Goal: Task Accomplishment & Management: Manage account settings

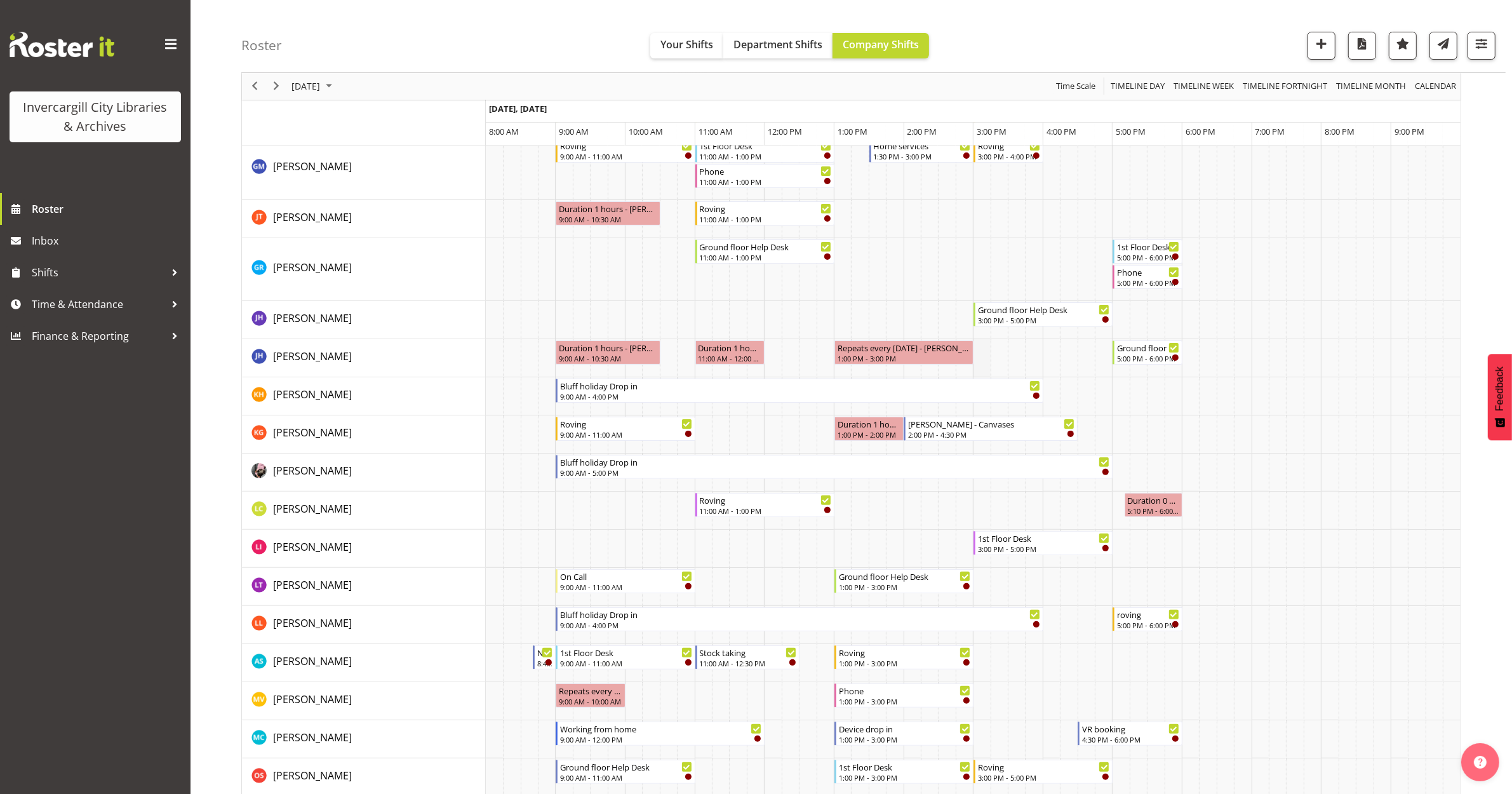
scroll to position [317, 0]
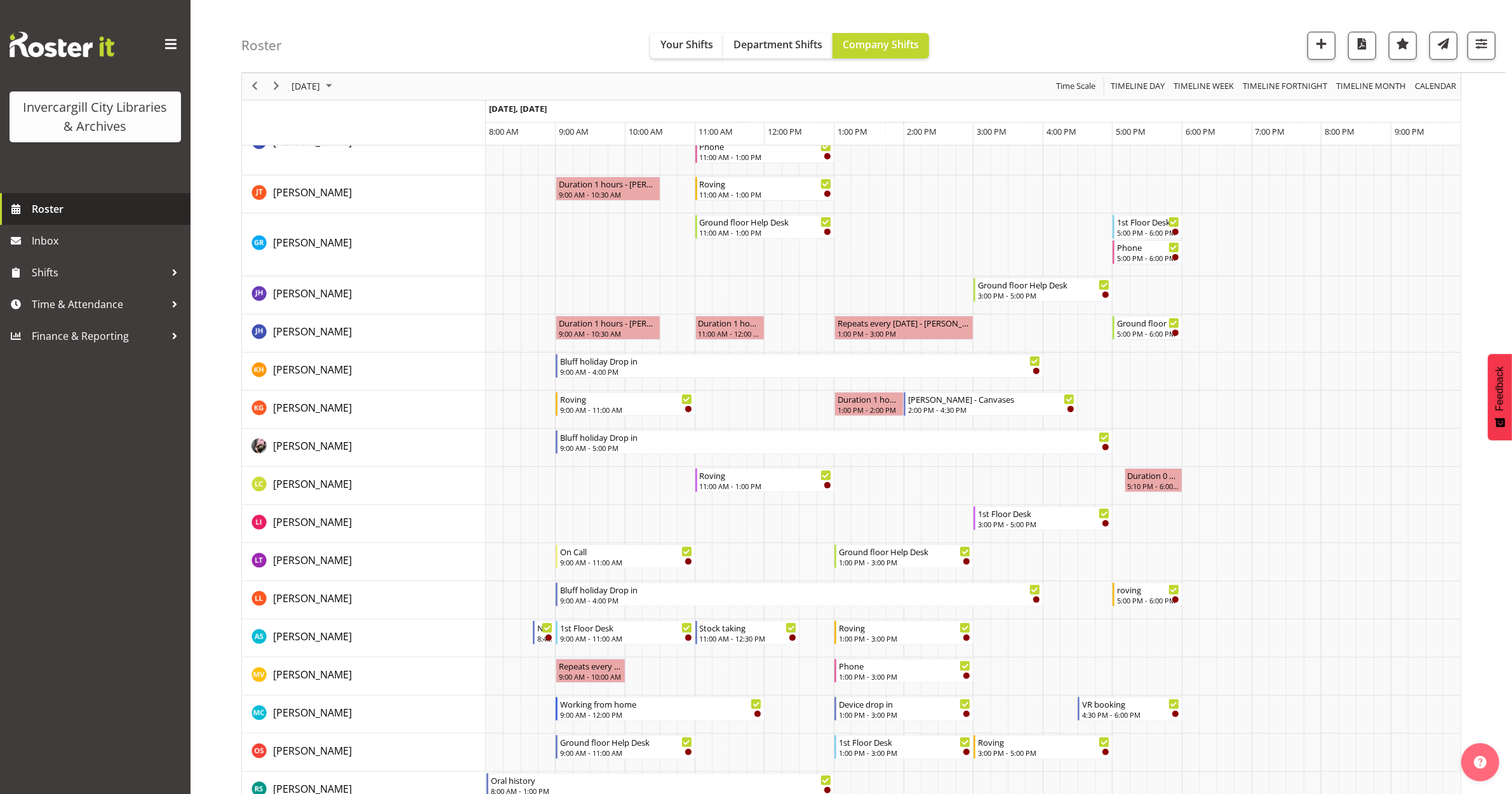
click at [52, 216] on span "Roster" at bounding box center [108, 209] width 153 height 19
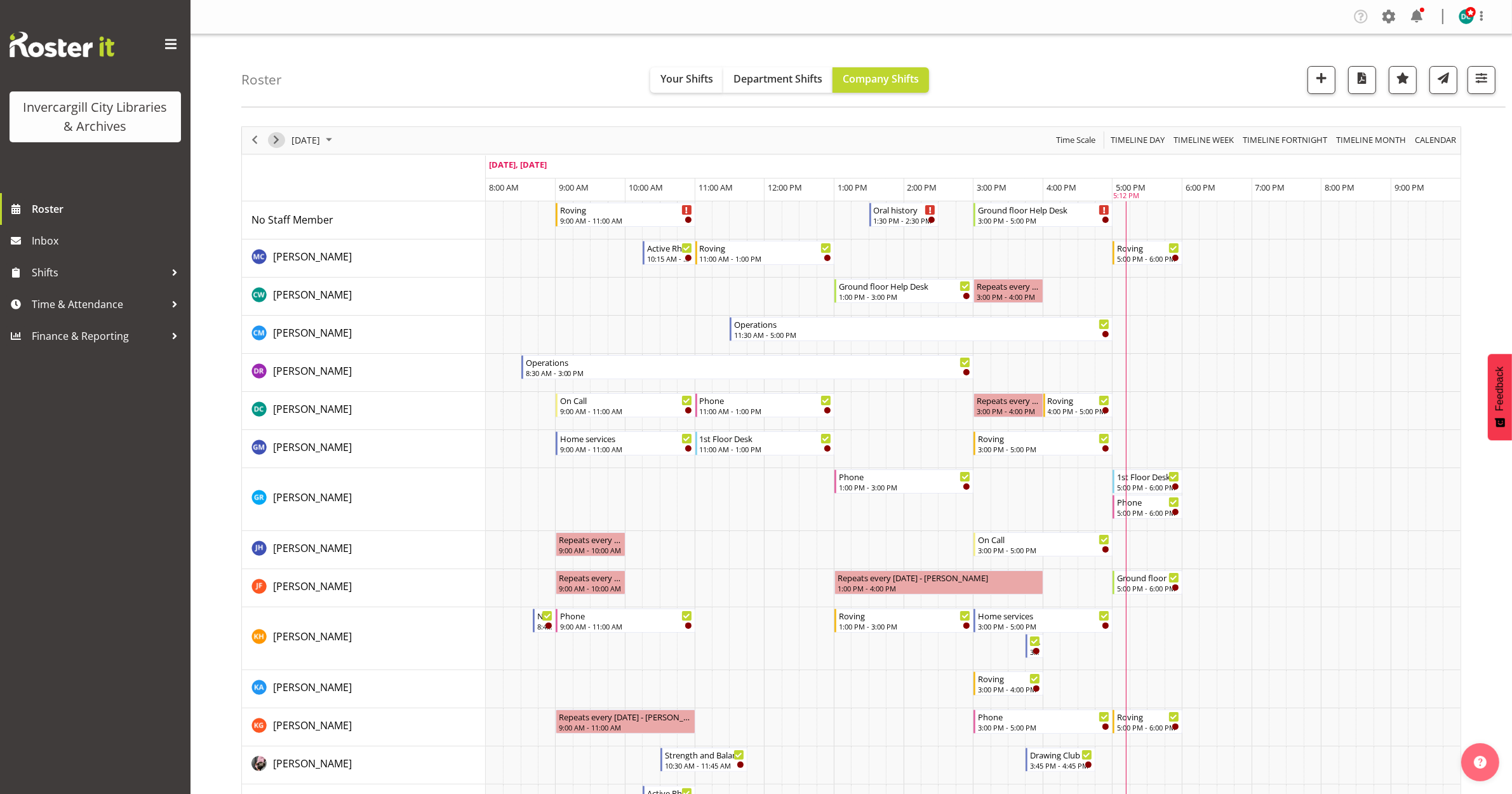
click at [273, 145] on span "Next" at bounding box center [276, 140] width 15 height 16
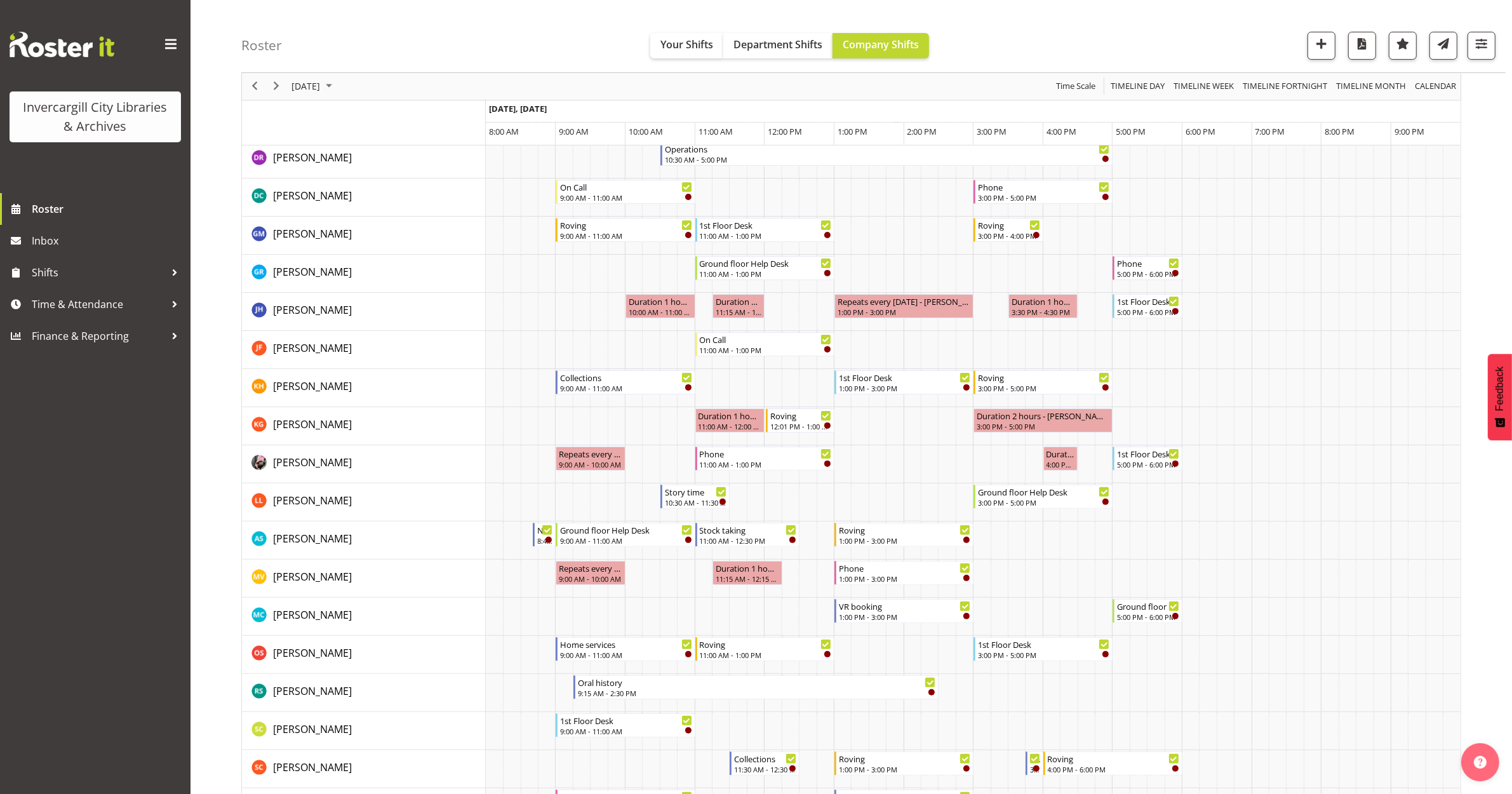
scroll to position [317, 0]
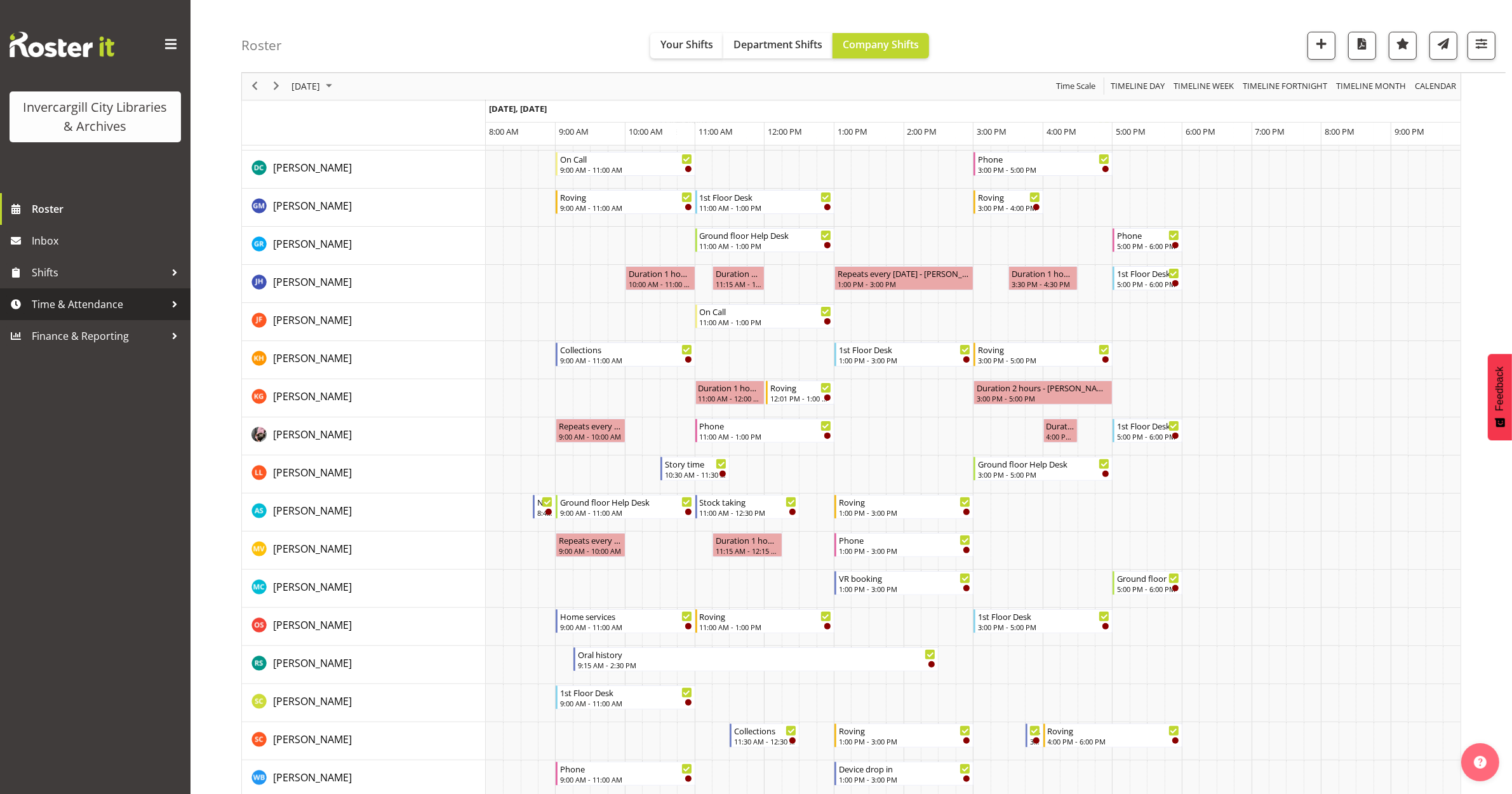
click at [57, 304] on span "Time & Attendance" at bounding box center [98, 304] width 133 height 19
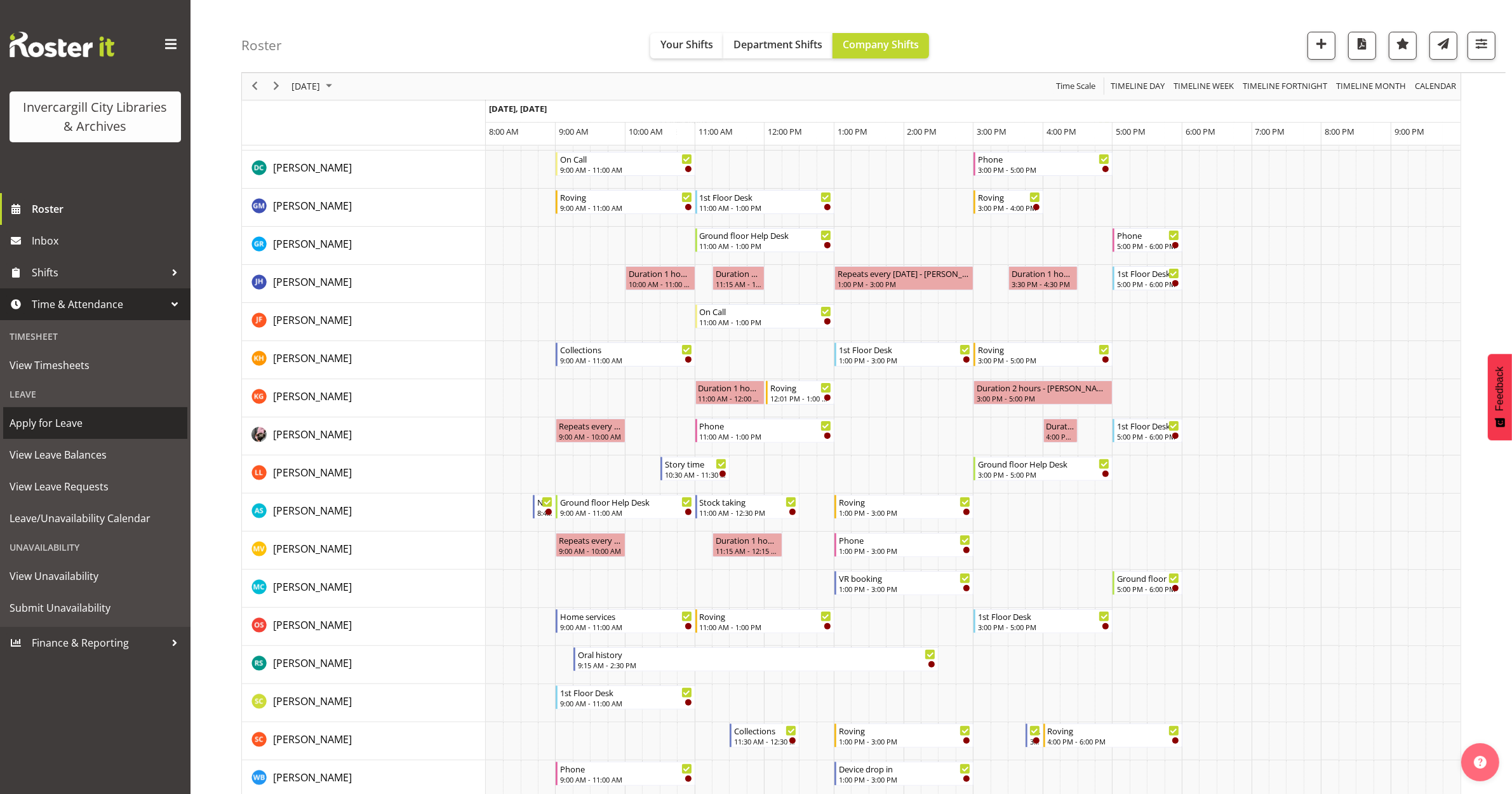
click at [58, 424] on span "Apply for Leave" at bounding box center [95, 423] width 171 height 19
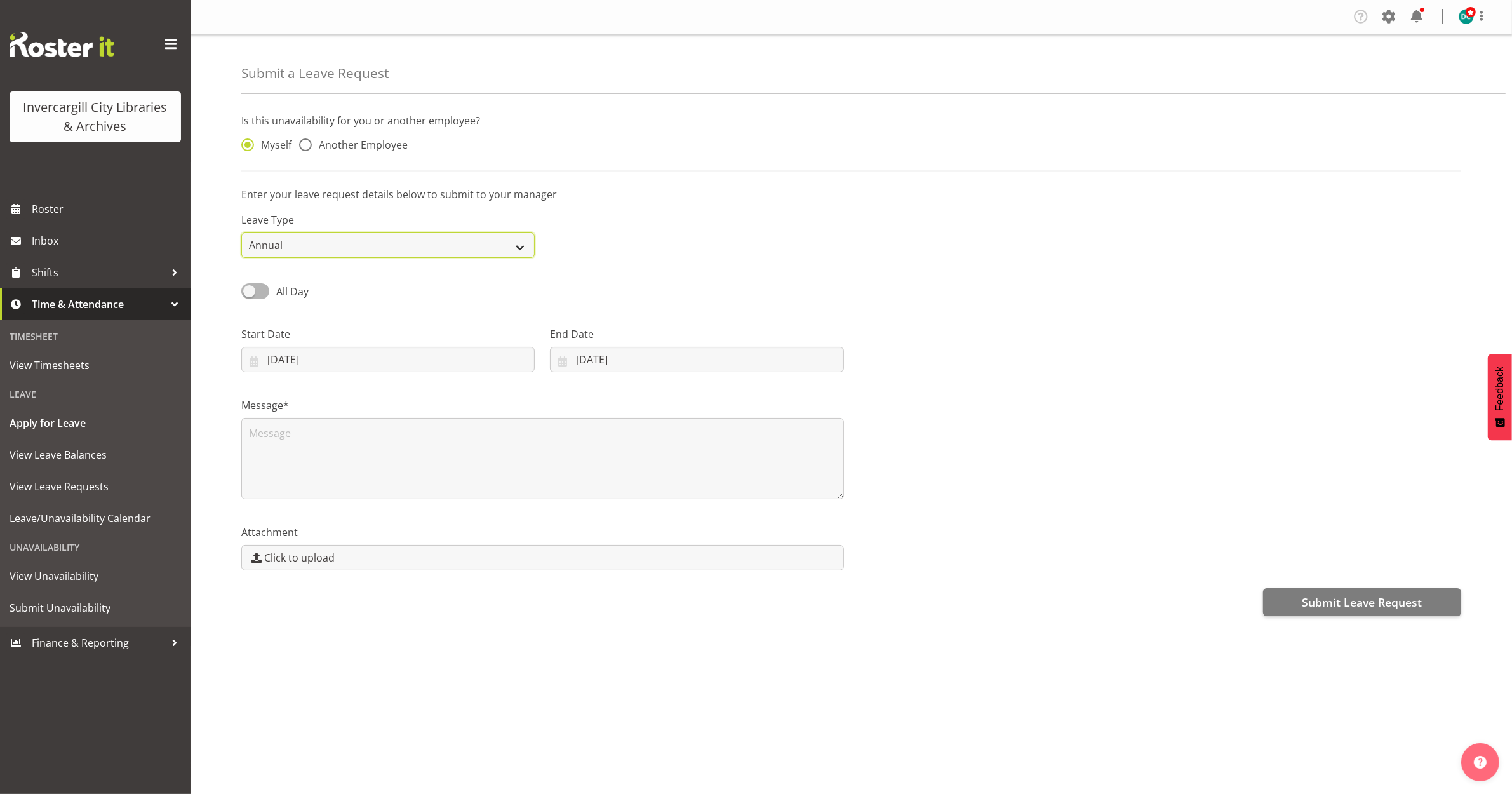
drag, startPoint x: 417, startPoint y: 236, endPoint x: 408, endPoint y: 246, distance: 13.5
click at [414, 242] on select "Annual Sick Leave Without Pay Bereavement Domestic Violence Parental Jury Servi…" at bounding box center [388, 245] width 293 height 25
select select "Sick"
click at [242, 233] on select "Annual Sick Leave Without Pay Bereavement Domestic Violence Parental Jury Servi…" at bounding box center [388, 245] width 293 height 25
click at [337, 352] on input "07/10/2025" at bounding box center [388, 360] width 293 height 25
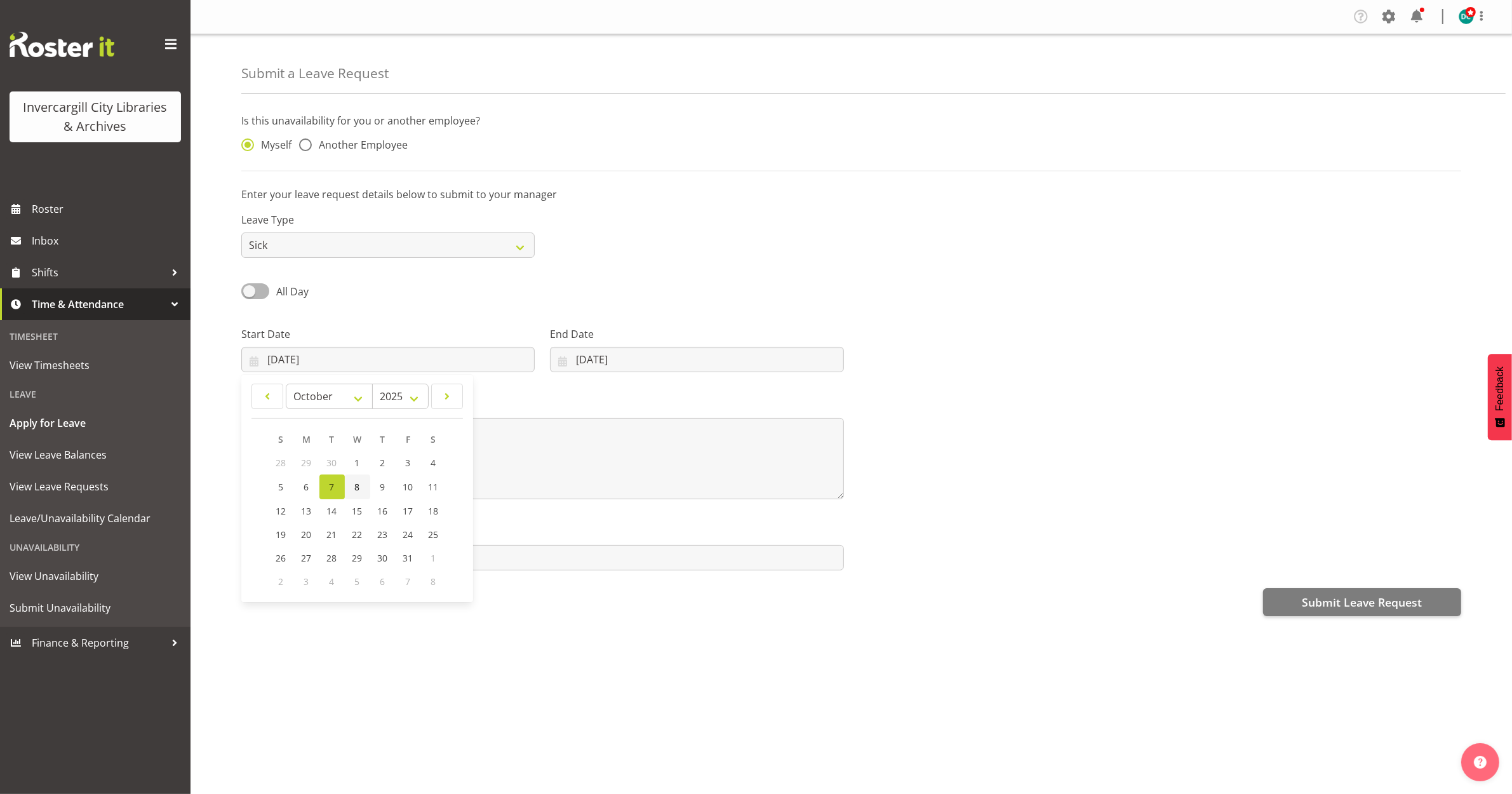
click at [352, 483] on link "8" at bounding box center [358, 486] width 25 height 25
type input "08/10/2025"
click at [605, 360] on input "07/10/2025" at bounding box center [697, 360] width 293 height 25
click at [653, 486] on span "8" at bounding box center [652, 487] width 5 height 12
type input "08/10/2025"
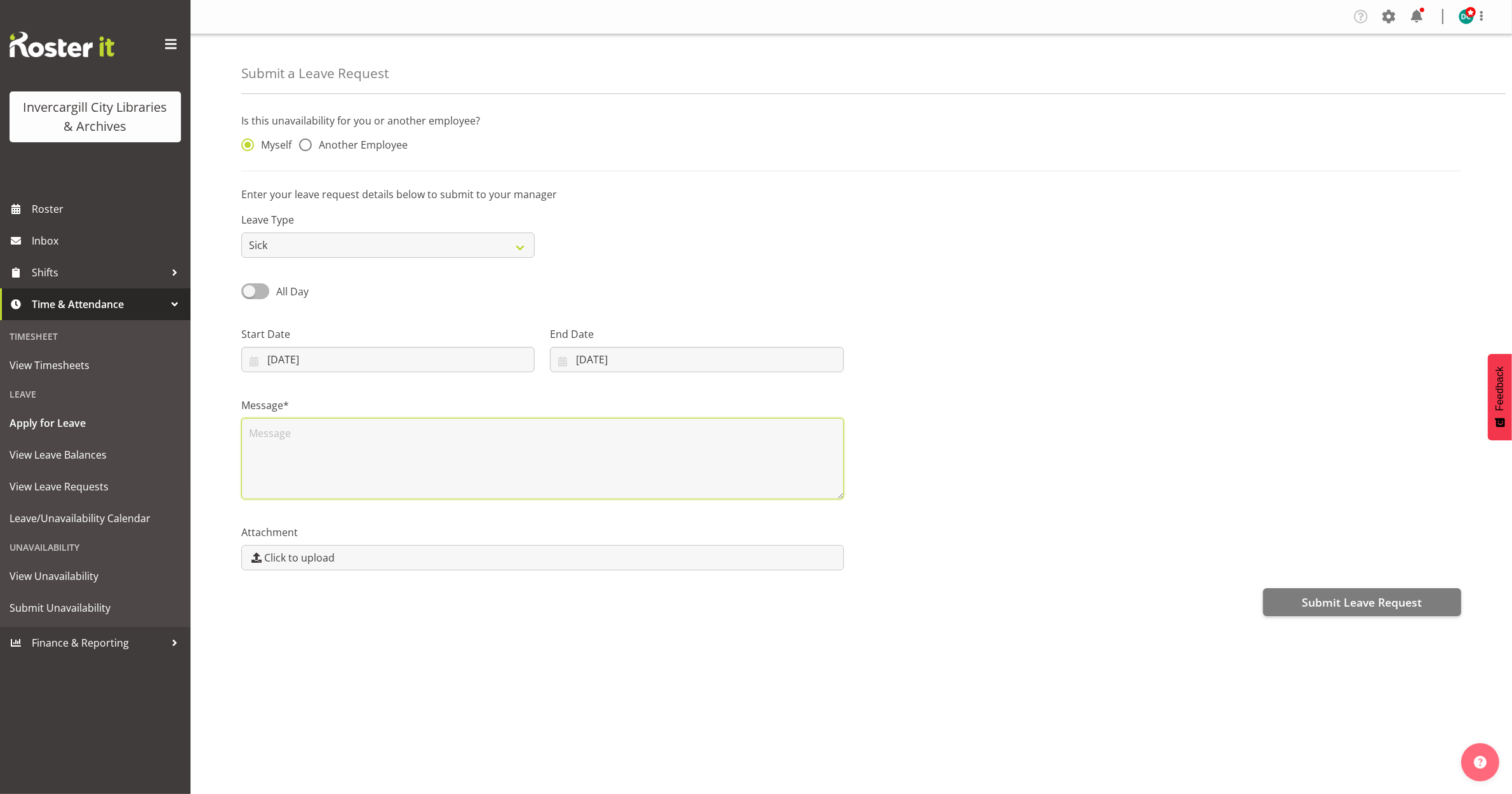
click at [337, 453] on textarea at bounding box center [543, 459] width 603 height 82
type textarea "Sick"
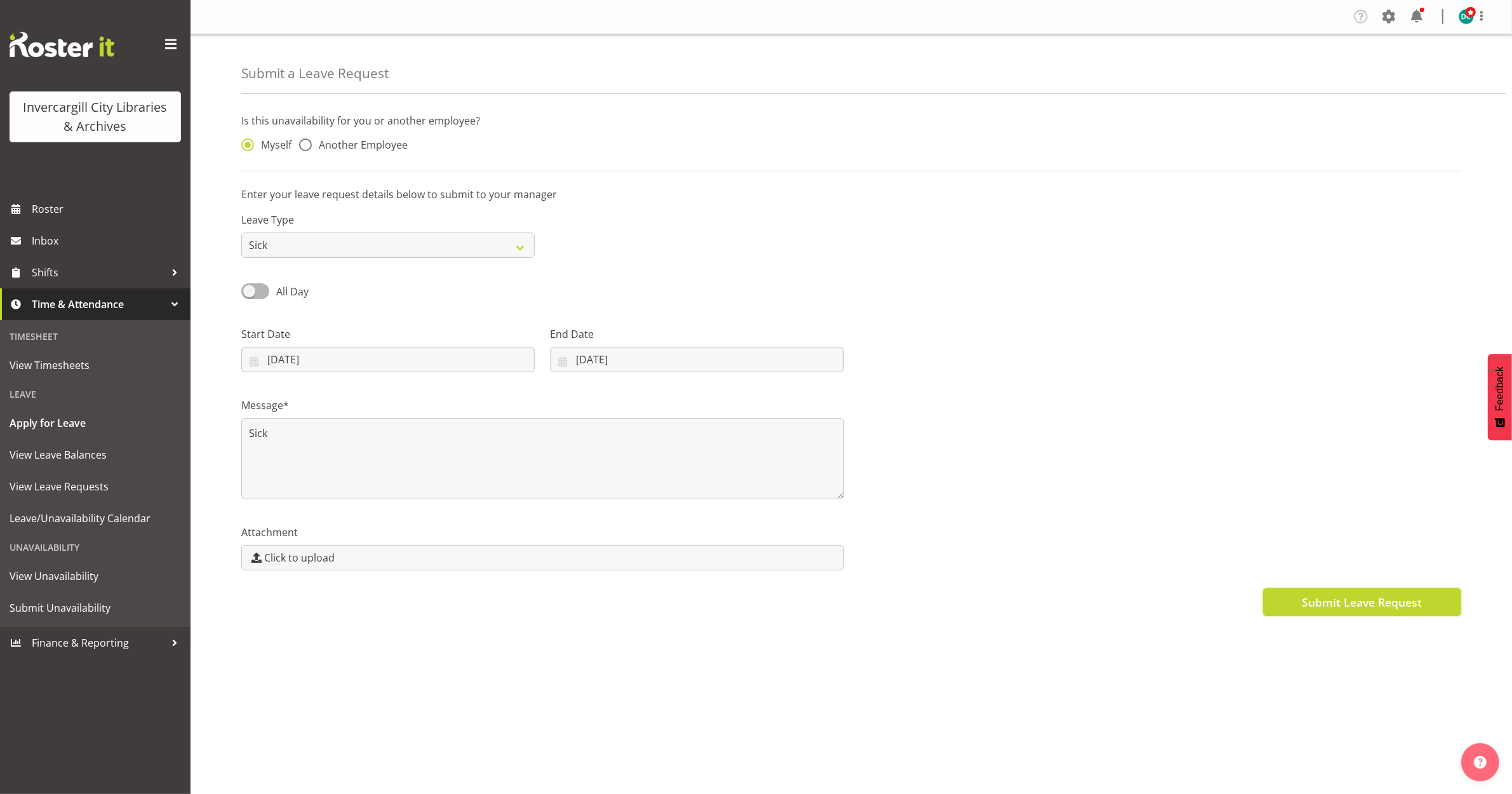
click at [1348, 607] on span "Submit Leave Request" at bounding box center [1362, 602] width 120 height 16
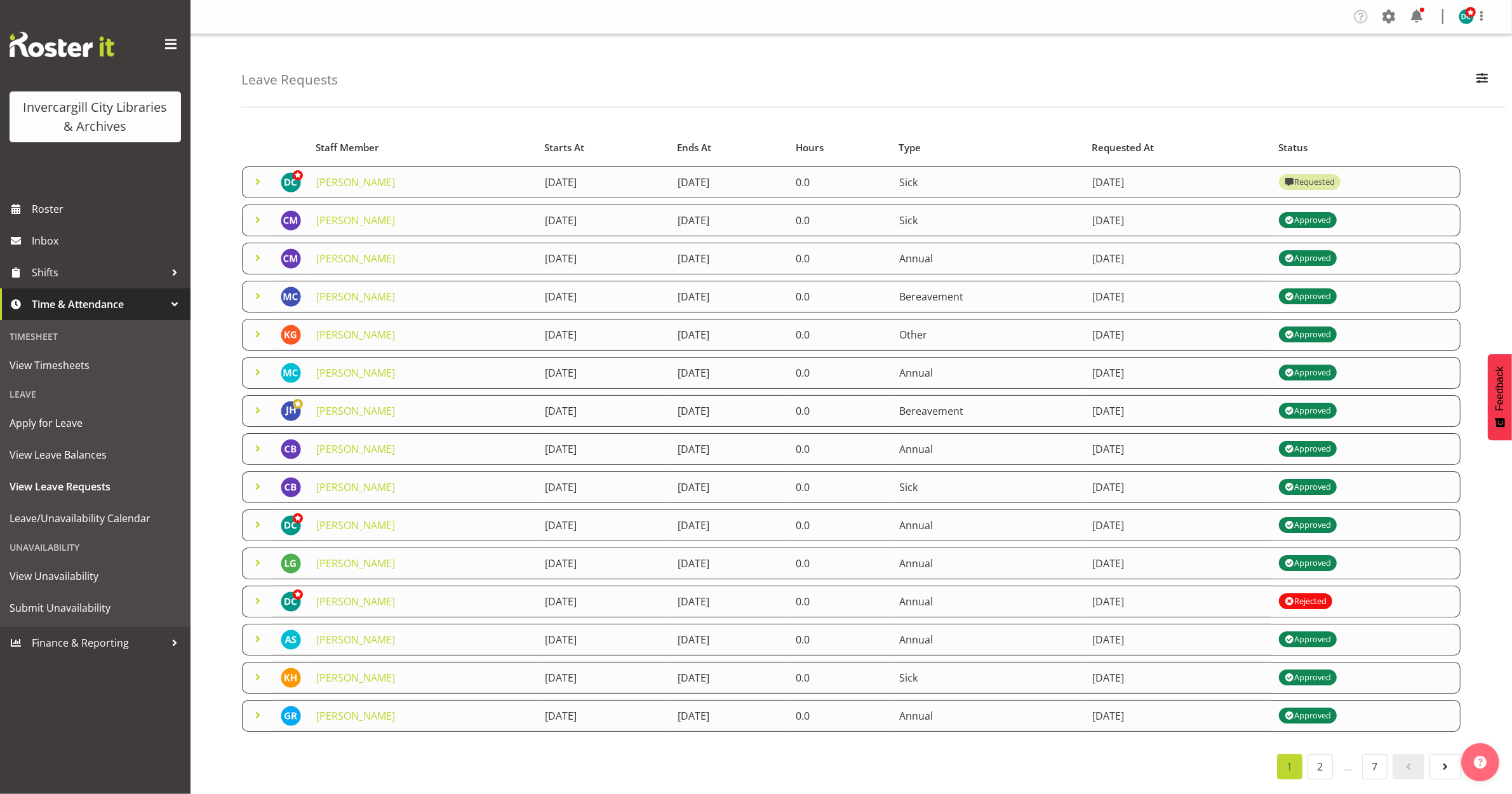
click at [1335, 179] on div "Requested" at bounding box center [1309, 182] width 49 height 15
click at [350, 181] on link "[PERSON_NAME]" at bounding box center [355, 182] width 79 height 14
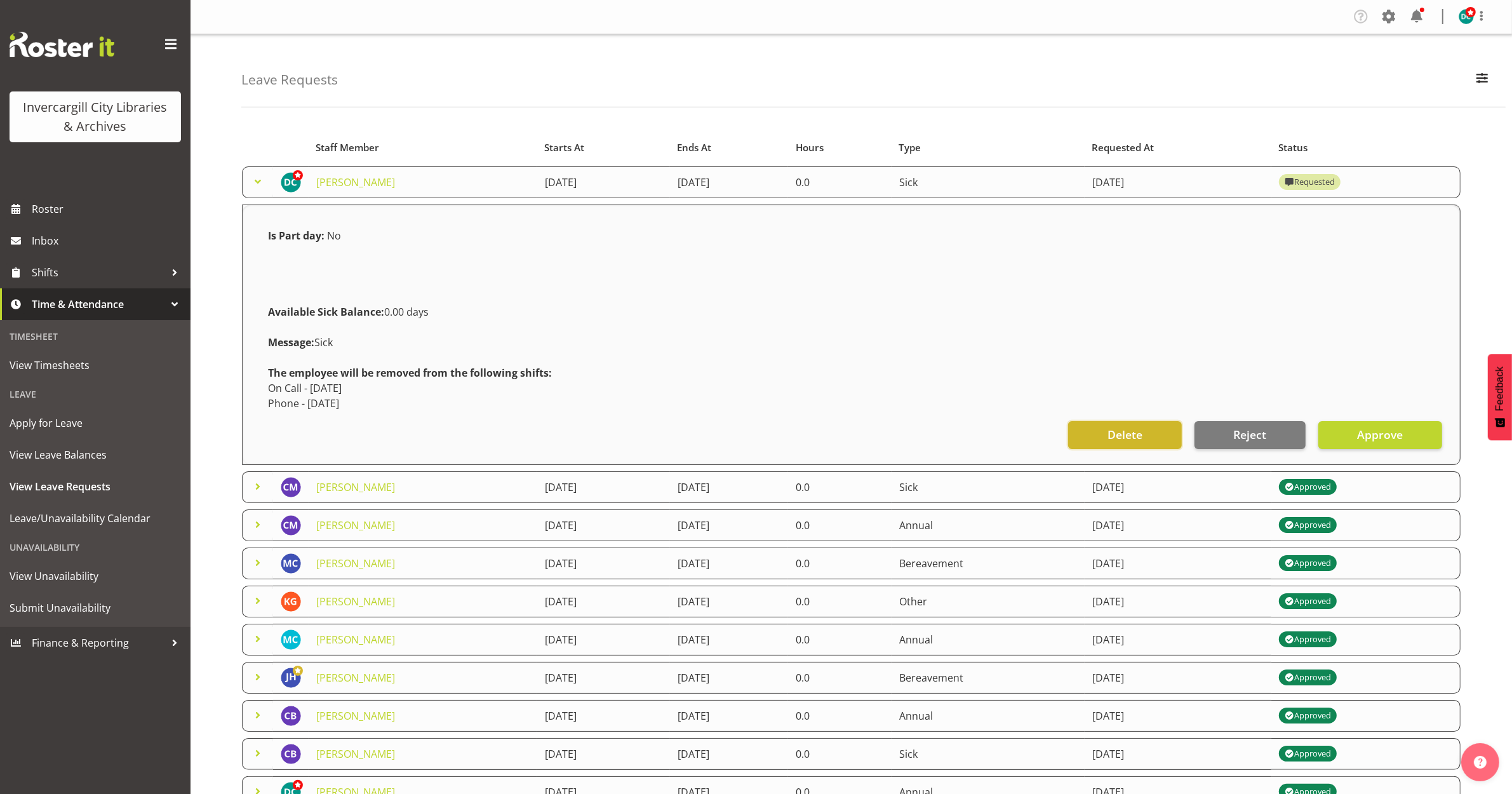
click at [1127, 439] on span "Delete" at bounding box center [1125, 435] width 35 height 16
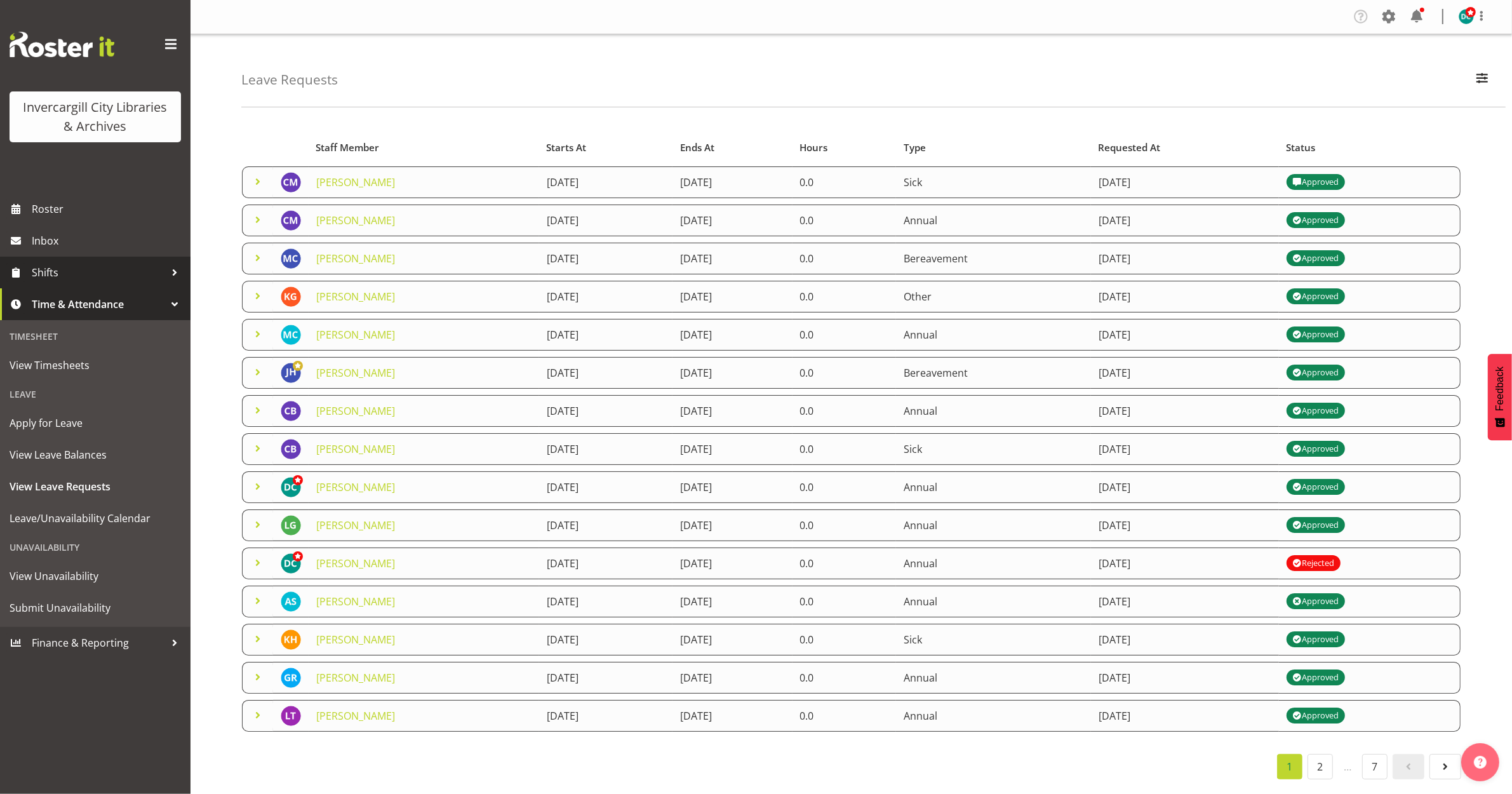
click at [49, 267] on span "Shifts" at bounding box center [98, 272] width 133 height 19
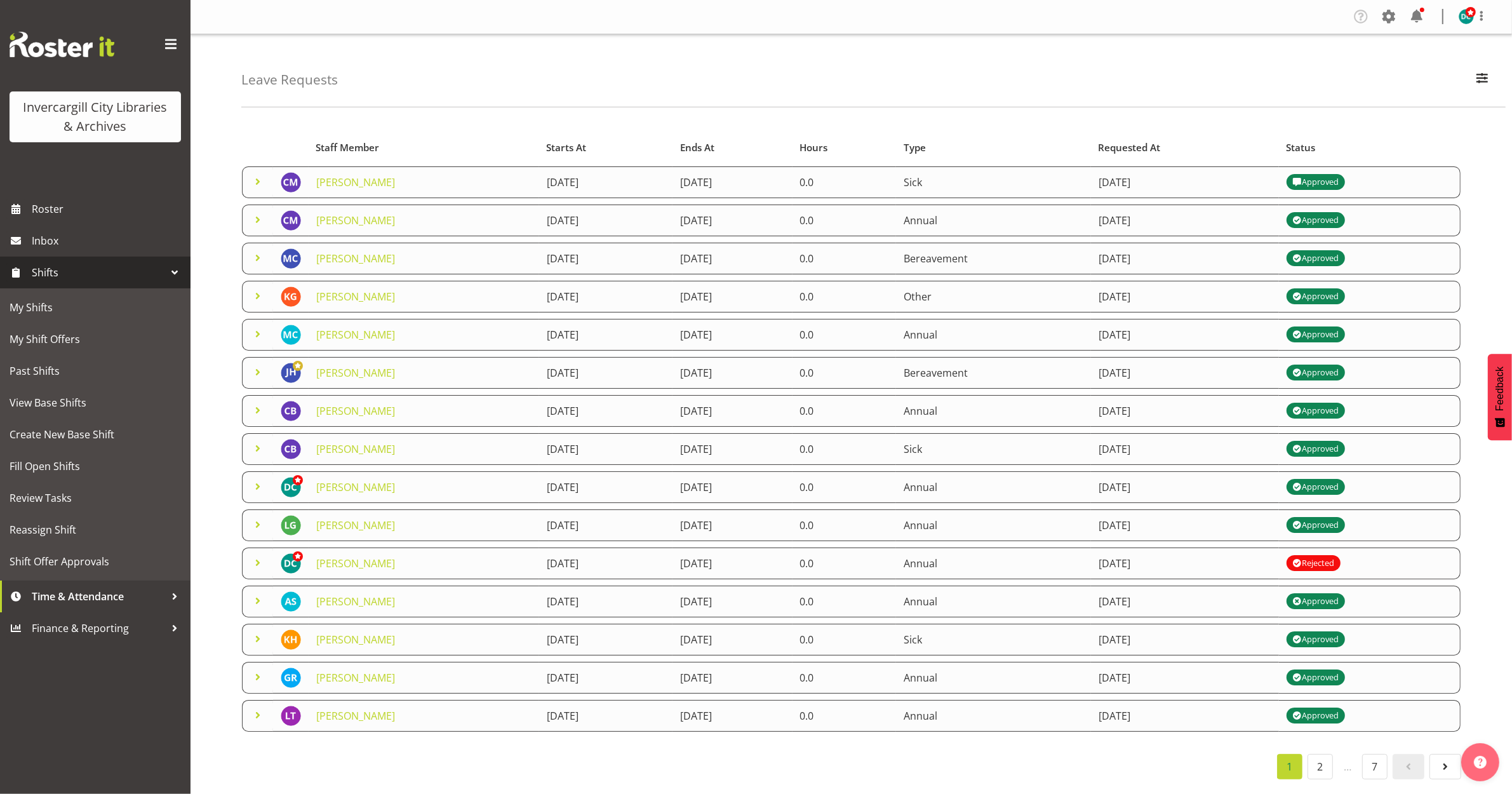
click at [49, 267] on span "Shifts" at bounding box center [98, 272] width 133 height 19
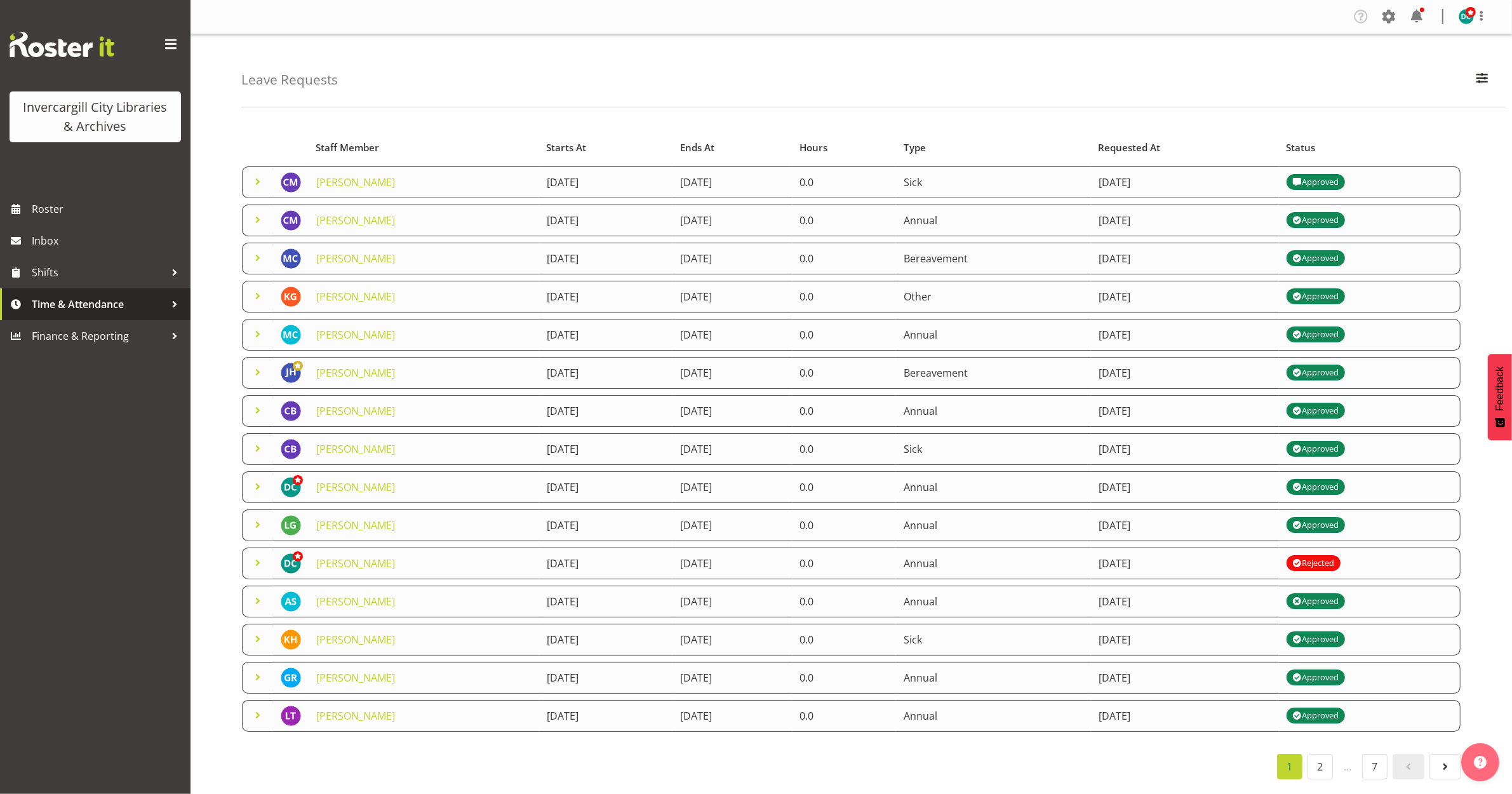
click at [78, 305] on span "Time & Attendance" at bounding box center [98, 304] width 133 height 19
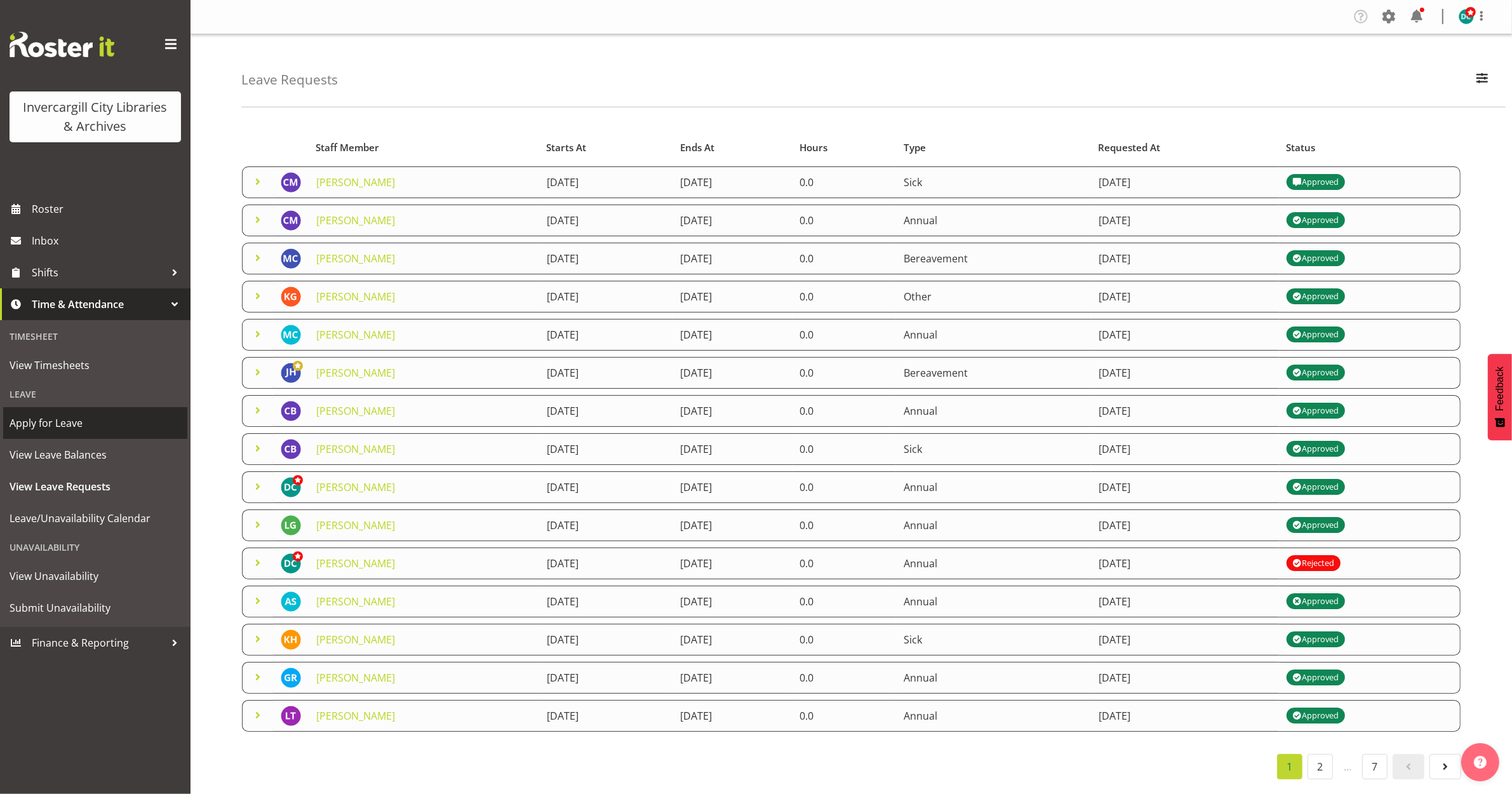
click at [65, 419] on span "Apply for Leave" at bounding box center [95, 423] width 171 height 19
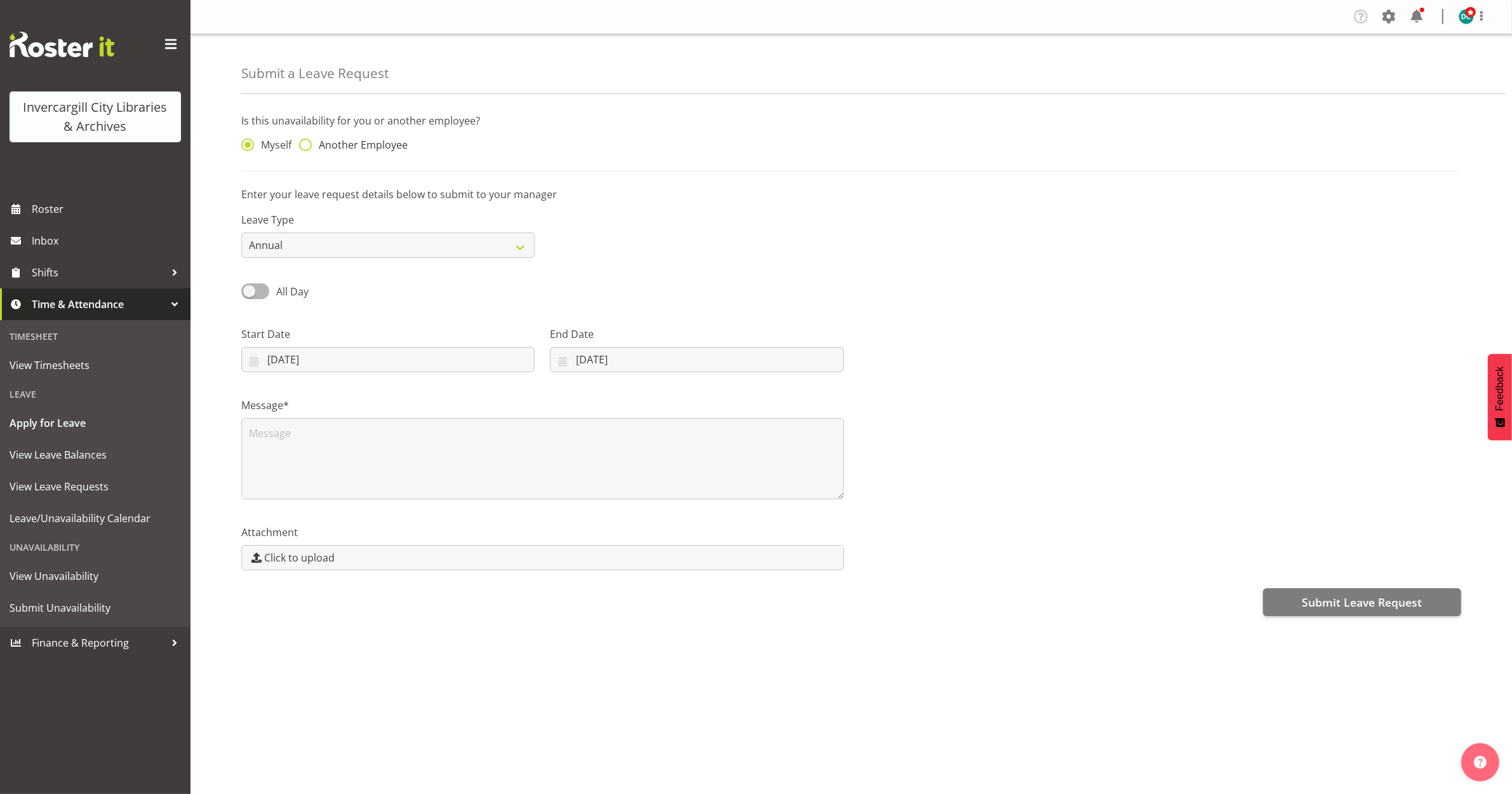
click at [337, 141] on span "Another Employee" at bounding box center [360, 144] width 96 height 13
click at [307, 141] on input "Another Employee" at bounding box center [303, 144] width 8 height 8
radio input "true"
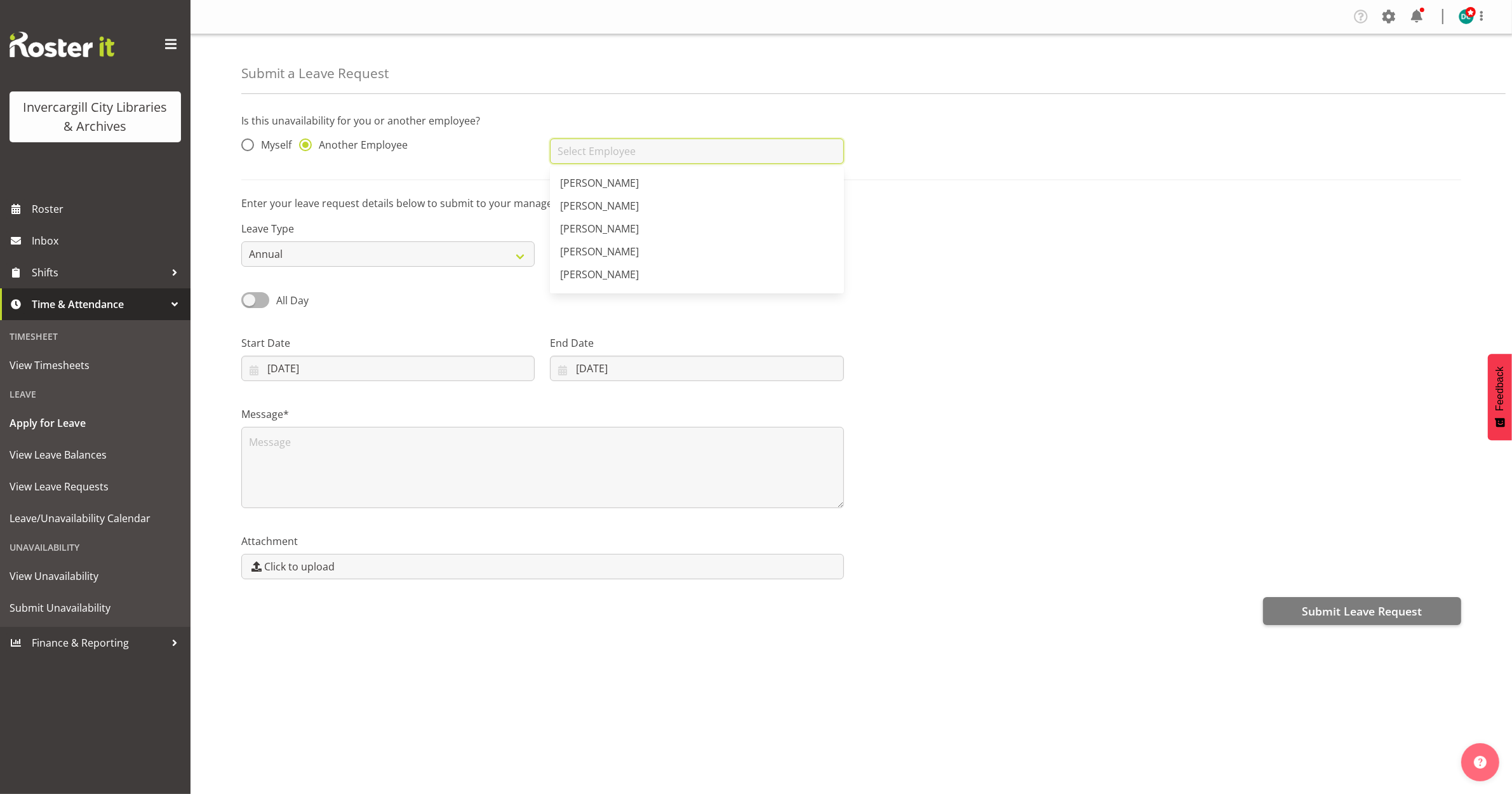
click at [616, 145] on input "text" at bounding box center [697, 151] width 293 height 25
click at [602, 282] on span "[PERSON_NAME]" at bounding box center [599, 289] width 79 height 14
type input "[PERSON_NAME]"
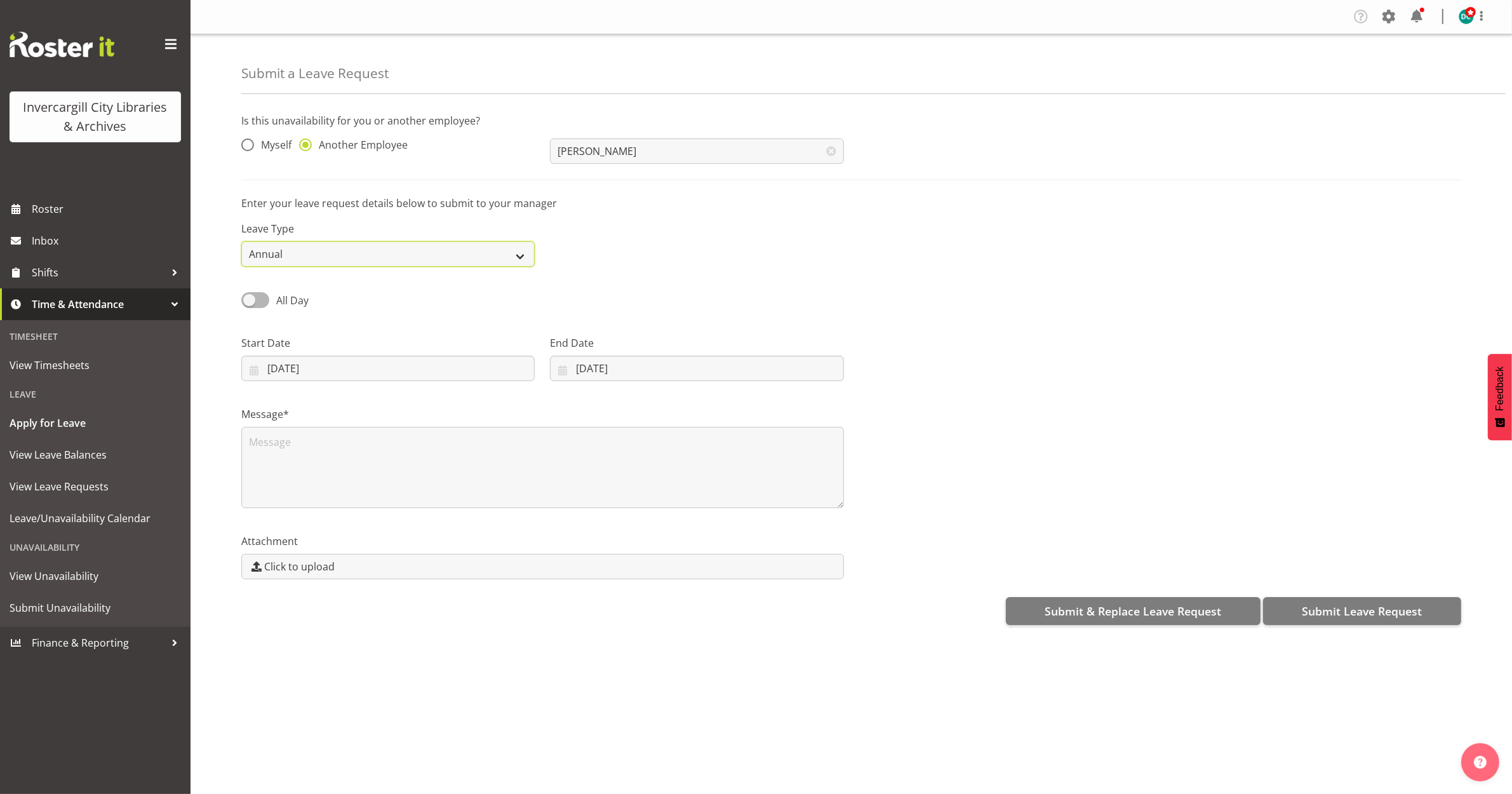
click at [327, 249] on select "Annual Sick Leave Without Pay Bereavement Domestic Violence Parental Jury Servi…" at bounding box center [388, 254] width 293 height 25
select select "Sick"
click at [242, 242] on select "Annual Sick Leave Without Pay Bereavement Domestic Violence Parental Jury Servi…" at bounding box center [388, 254] width 293 height 25
click at [475, 367] on input "[DATE]" at bounding box center [388, 368] width 293 height 25
click at [347, 494] on link "8" at bounding box center [358, 495] width 25 height 25
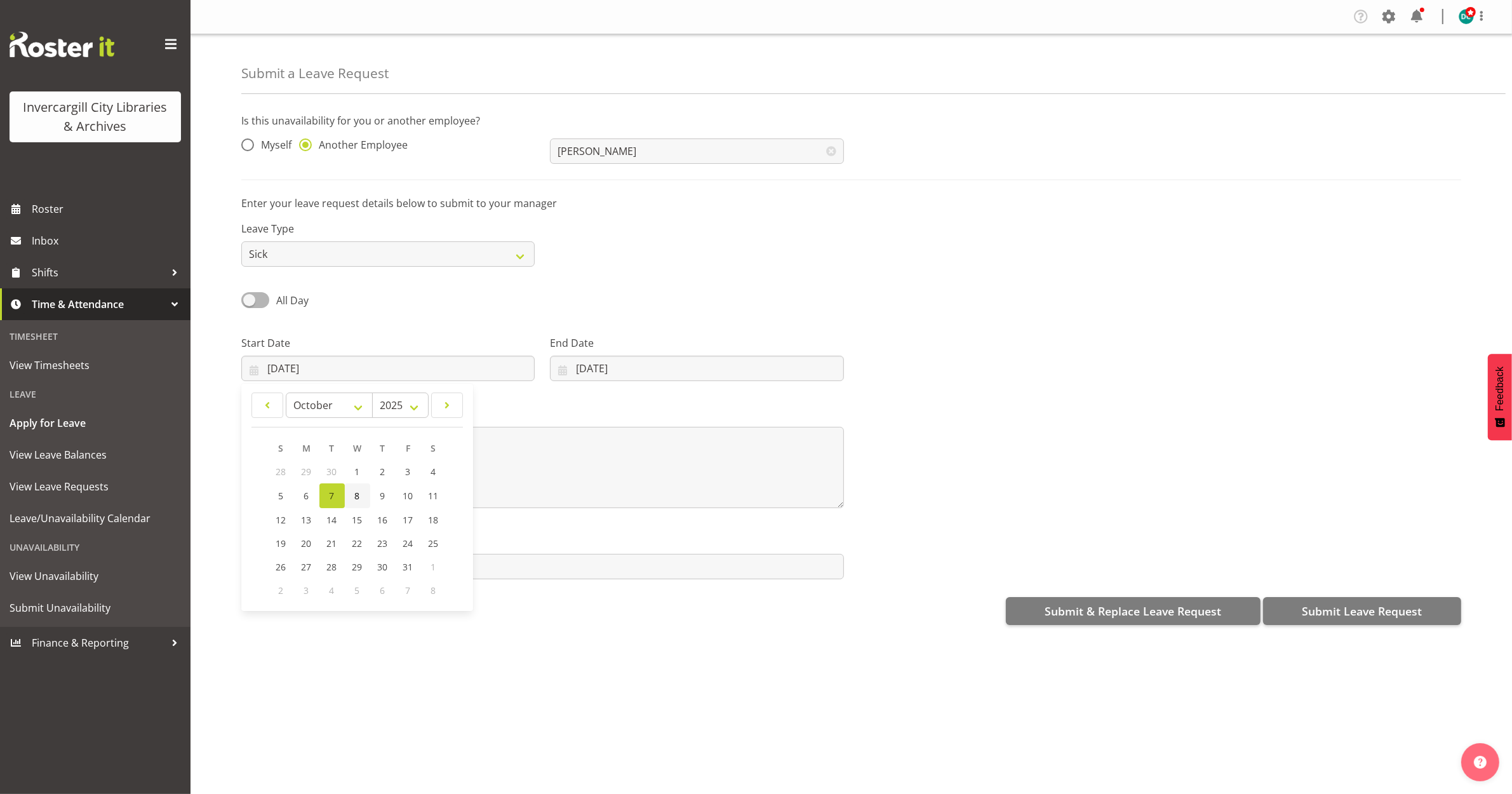
type input "[DATE]"
click at [702, 380] on input "[DATE]" at bounding box center [697, 368] width 293 height 25
click at [652, 493] on span "8" at bounding box center [652, 496] width 5 height 12
type input "[DATE]"
click at [456, 456] on textarea at bounding box center [543, 467] width 603 height 82
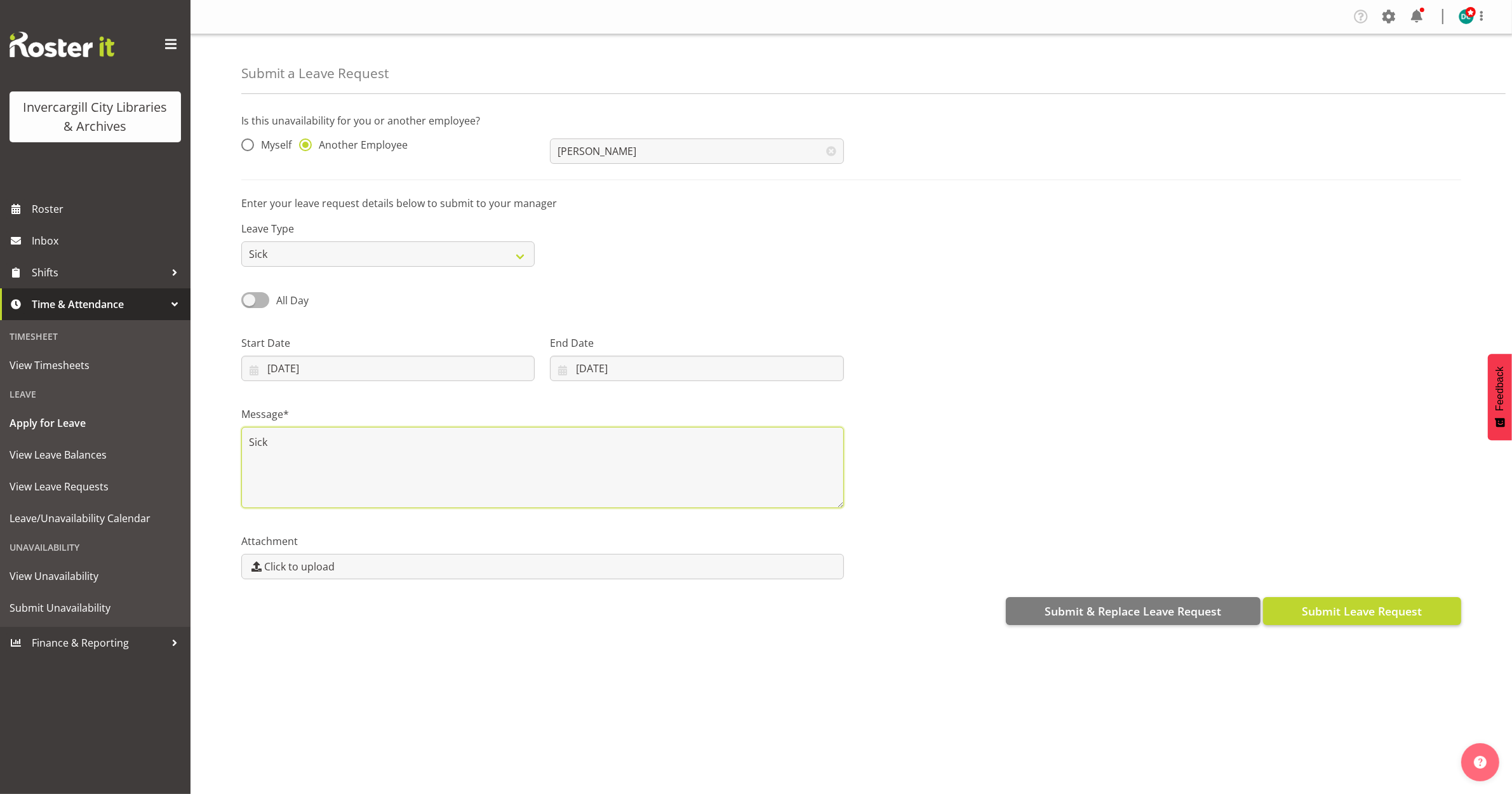
type textarea "Sick"
click at [1360, 611] on span "Submit Leave Request" at bounding box center [1362, 611] width 120 height 16
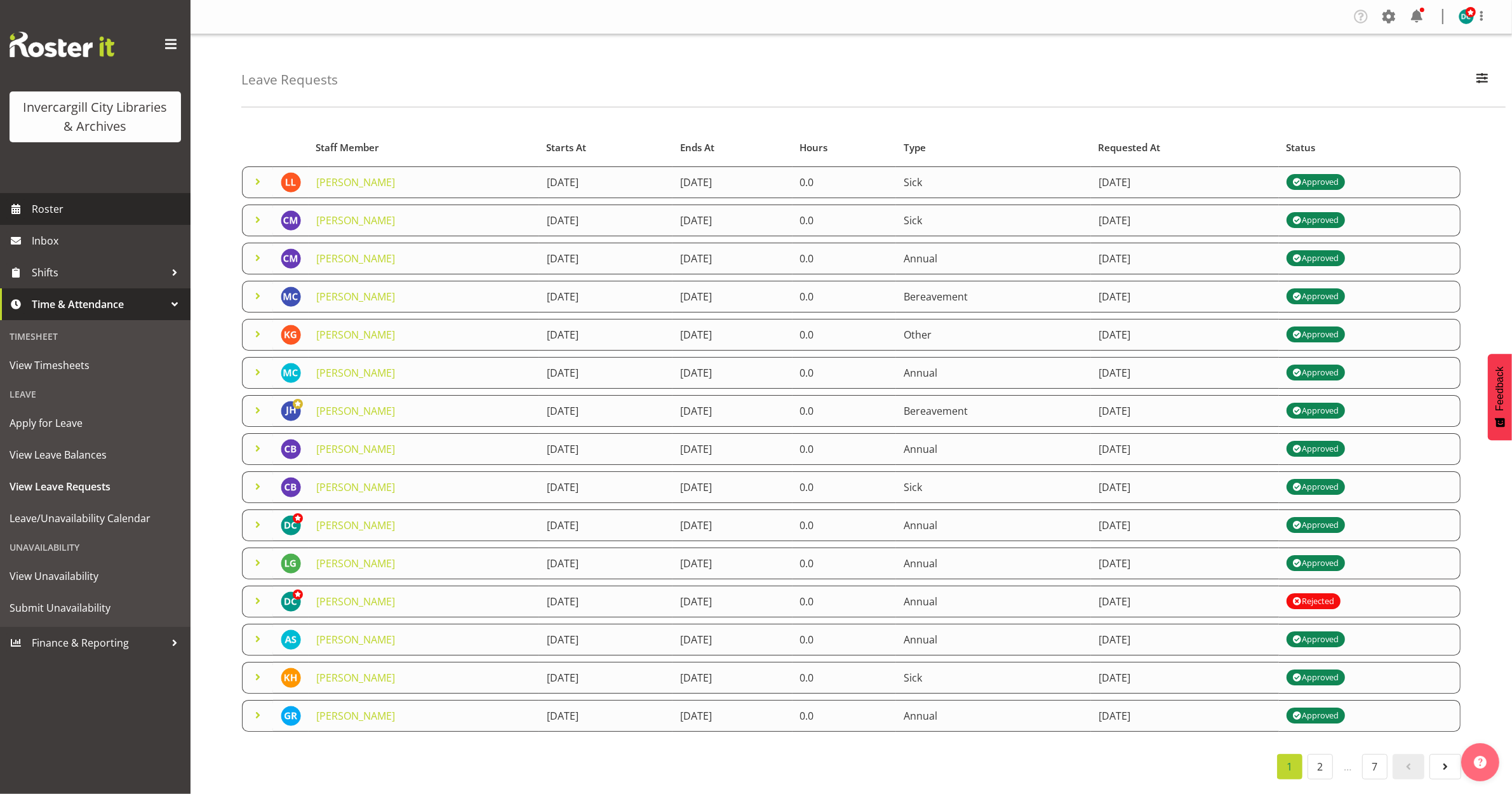
click at [49, 204] on span "Roster" at bounding box center [108, 209] width 153 height 19
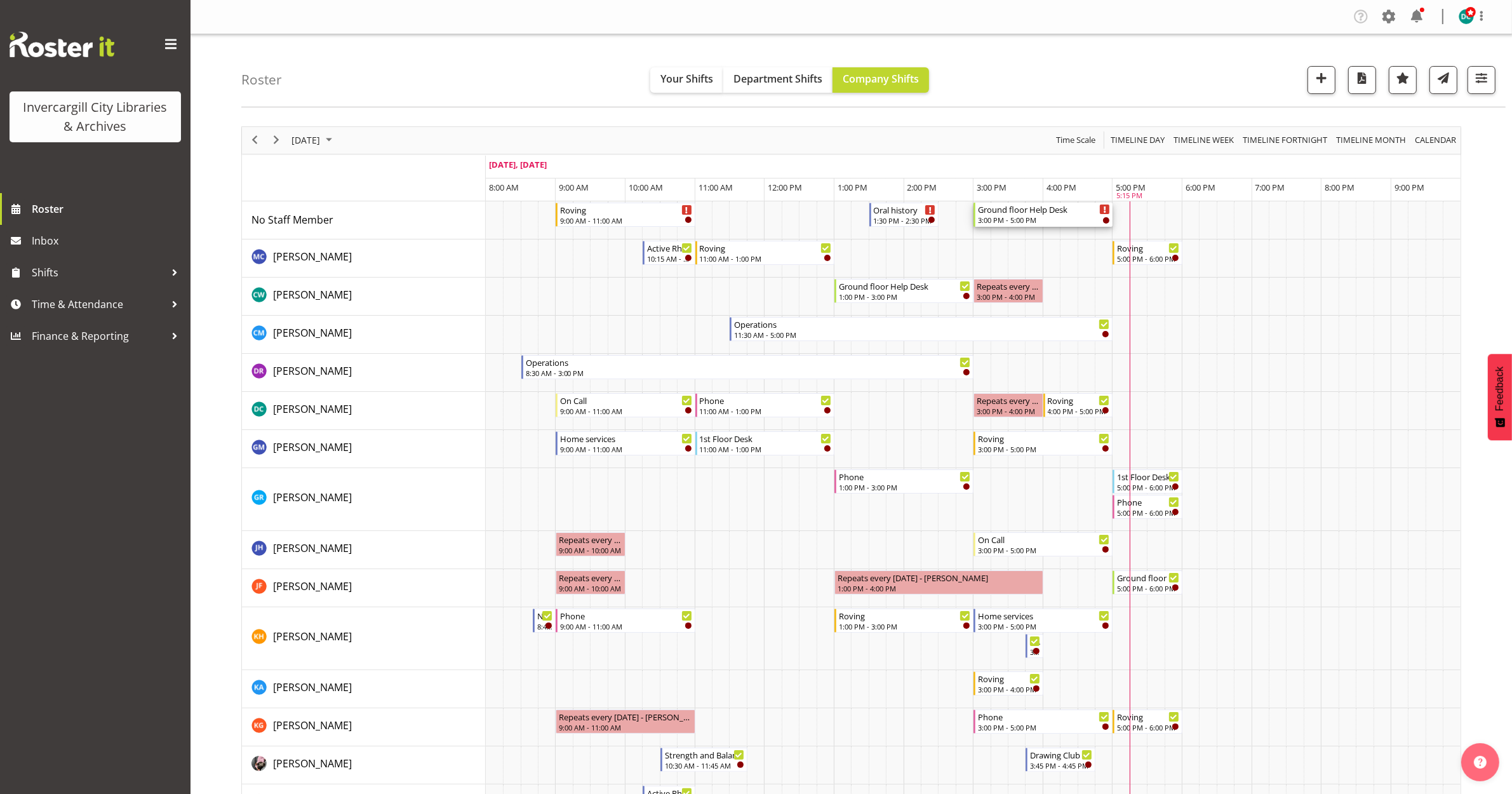
click at [1067, 222] on div "3:00 PM - 5:00 PM" at bounding box center [1044, 220] width 132 height 10
click at [0, 0] on div at bounding box center [0, 0] width 0 height 0
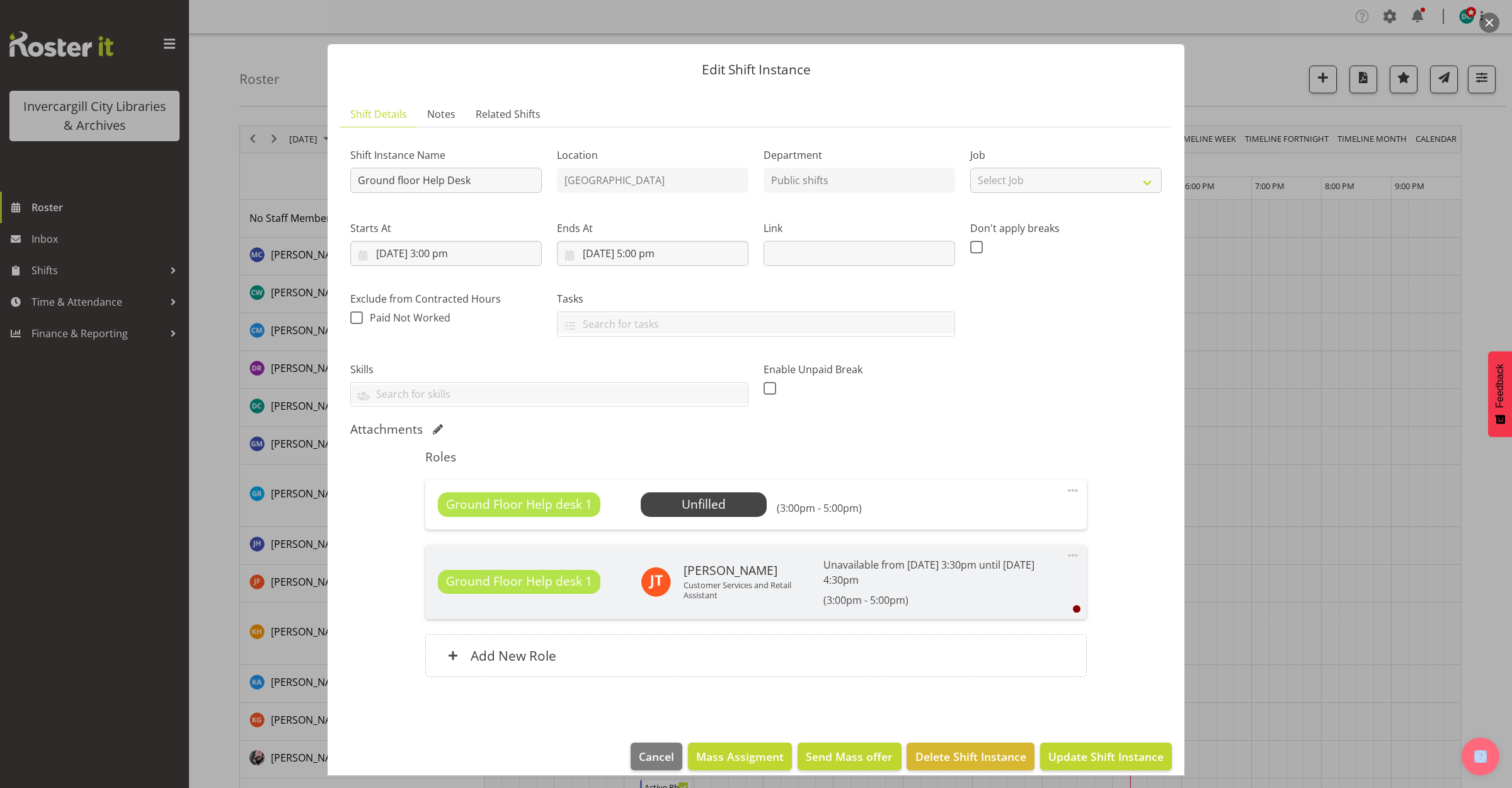
click at [1487, 20] on button "button" at bounding box center [1489, 22] width 20 height 20
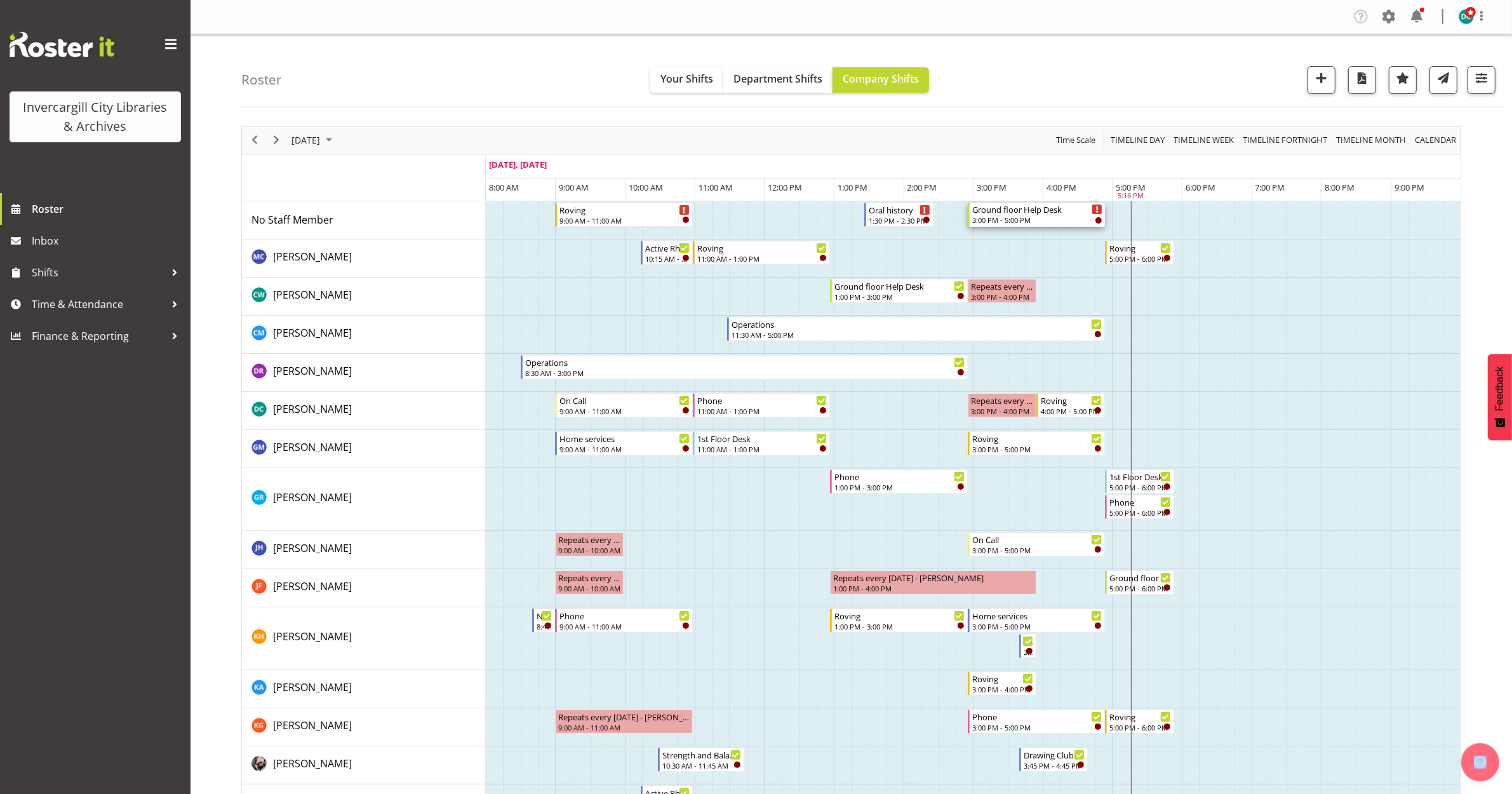
click at [1024, 219] on div "3:00 PM - 5:00 PM" at bounding box center [1038, 220] width 131 height 10
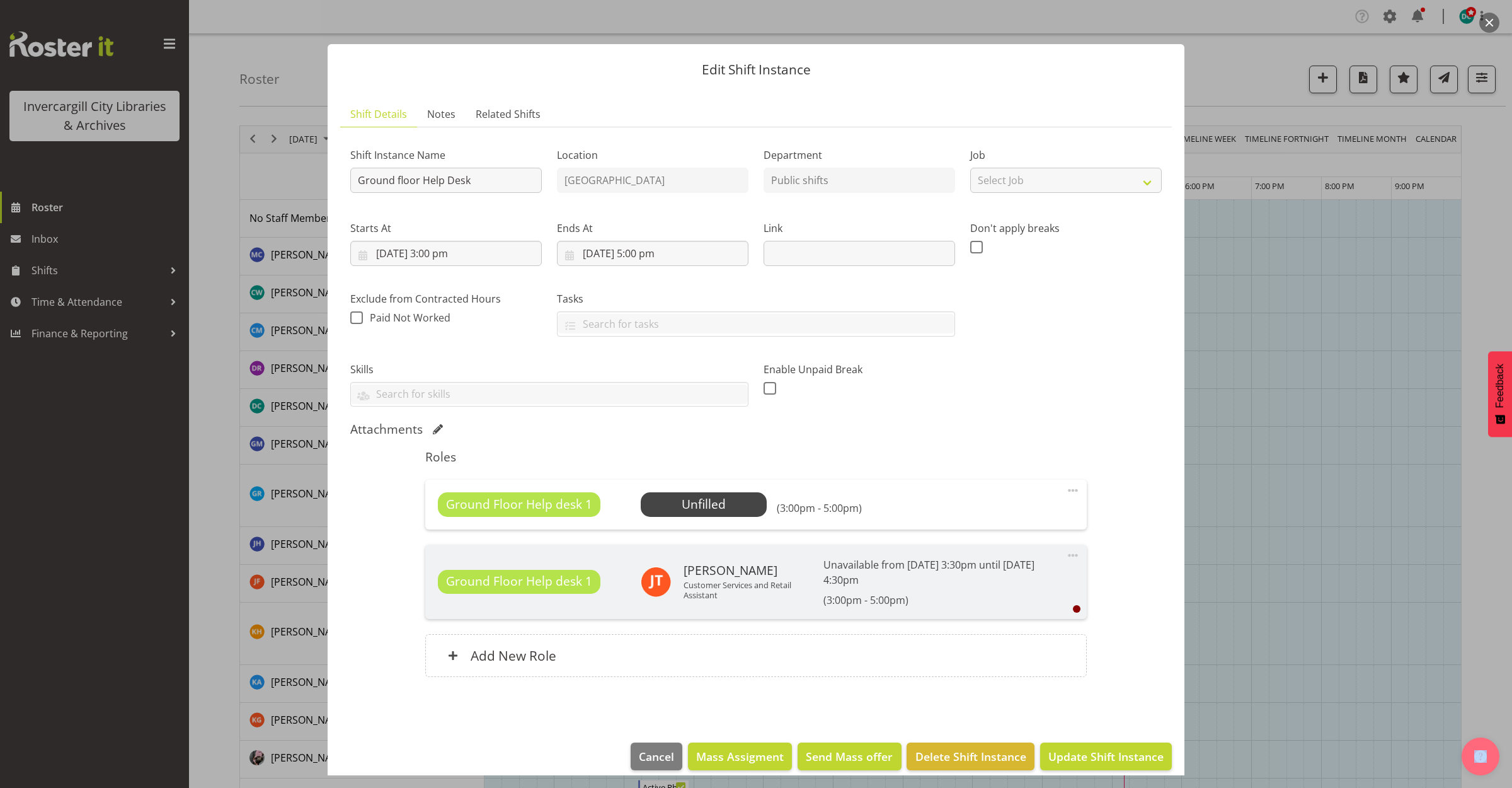
click at [1486, 19] on button "button" at bounding box center [1489, 22] width 20 height 20
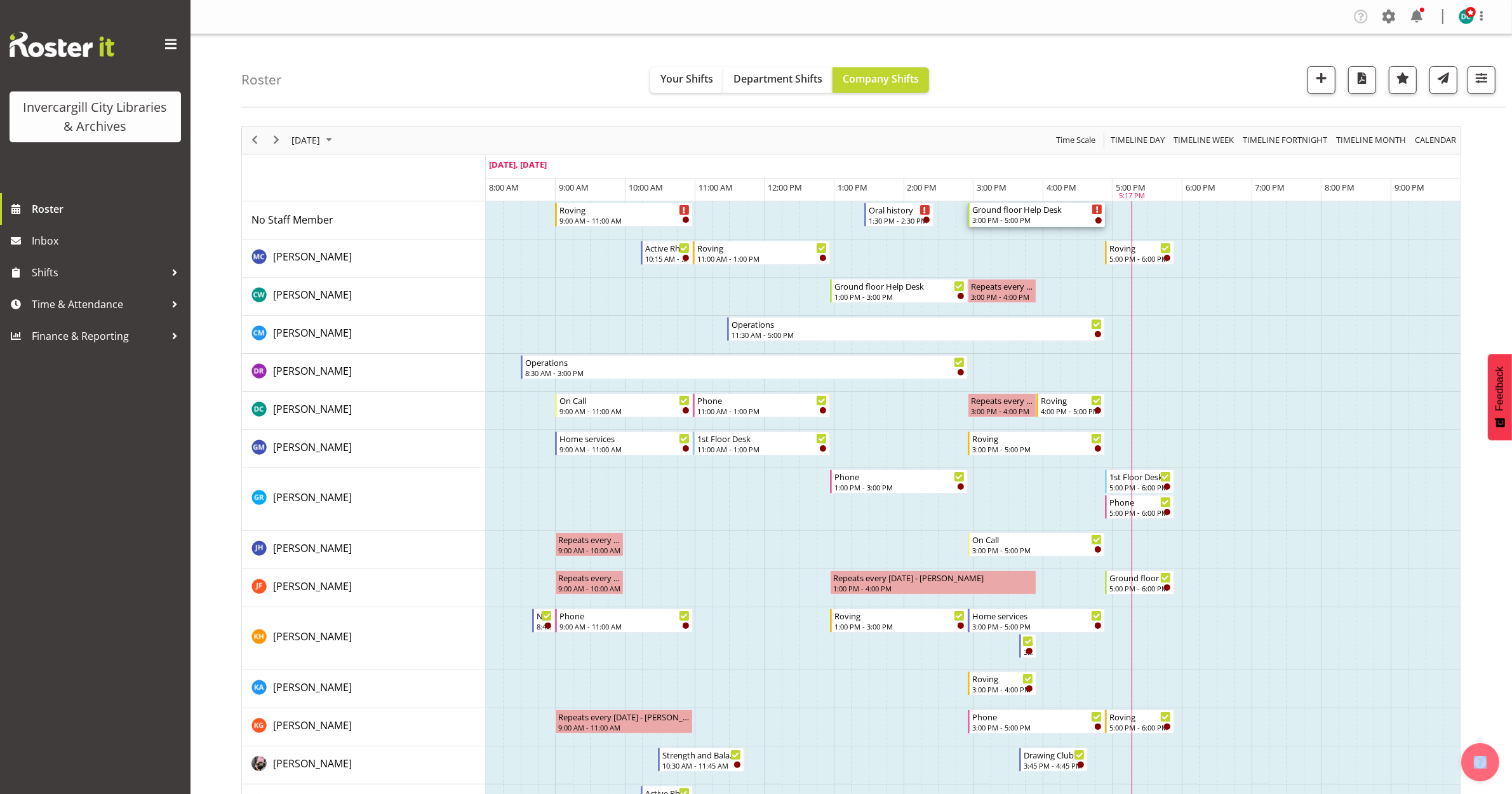
click at [1048, 218] on div "3:00 PM - 5:00 PM" at bounding box center [1038, 220] width 131 height 10
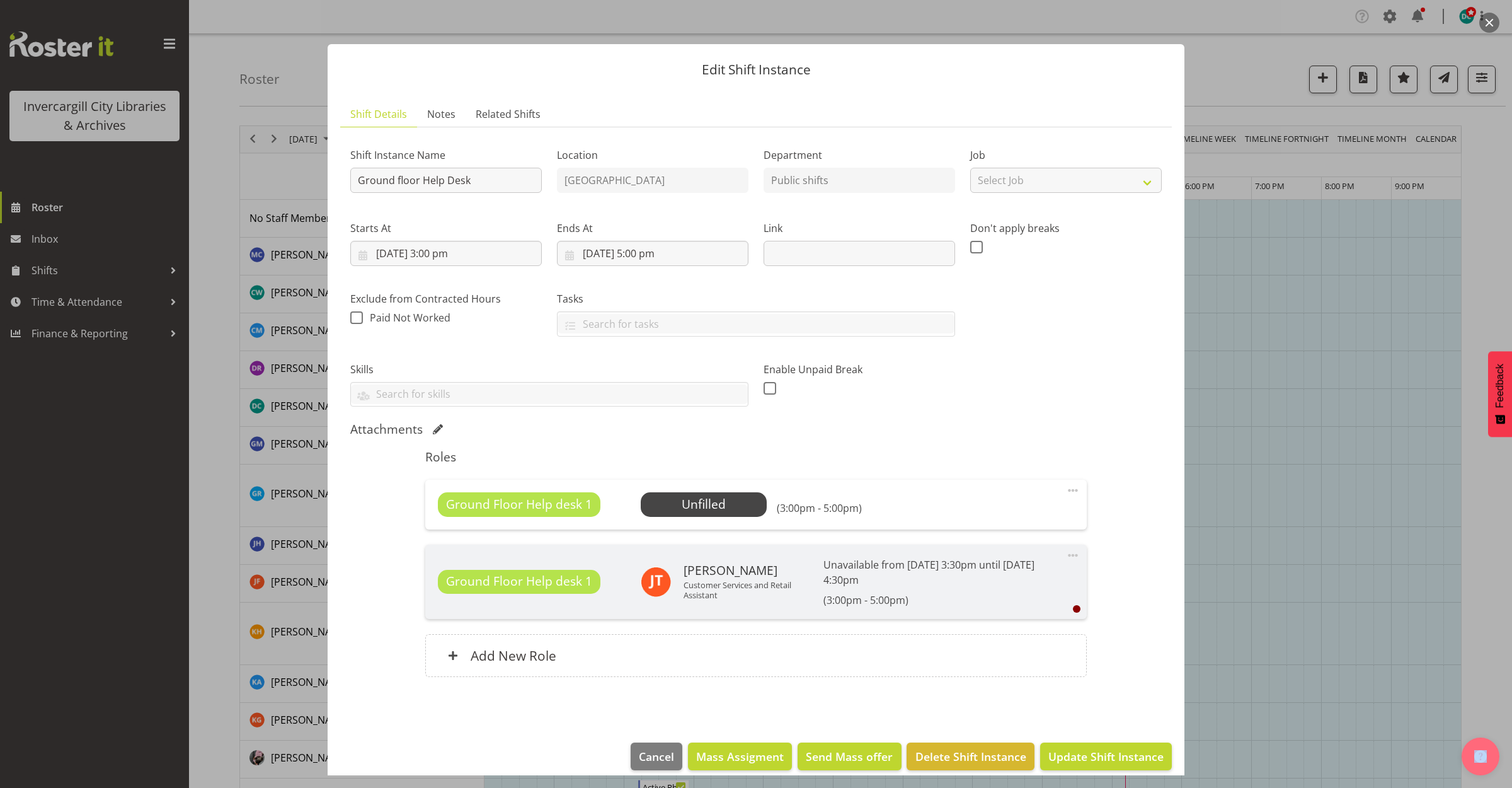
click at [1488, 20] on button "button" at bounding box center [1489, 22] width 20 height 20
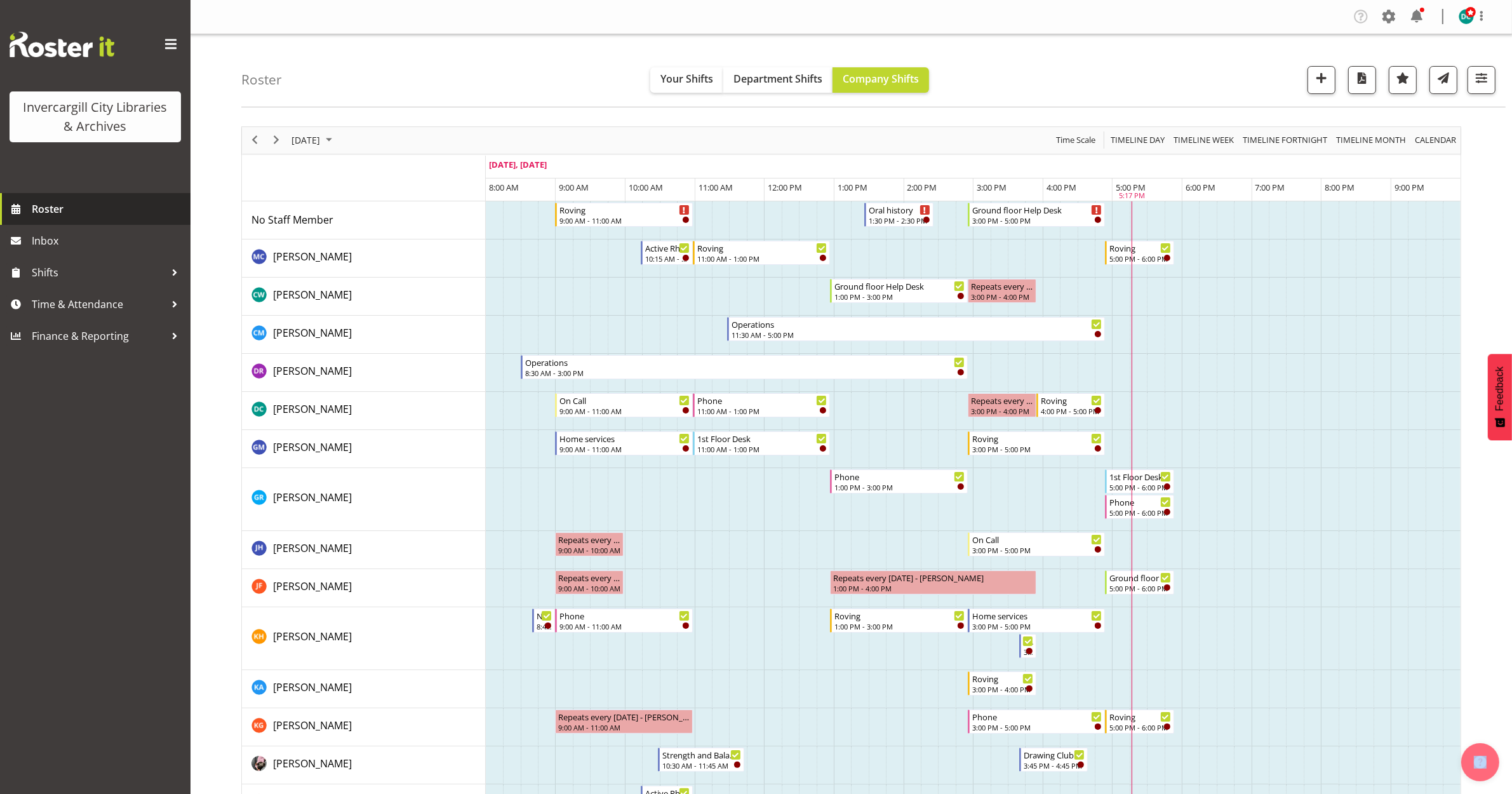
click at [52, 212] on span "Roster" at bounding box center [108, 209] width 153 height 19
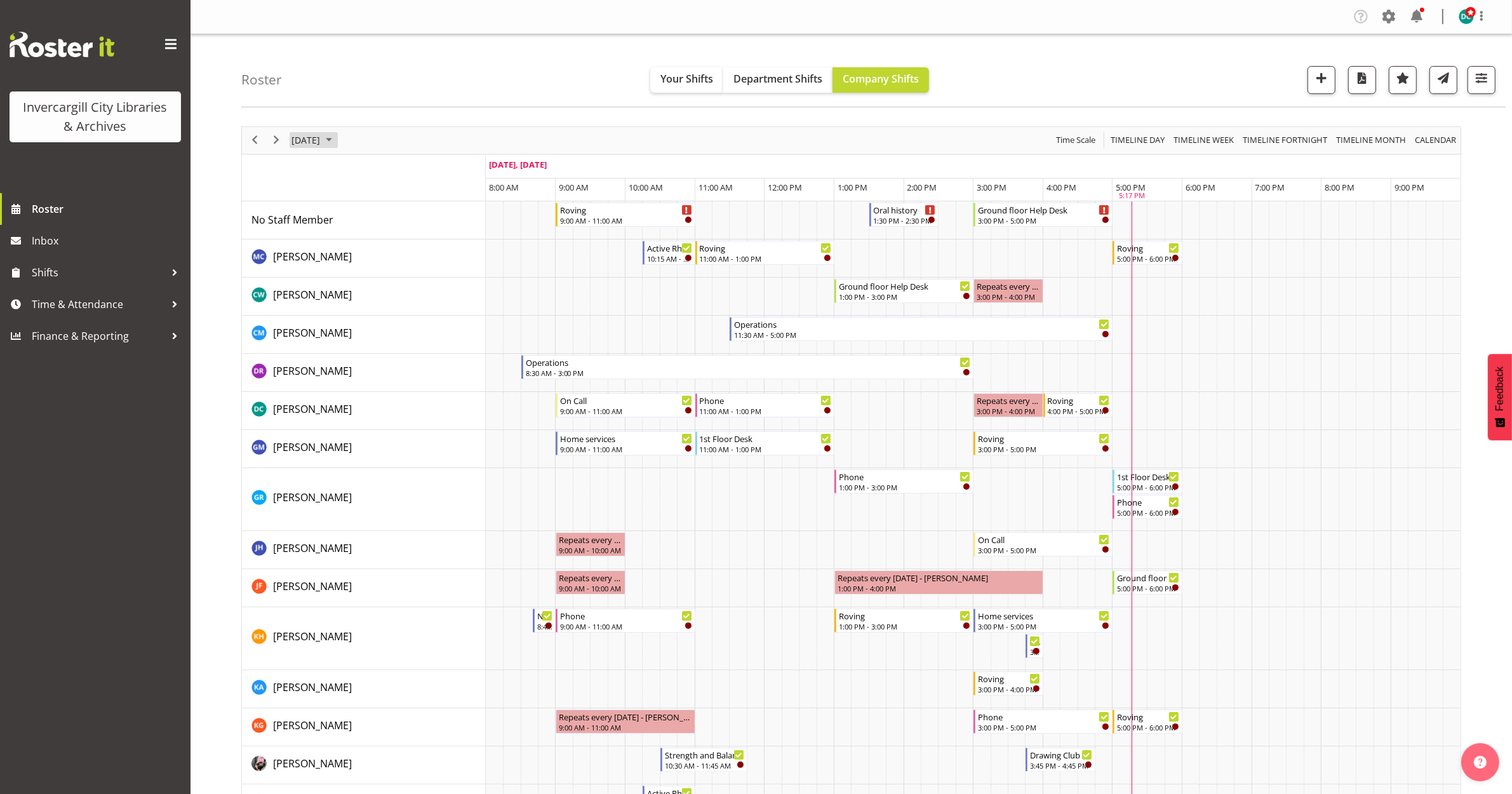
click at [318, 141] on span "[DATE]" at bounding box center [306, 140] width 31 height 16
click at [343, 266] on span "14" at bounding box center [345, 259] width 19 height 19
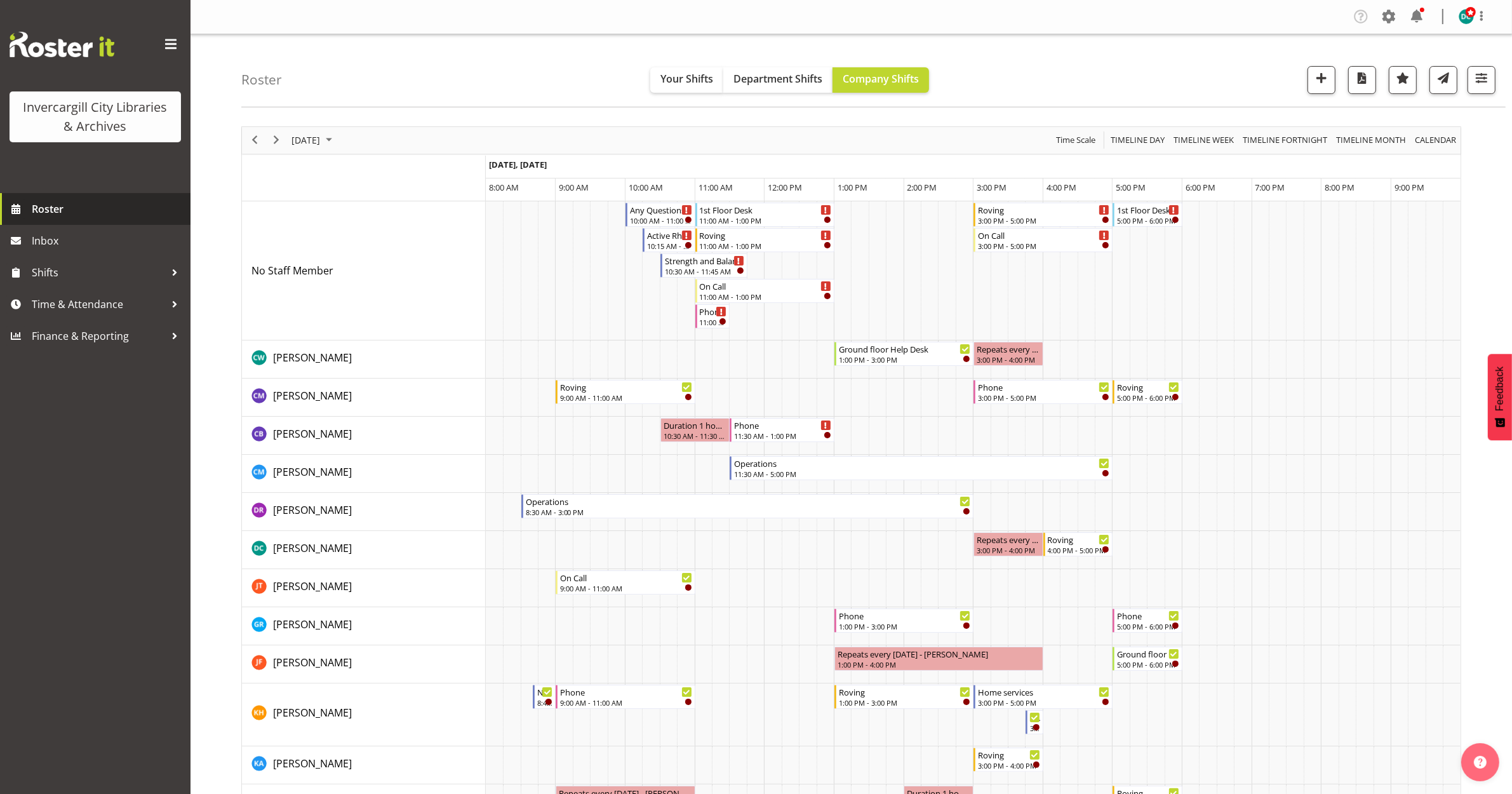
click at [38, 215] on span "Roster" at bounding box center [108, 209] width 153 height 19
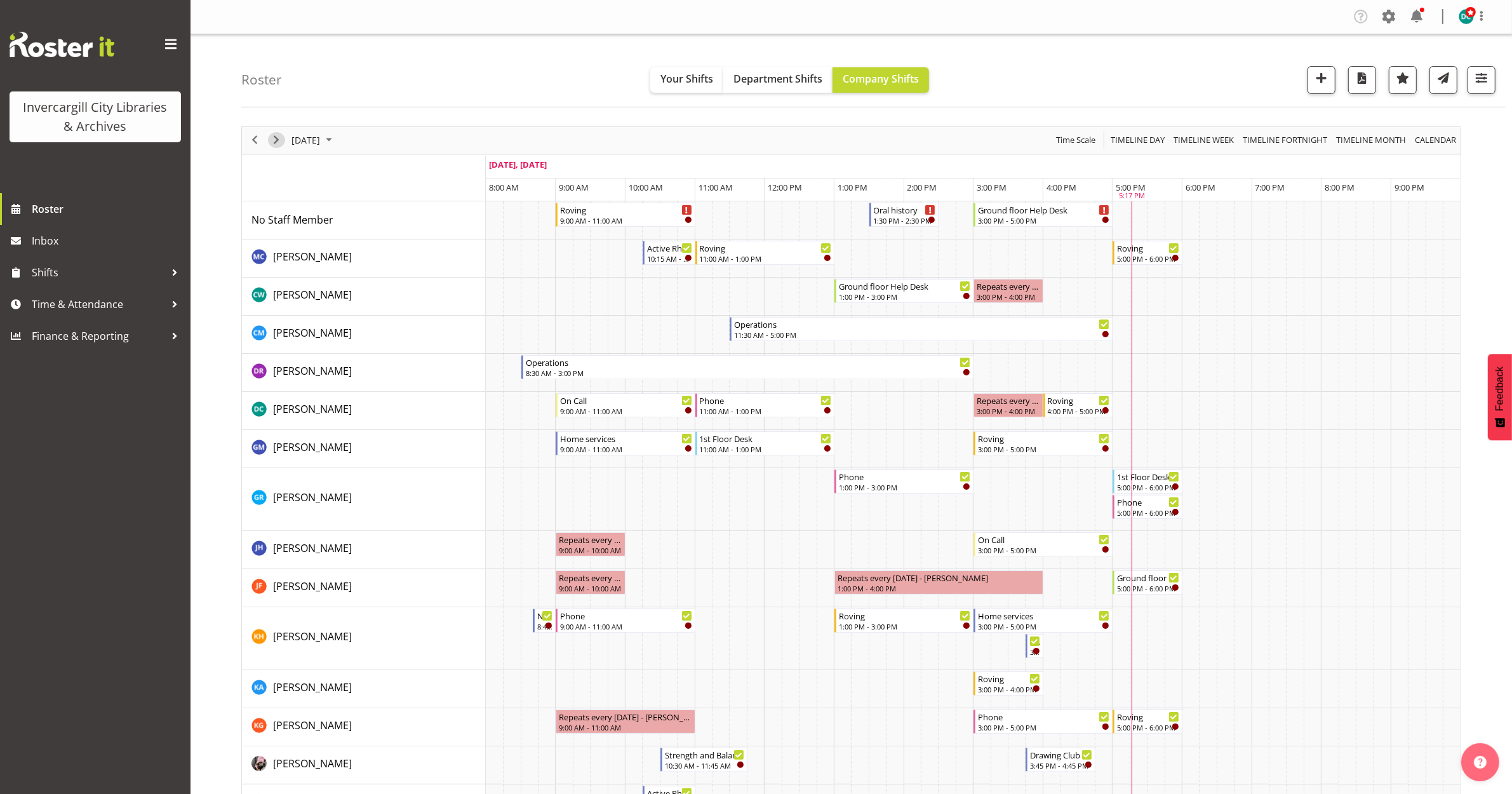
click at [281, 138] on span "Next" at bounding box center [276, 140] width 15 height 16
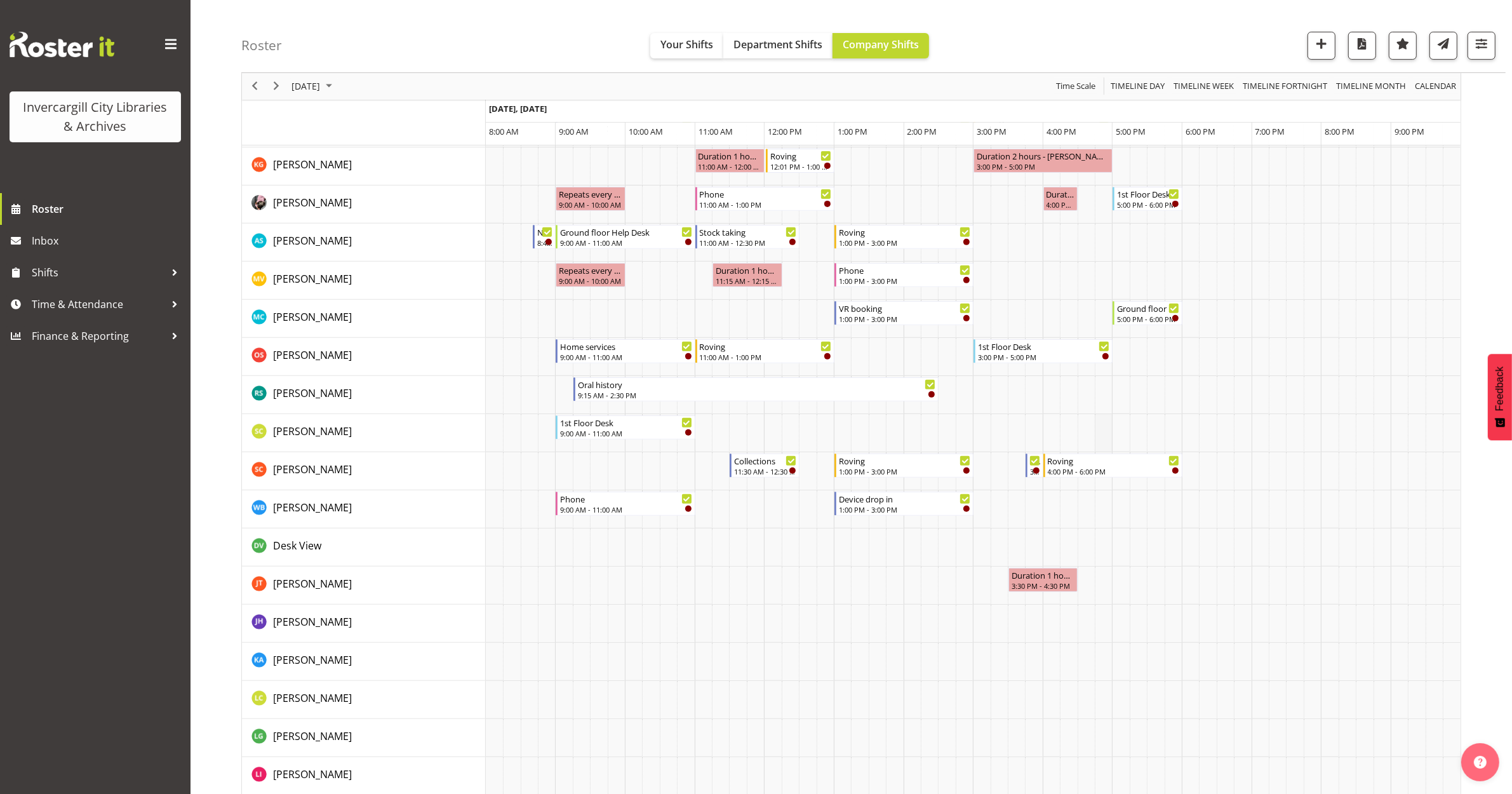
scroll to position [556, 0]
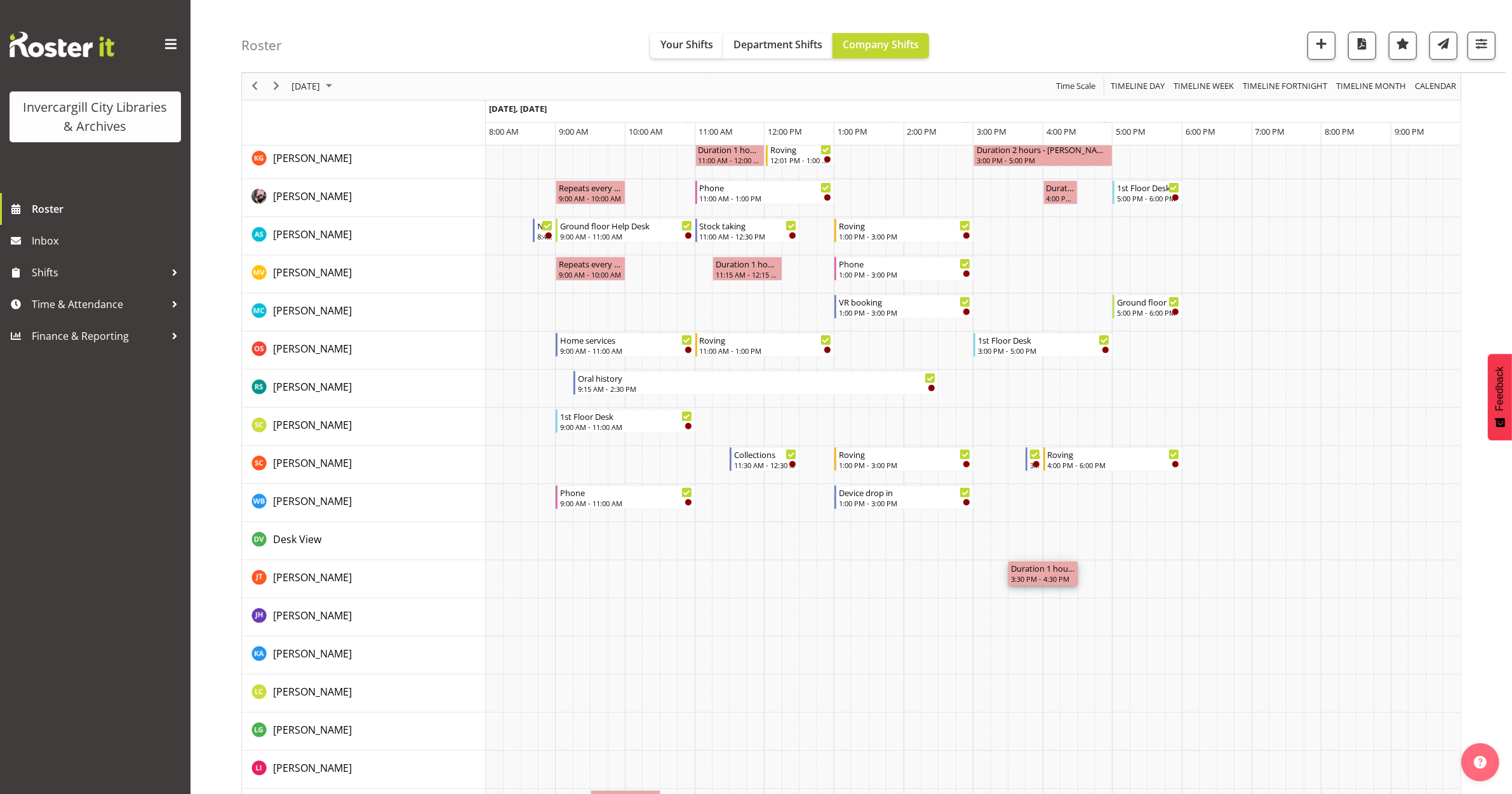
click at [1059, 574] on div "Duration 1 hours - [PERSON_NAME]" at bounding box center [1044, 567] width 65 height 13
click at [118, 304] on span "Time & Attendance" at bounding box center [98, 304] width 133 height 19
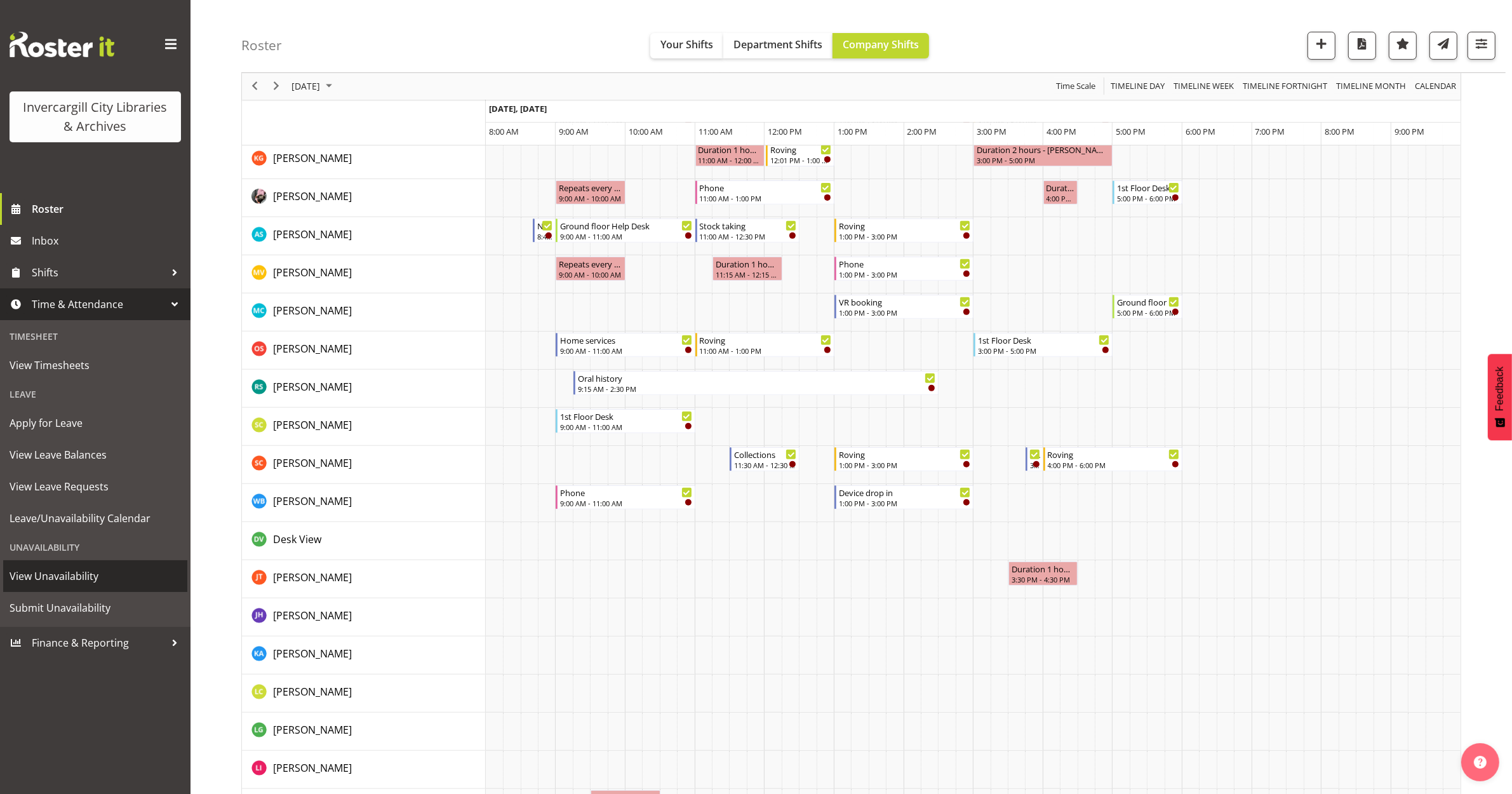
click at [51, 580] on span "View Unavailability" at bounding box center [95, 575] width 171 height 19
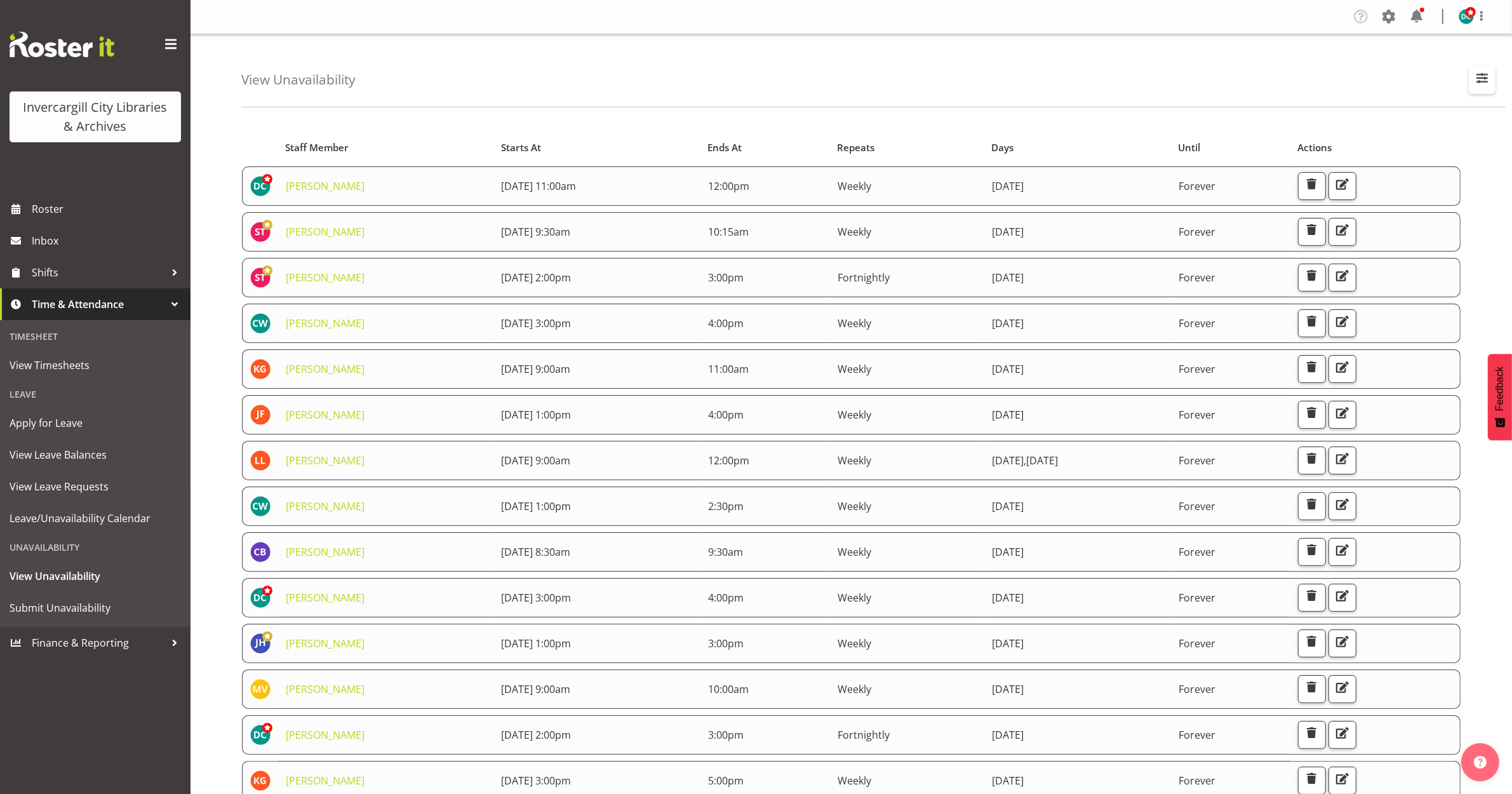
click at [1475, 78] on span "button" at bounding box center [1482, 78] width 16 height 16
click at [1332, 134] on input "text" at bounding box center [1401, 138] width 171 height 25
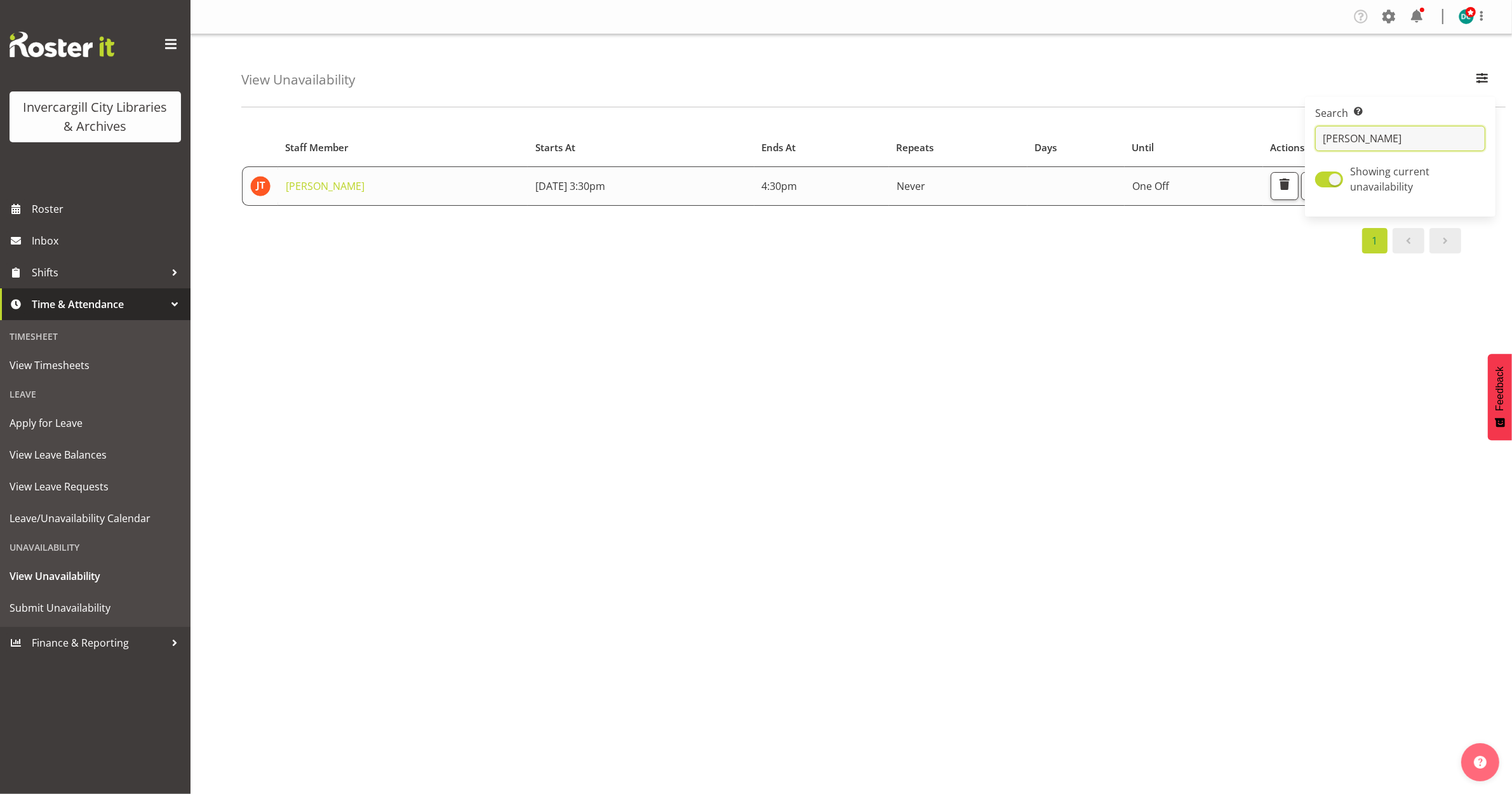
type input "glen"
click at [584, 410] on div "Starts At Staff Member Starts At Ends At Repeats Days Until Actions Glen Tomlin…" at bounding box center [877, 370] width 1271 height 508
click at [1293, 192] on span "button" at bounding box center [1285, 184] width 16 height 16
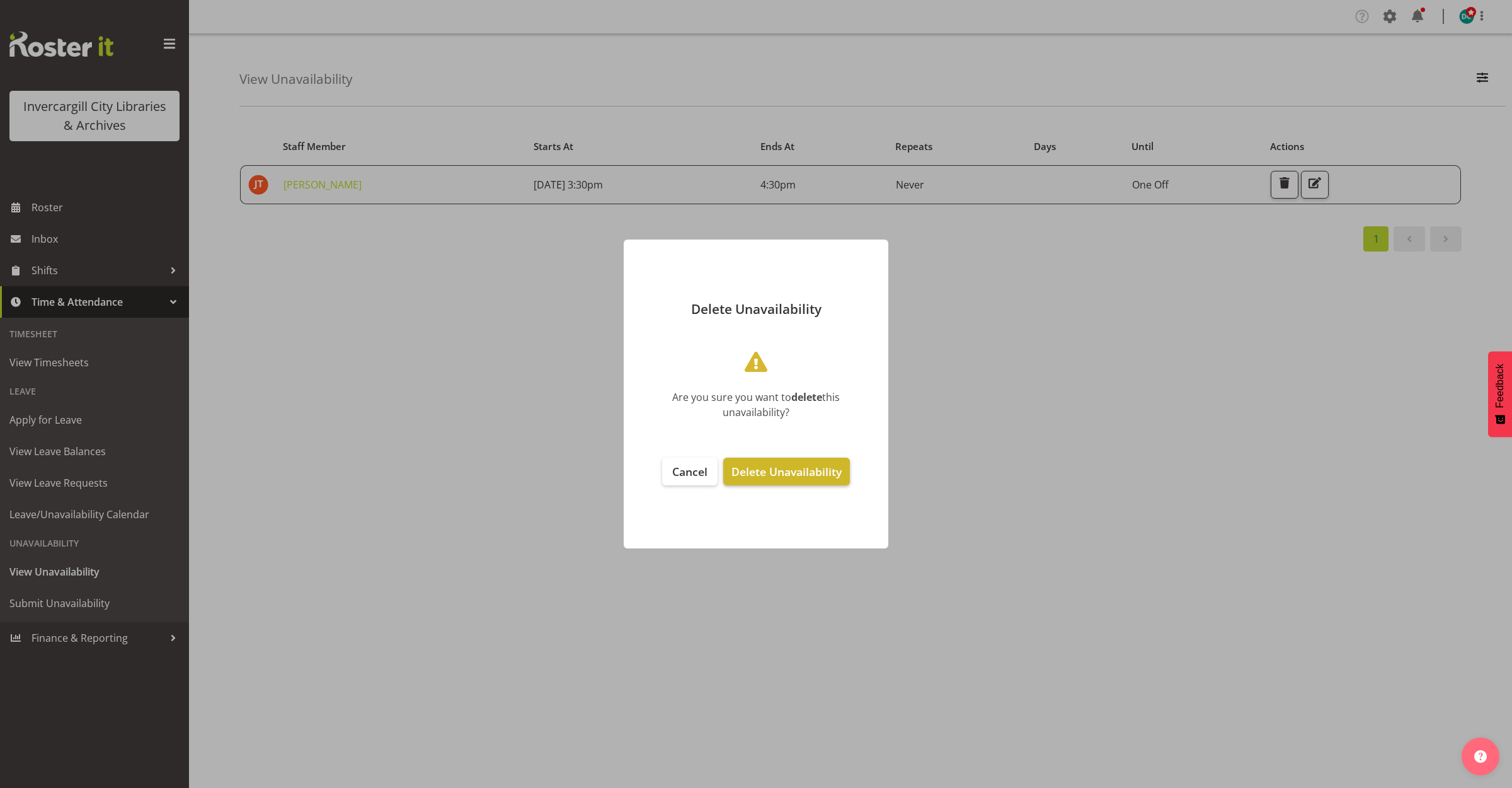
click at [773, 474] on span "Delete Unavailability" at bounding box center [787, 472] width 111 height 15
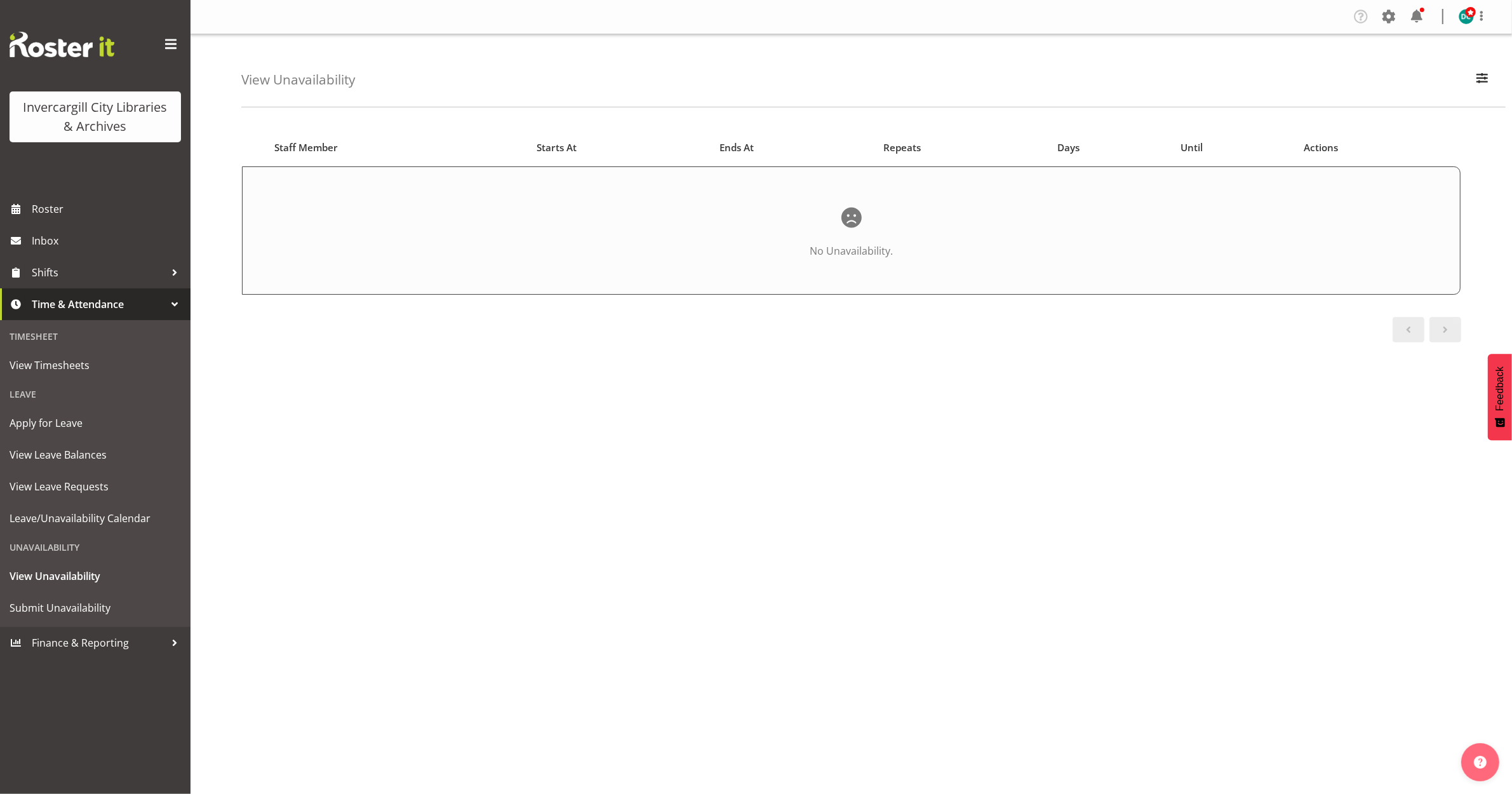
click at [789, 484] on div "Starts At Staff Member Starts At Ends At Repeats Days Until Actions No Unavaila…" at bounding box center [877, 370] width 1271 height 508
click at [52, 200] on span "Roster" at bounding box center [108, 209] width 153 height 19
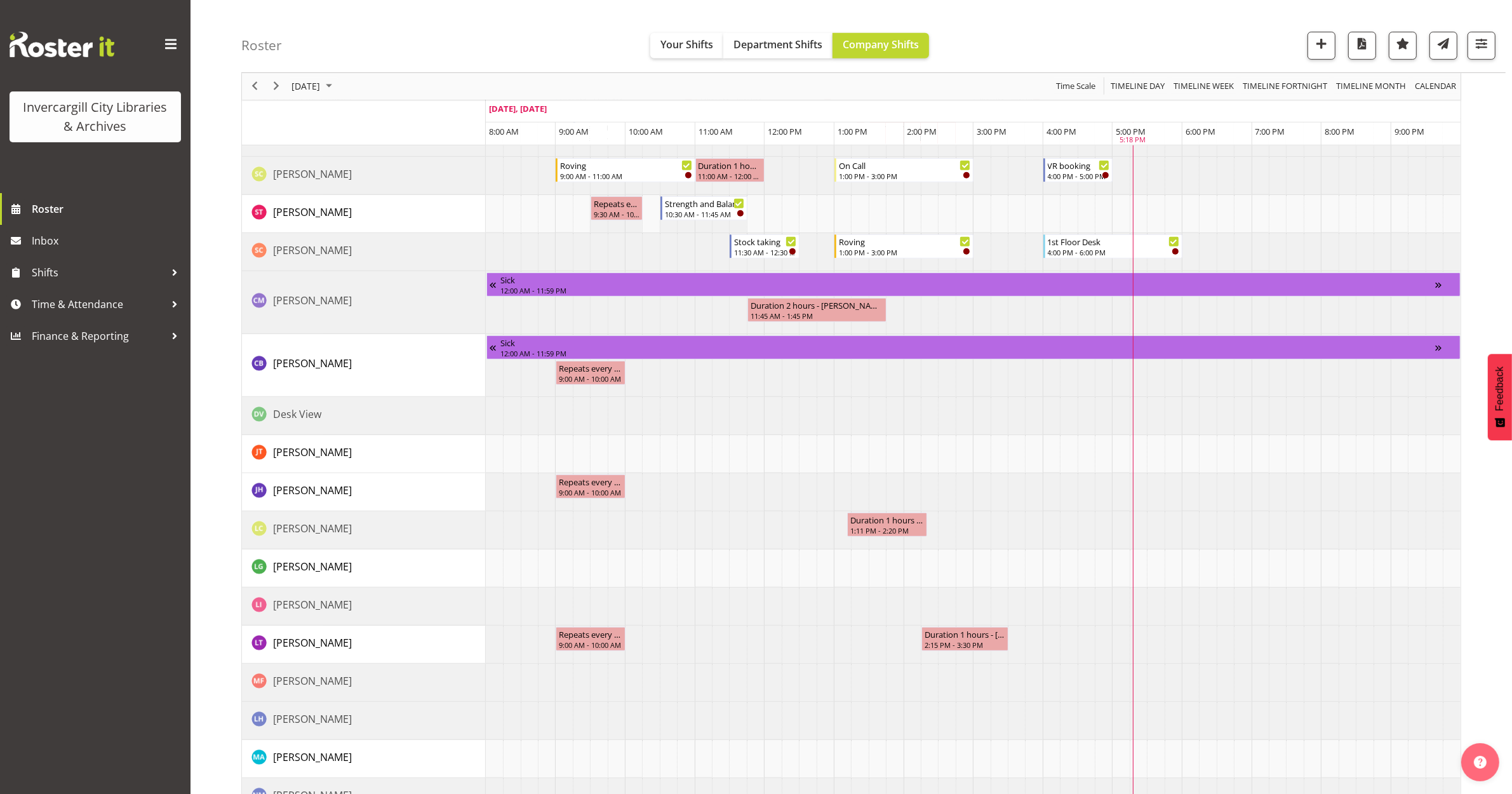
scroll to position [873, 0]
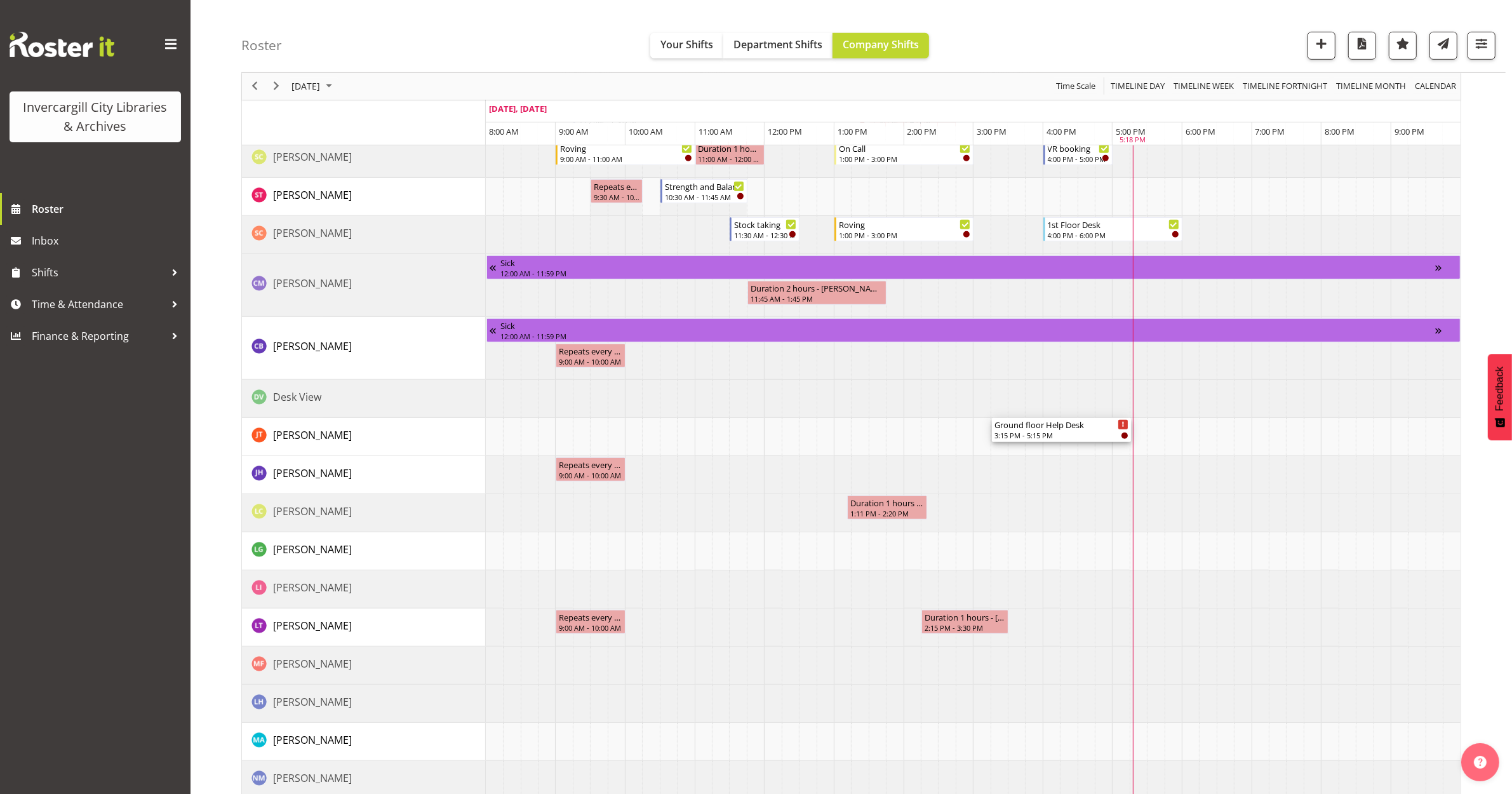
drag, startPoint x: 1023, startPoint y: 215, endPoint x: 1011, endPoint y: 448, distance: 233.3
click at [1014, 449] on div "Roving 9:00 AM - 11:00 AM Oral history 1:30 PM - 2:30 PM Ground floor Help Desk…" at bounding box center [973, 140] width 975 height 1624
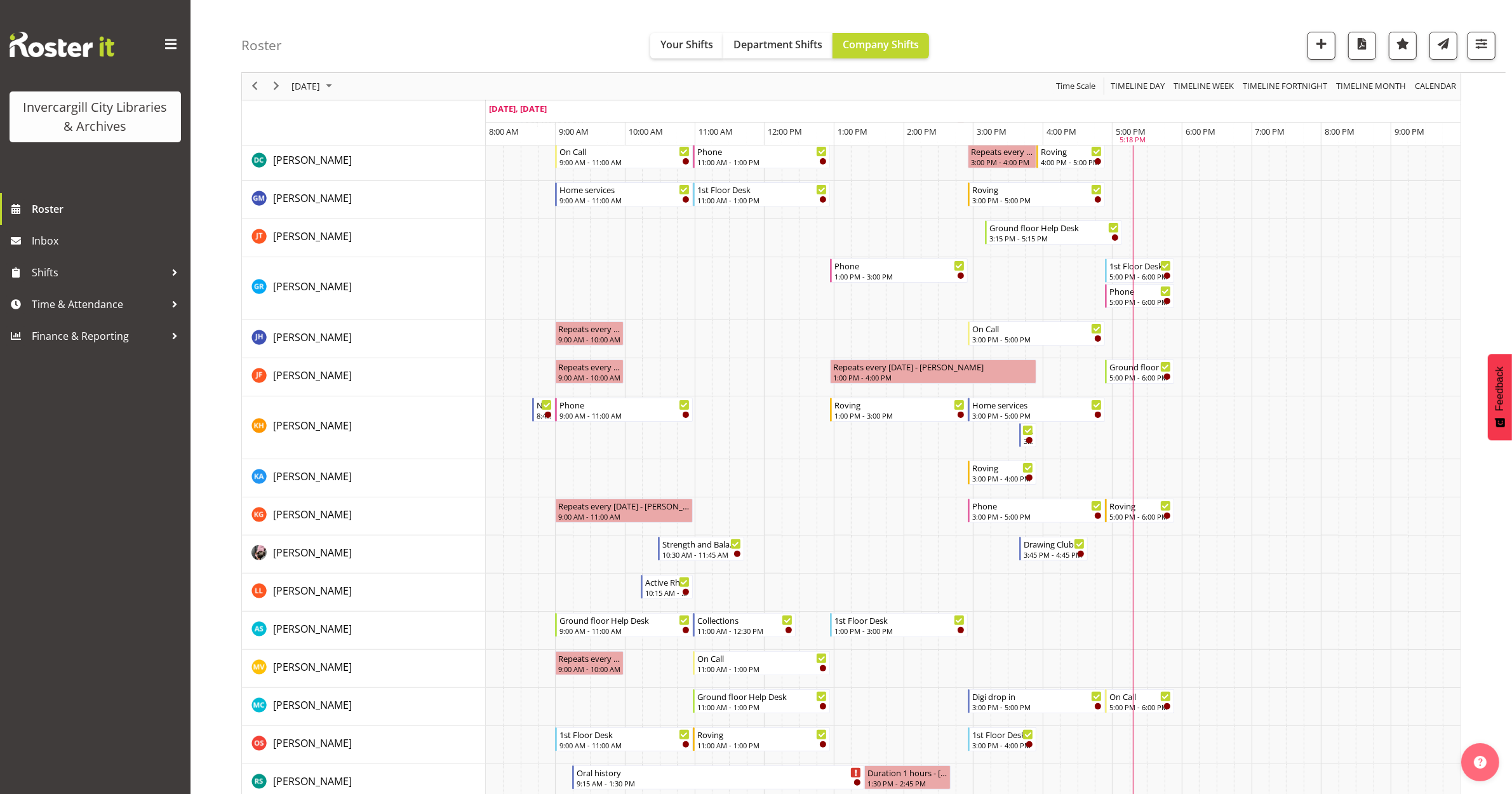
scroll to position [238, 0]
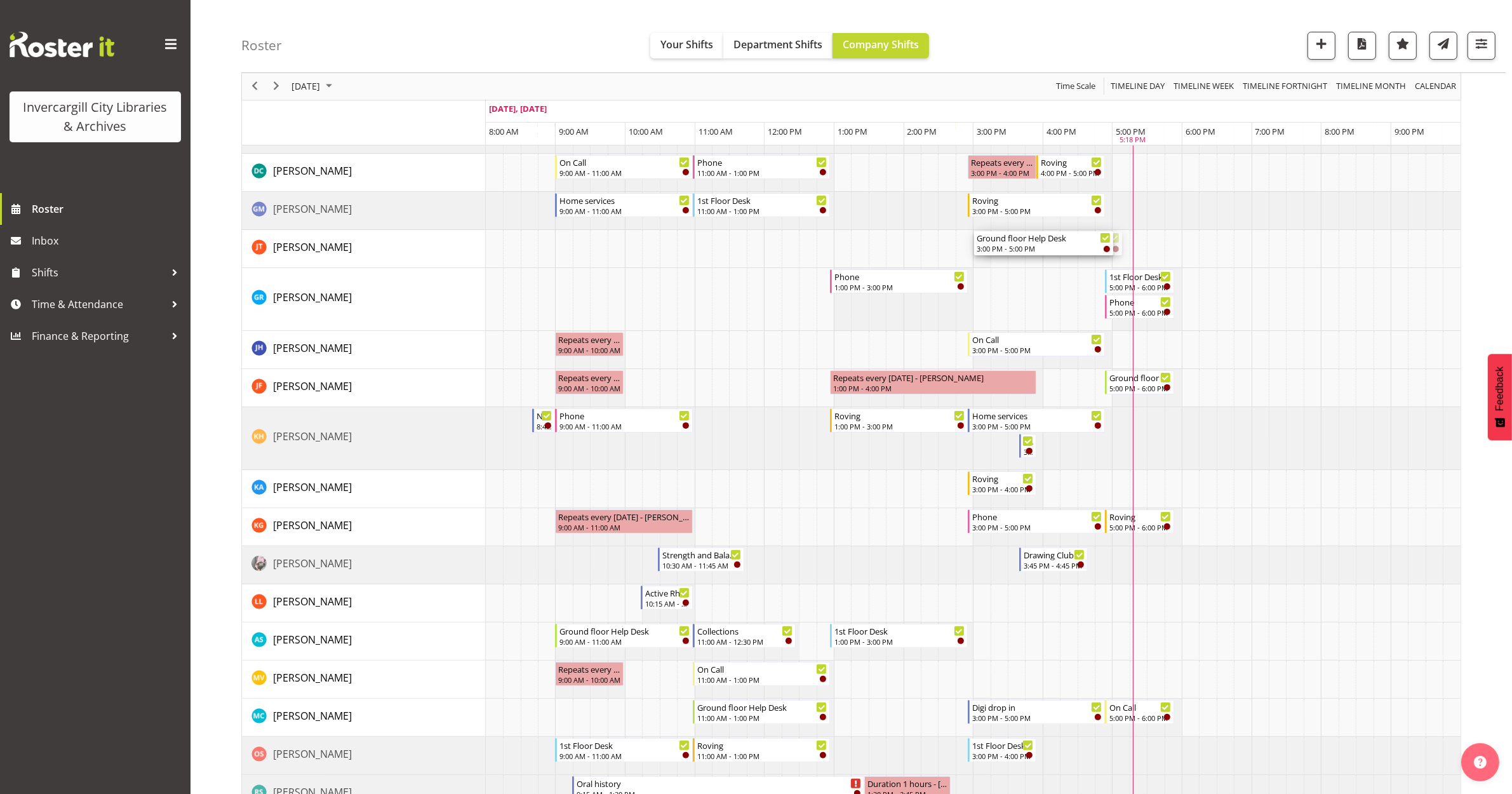
drag, startPoint x: 1020, startPoint y: 245, endPoint x: 979, endPoint y: 245, distance: 41.0
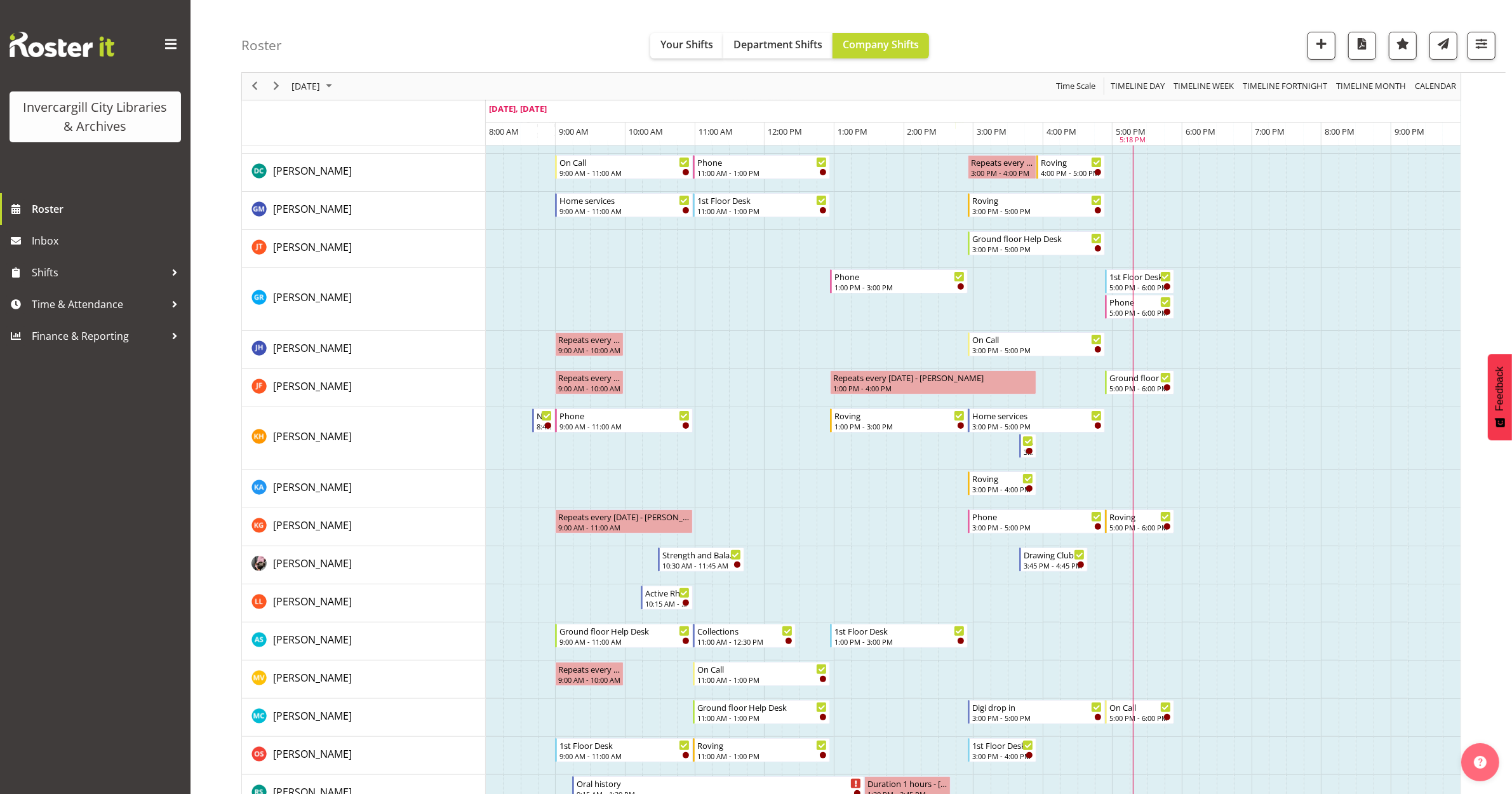
scroll to position [0, 0]
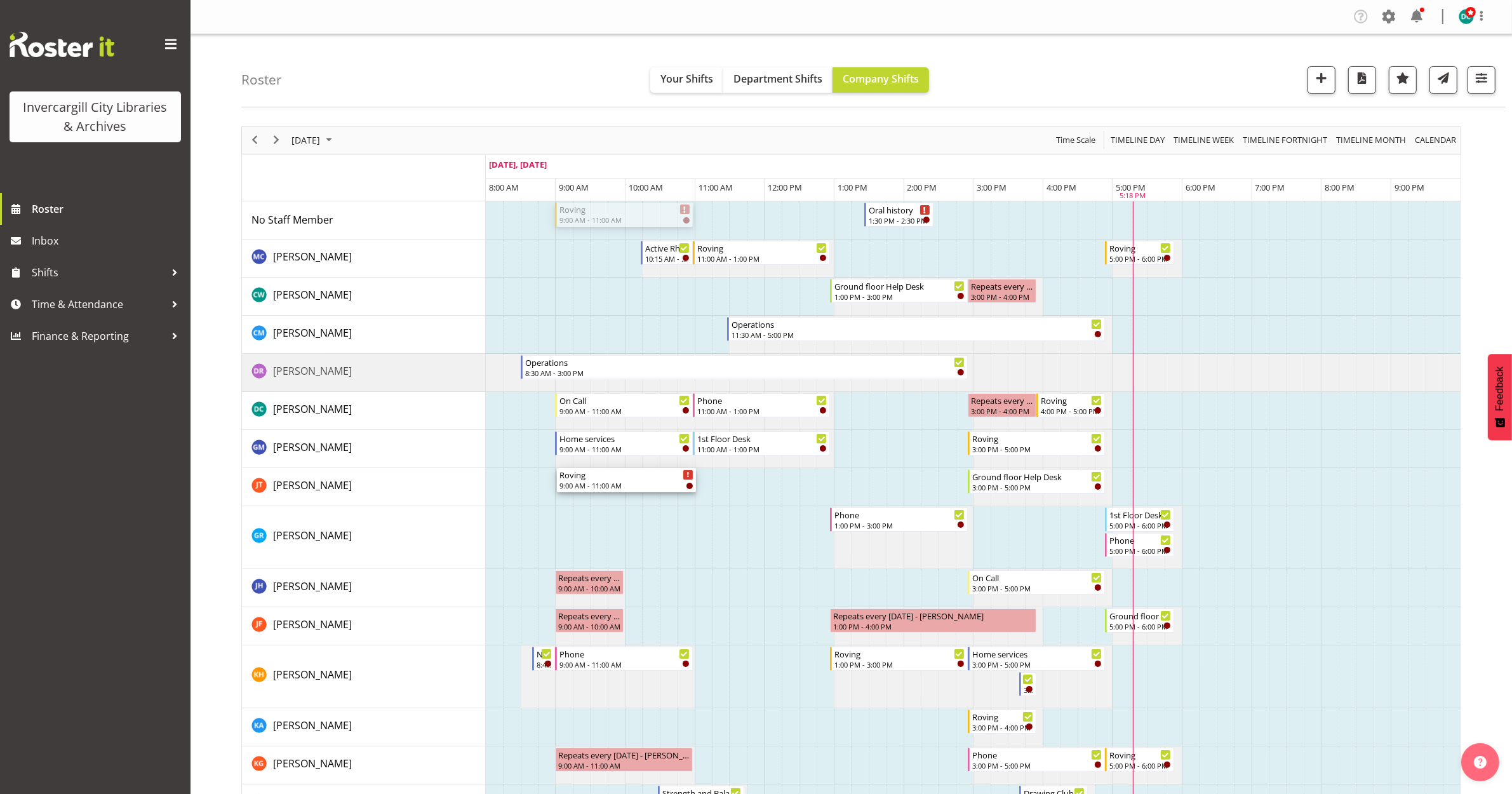
drag, startPoint x: 610, startPoint y: 207, endPoint x: 567, endPoint y: 486, distance: 282.3
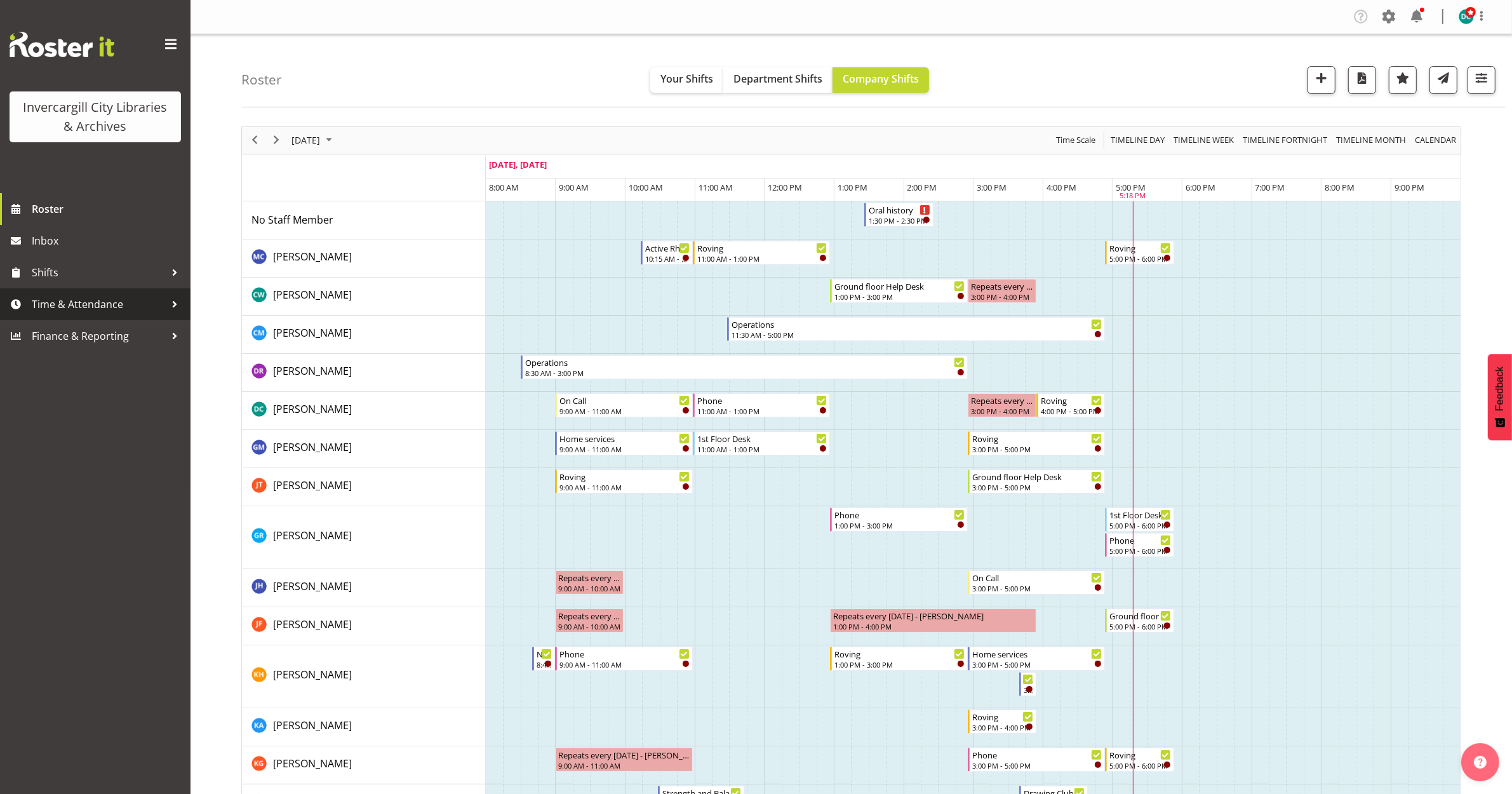
click at [57, 299] on span "Time & Attendance" at bounding box center [98, 304] width 133 height 19
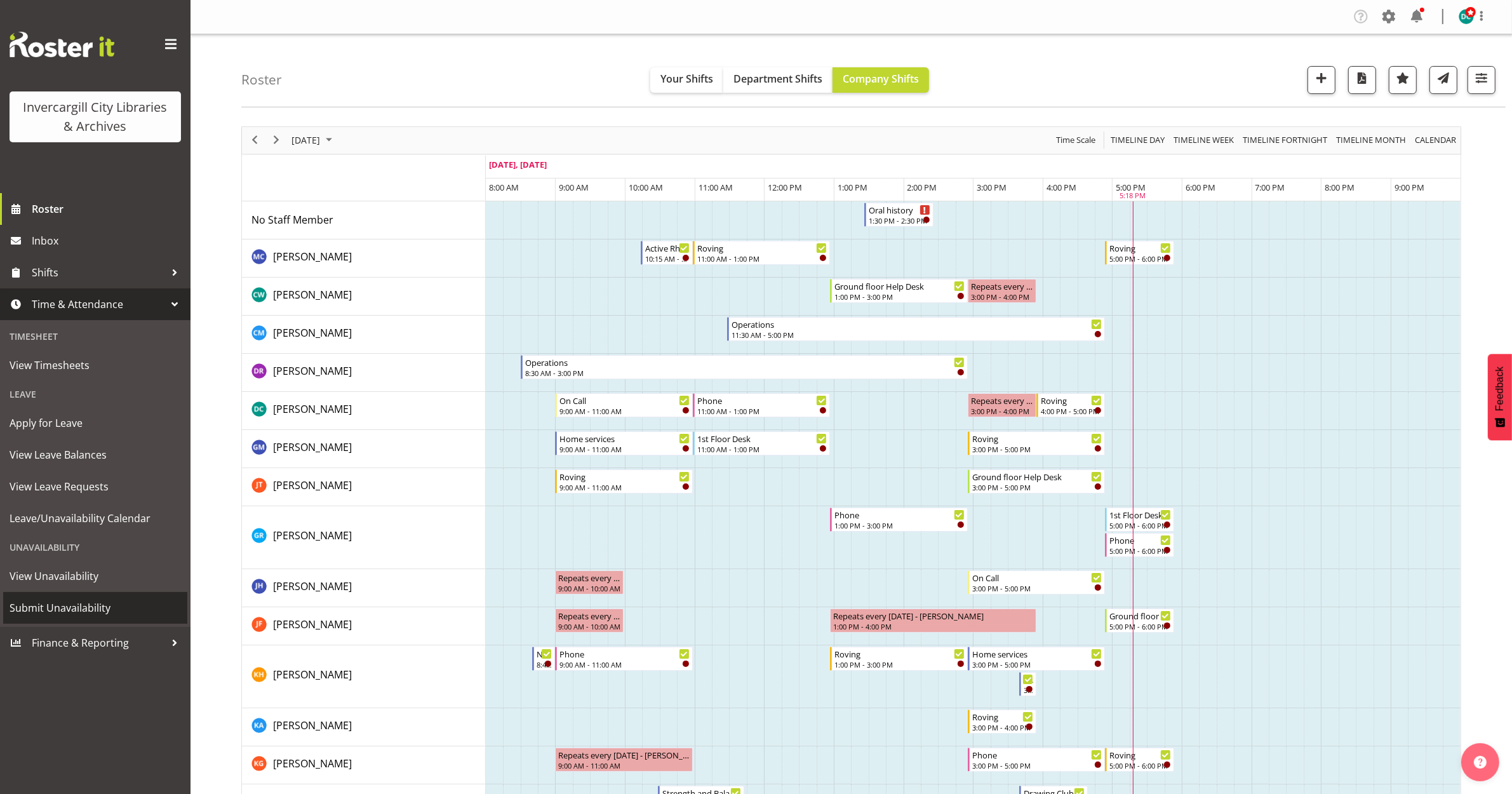
click at [59, 603] on span "Submit Unavailability" at bounding box center [95, 608] width 171 height 19
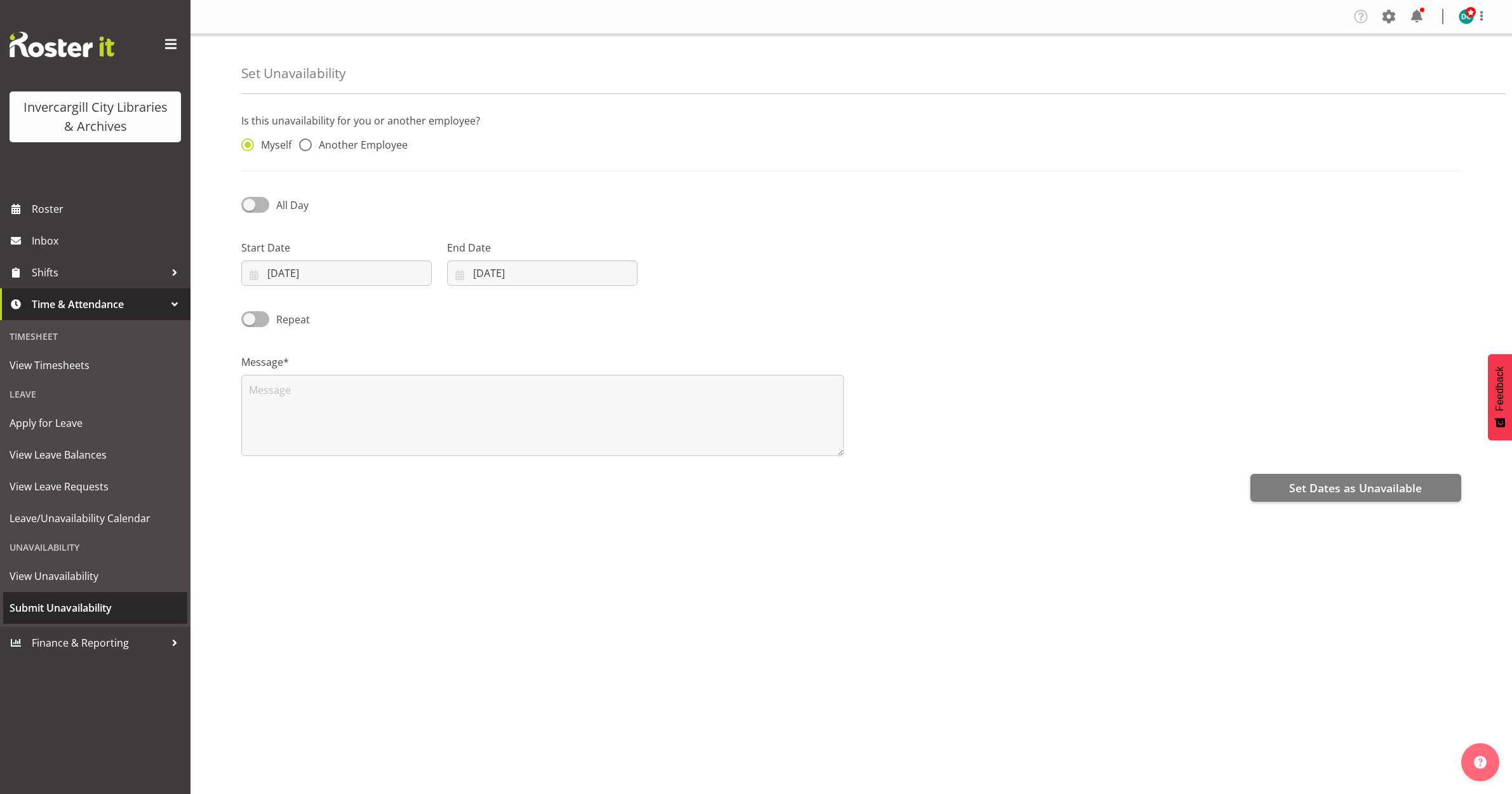
select select "9"
select select "2025"
click at [317, 276] on input "[DATE]" at bounding box center [337, 273] width 191 height 25
click at [316, 147] on span "Another Employee" at bounding box center [360, 144] width 96 height 13
click at [307, 147] on input "Another Employee" at bounding box center [303, 144] width 8 height 8
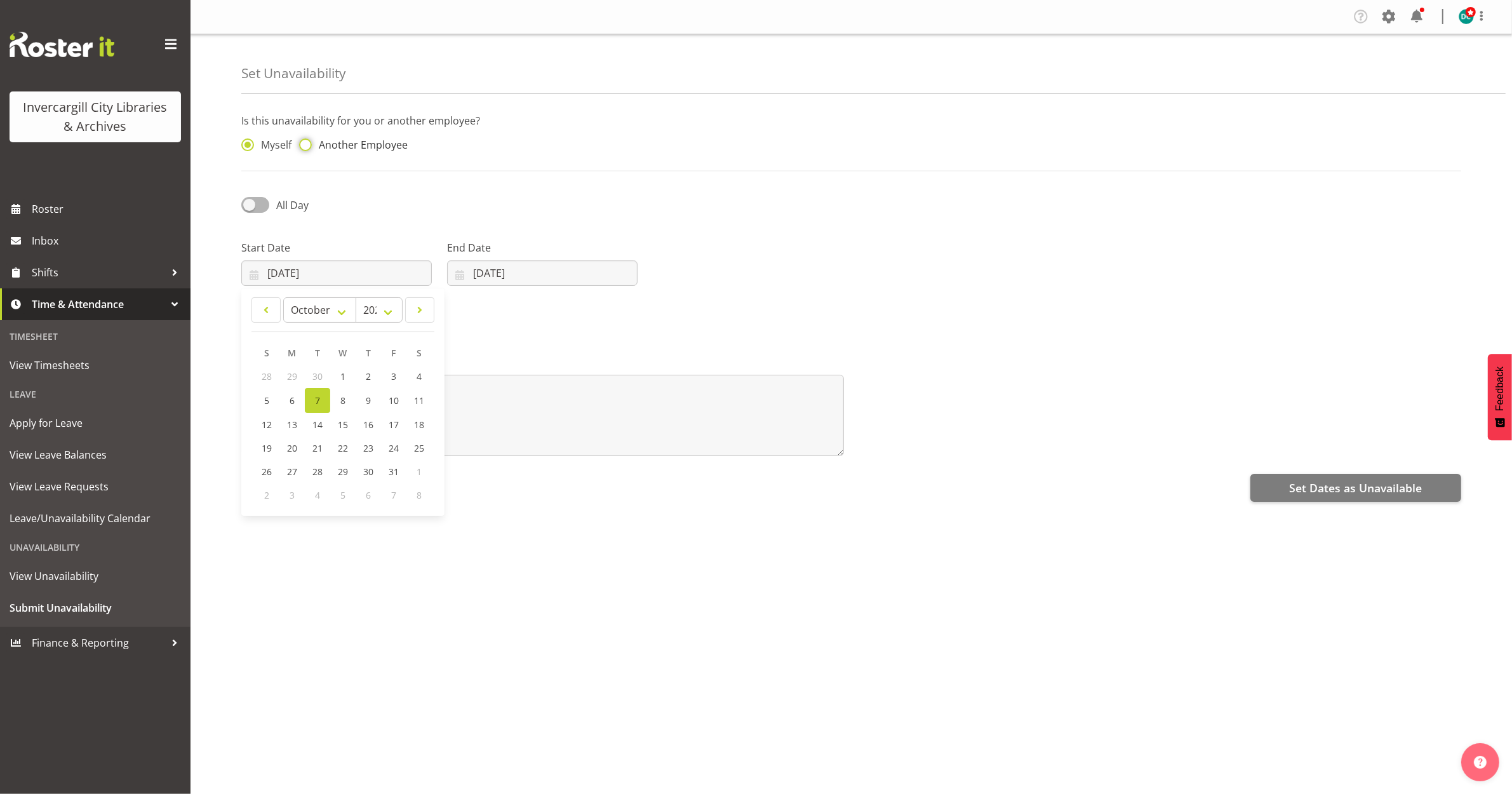
radio input "true"
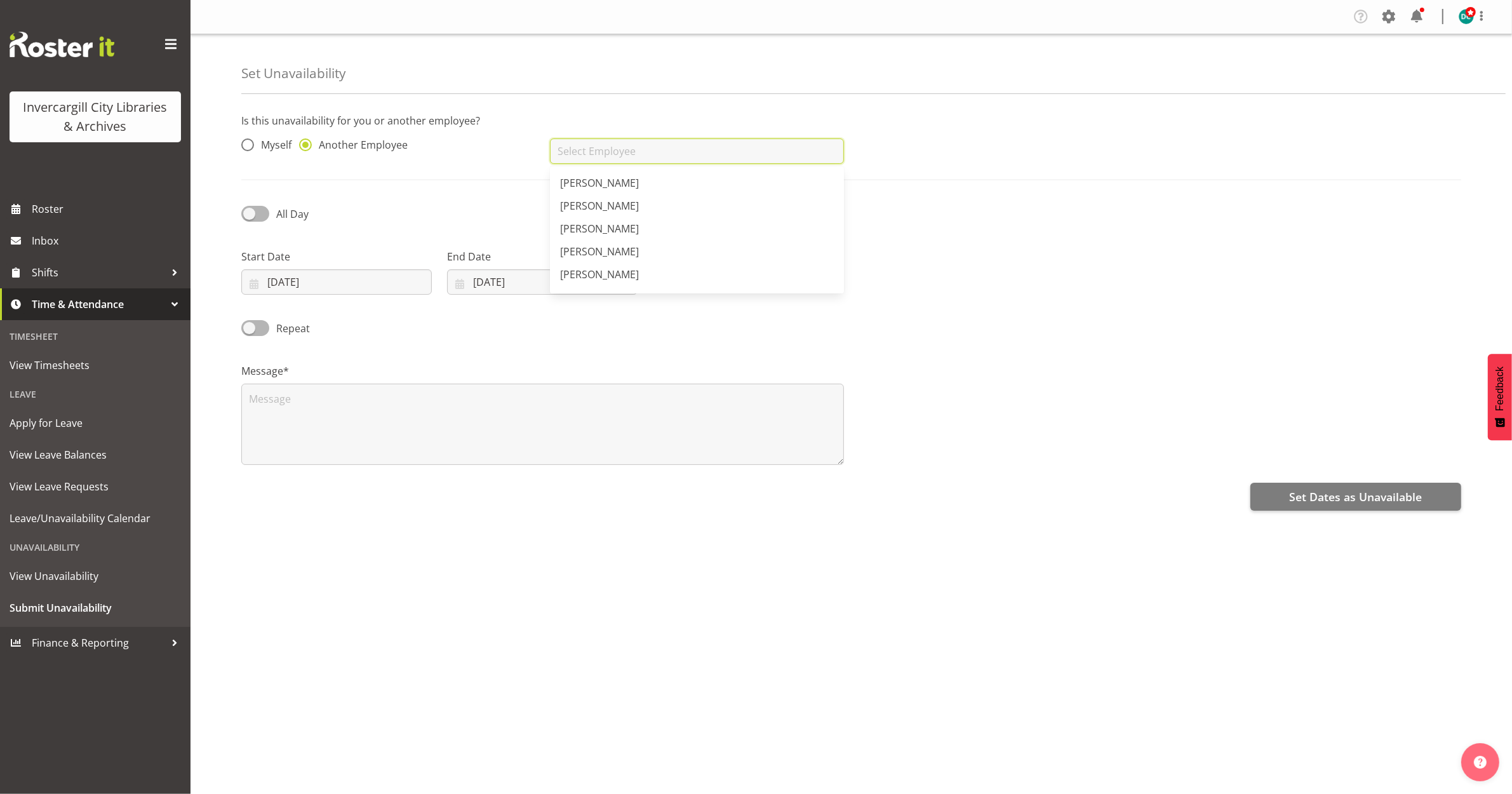
click at [600, 148] on input "text" at bounding box center [697, 151] width 293 height 25
click at [620, 233] on span "[PERSON_NAME]" at bounding box center [599, 230] width 79 height 14
type input "[PERSON_NAME]"
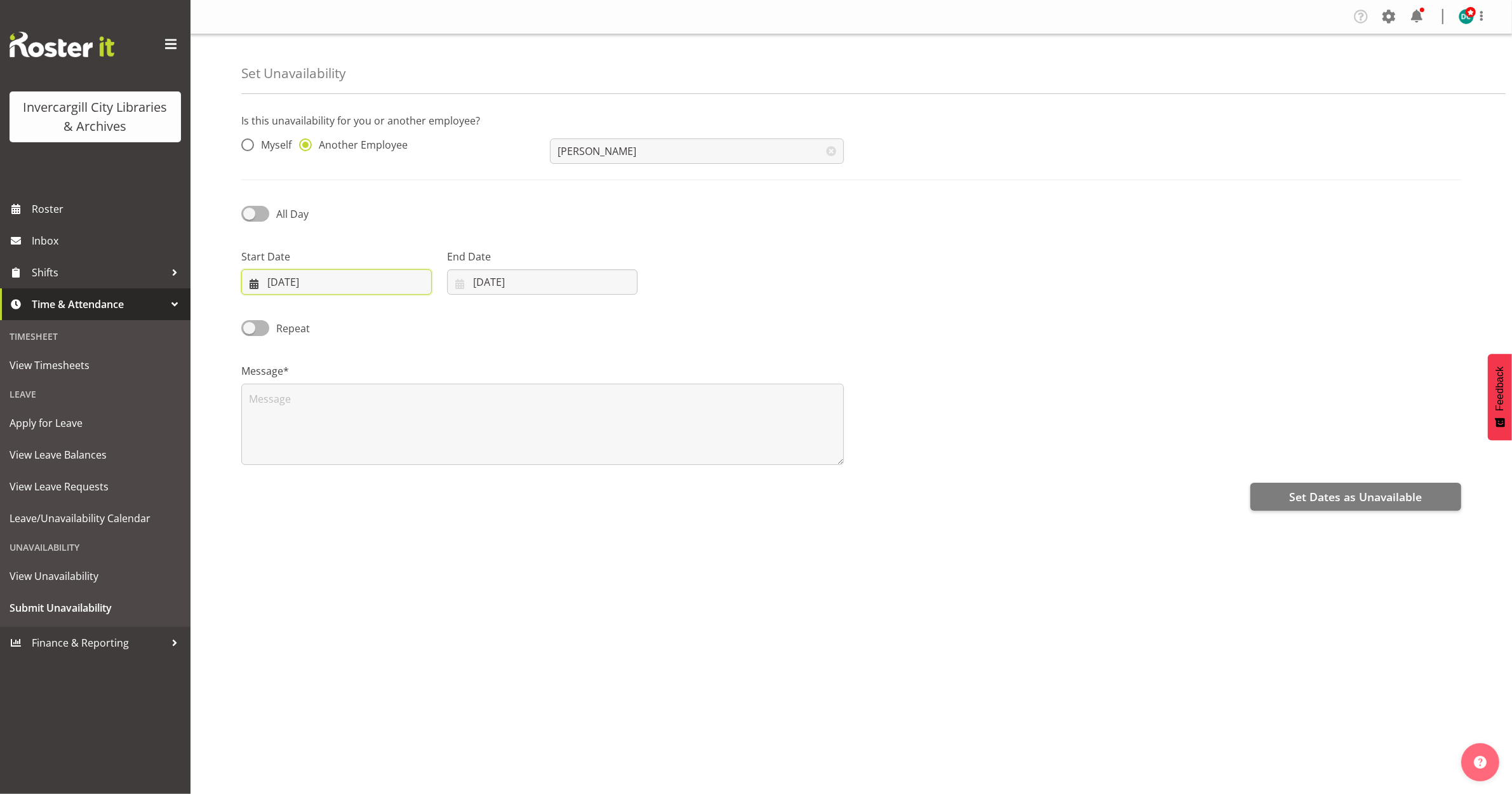
click at [278, 281] on input "[DATE]" at bounding box center [337, 282] width 191 height 25
click at [334, 414] on link "8" at bounding box center [343, 409] width 25 height 25
type input "[DATE]"
click at [483, 272] on input "[DATE]" at bounding box center [542, 282] width 191 height 25
click at [545, 407] on link "8" at bounding box center [549, 409] width 25 height 25
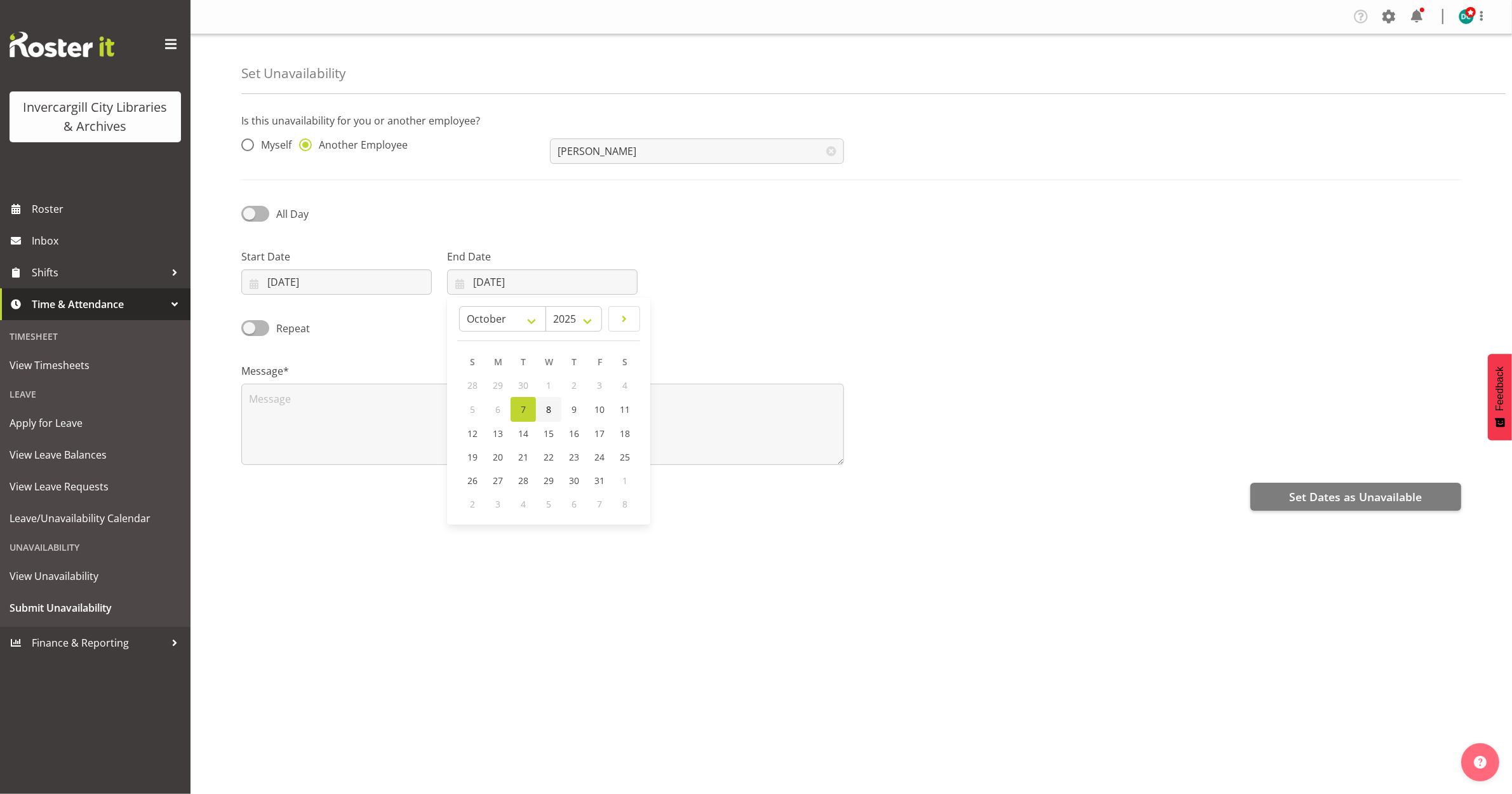
type input "08/10/2025"
click at [260, 213] on span at bounding box center [255, 213] width 28 height 16
click at [250, 213] on input "All Day" at bounding box center [245, 213] width 8 height 8
checkbox input "true"
select select "17"
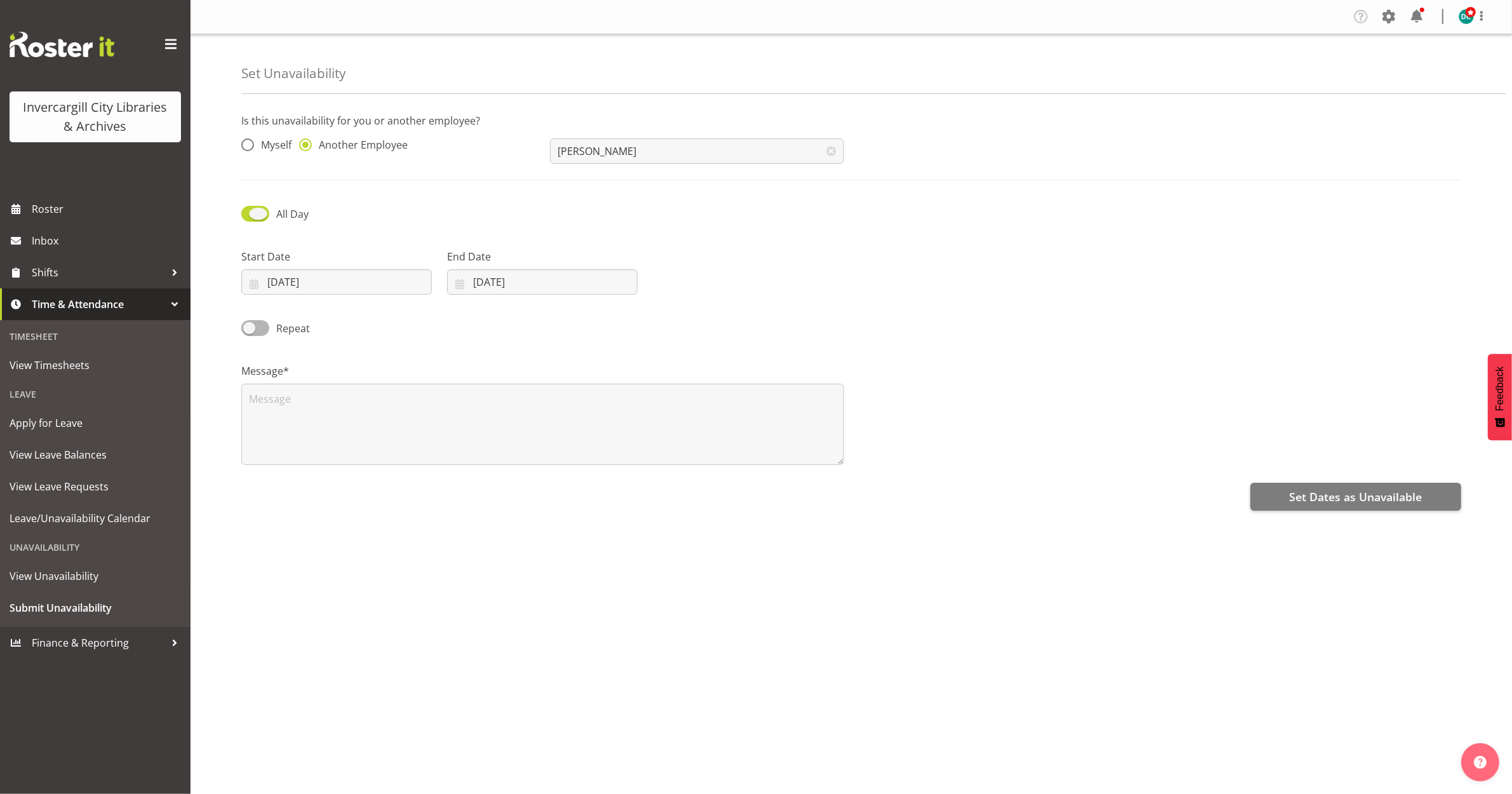
select select "19"
drag, startPoint x: 734, startPoint y: 271, endPoint x: 731, endPoint y: 277, distance: 6.7
click at [732, 275] on input "17:19" at bounding box center [748, 282] width 191 height 25
click at [742, 319] on select "00 01 02 03 04 05 06 07 08 09 10 11 12 13 14 15 16 17 18 19 20 21 22 23" at bounding box center [739, 315] width 28 height 25
select select "15"
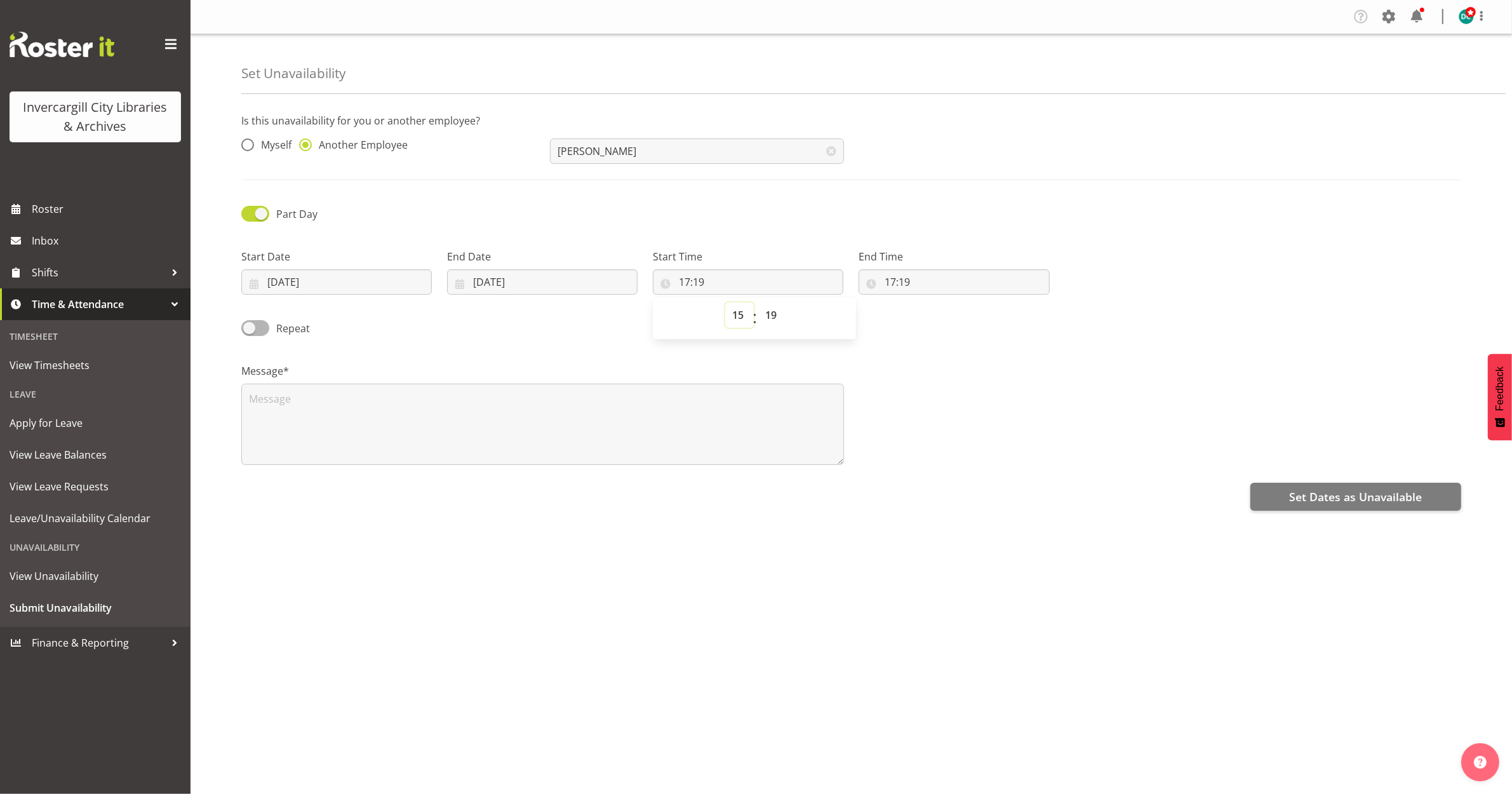
click at [725, 303] on select "00 01 02 03 04 05 06 07 08 09 10 11 12 13 14 15 16 17 18 19 20 21 22 23" at bounding box center [739, 315] width 28 height 25
type input "15:19"
click at [772, 314] on select "00 01 02 03 04 05 06 07 08 09 10 11 12 13 14 15 16 17 18 19 20 21 22 23 24 25 2…" at bounding box center [773, 315] width 28 height 25
select select "30"
type input "15:30"
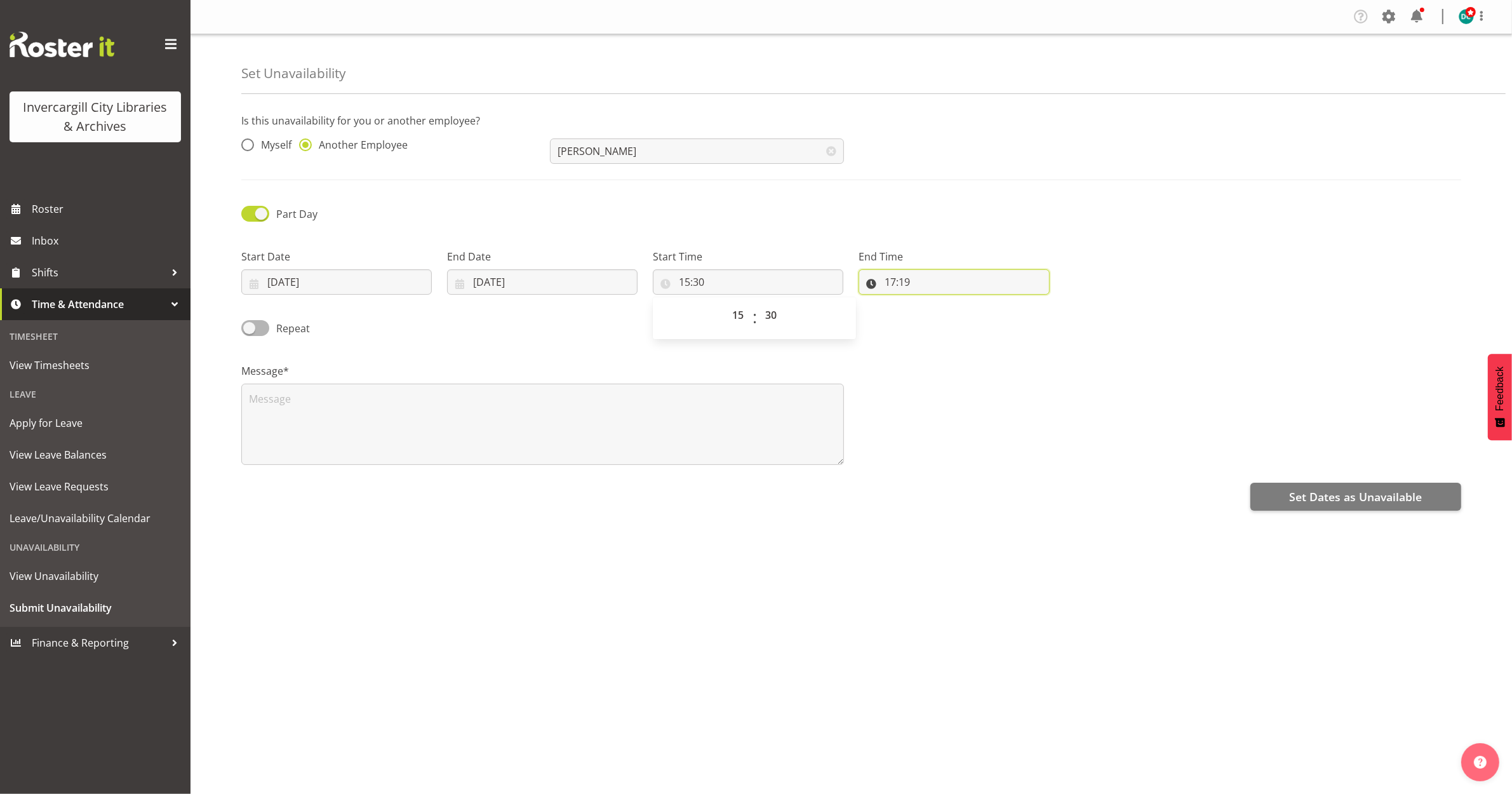
click at [890, 281] on input "17:19" at bounding box center [954, 282] width 191 height 25
click at [941, 319] on select "00 01 02 03 04 05 06 07 08 09 10 11 12 13 14 15 16 17 18 19 20 21 22 23" at bounding box center [946, 315] width 28 height 25
select select "16"
type input "16:19"
click at [982, 320] on select "00 01 02 03 04 05 06 07 08 09 10 11 12 13 14 15 16 17 18 19 20 21 22 23 24 25 2…" at bounding box center [979, 315] width 28 height 25
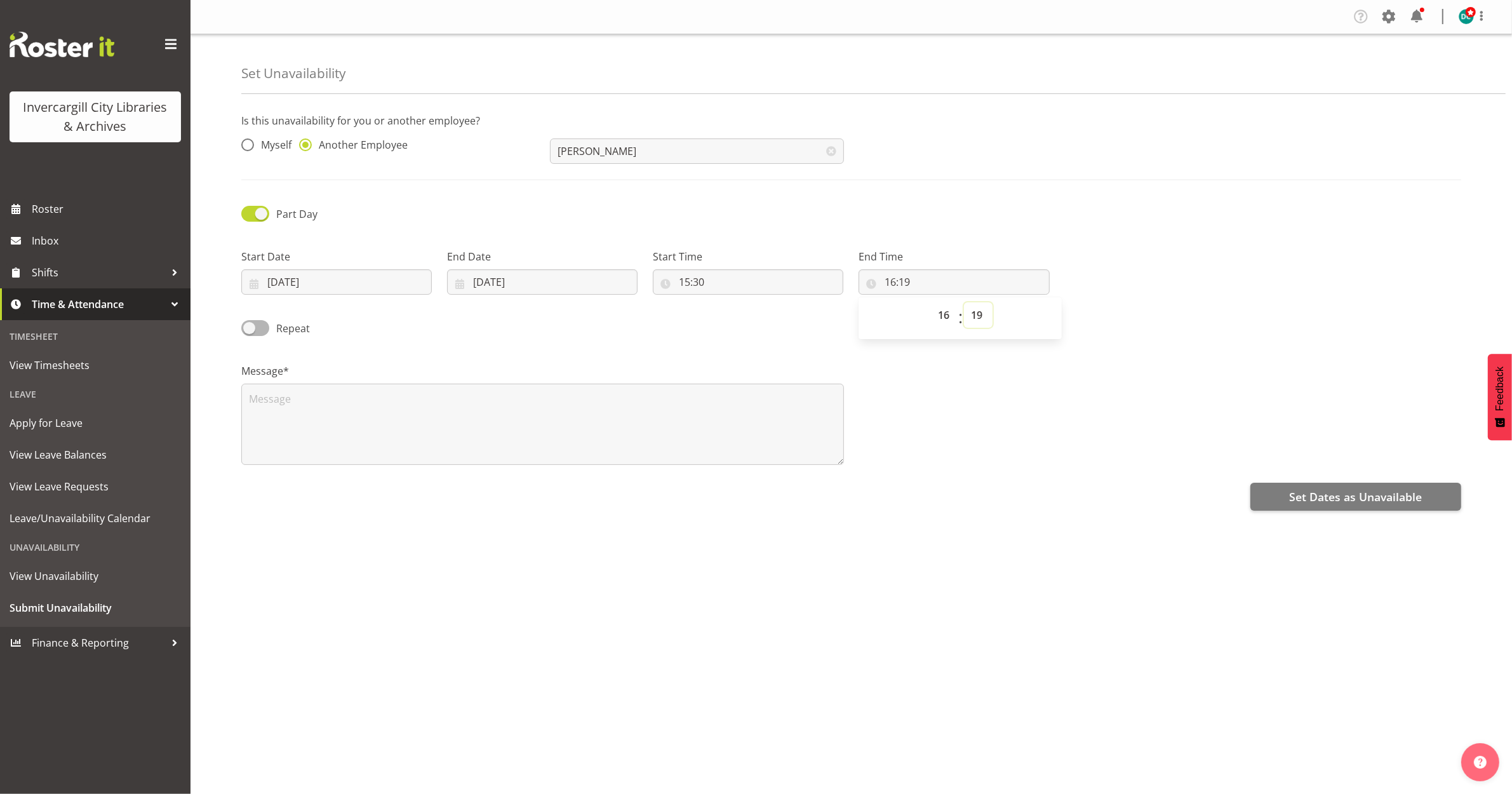
select select "30"
type input "16:30"
drag, startPoint x: 771, startPoint y: 566, endPoint x: 747, endPoint y: 612, distance: 51.9
click at [771, 564] on div "Is this unavailability for you or another employee? Myself Another Employee Gle…" at bounding box center [877, 357] width 1271 height 508
click at [265, 408] on textarea at bounding box center [543, 424] width 603 height 82
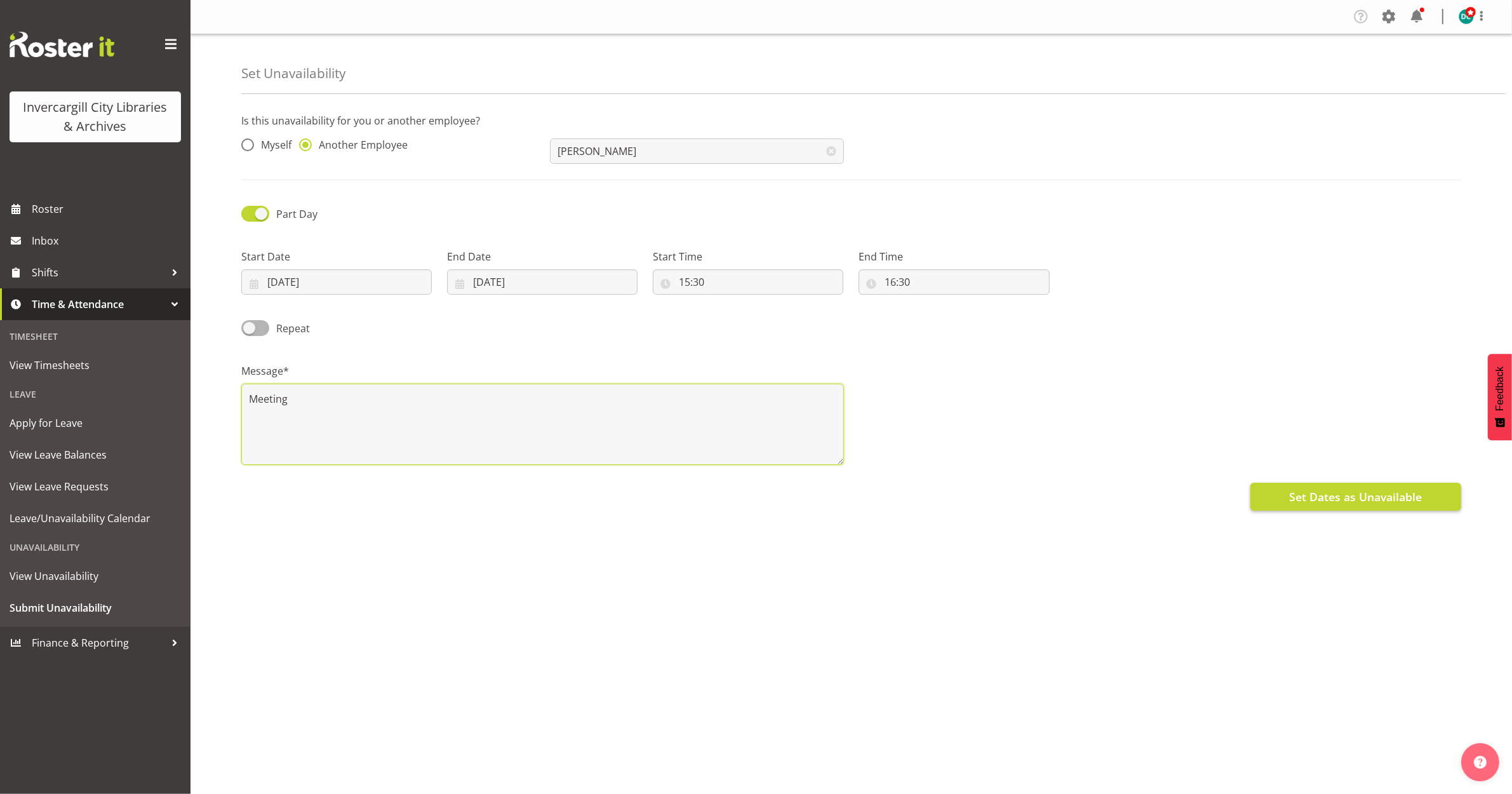
type textarea "Meeting"
click at [1370, 504] on span "Set Dates as Unavailable" at bounding box center [1355, 497] width 132 height 16
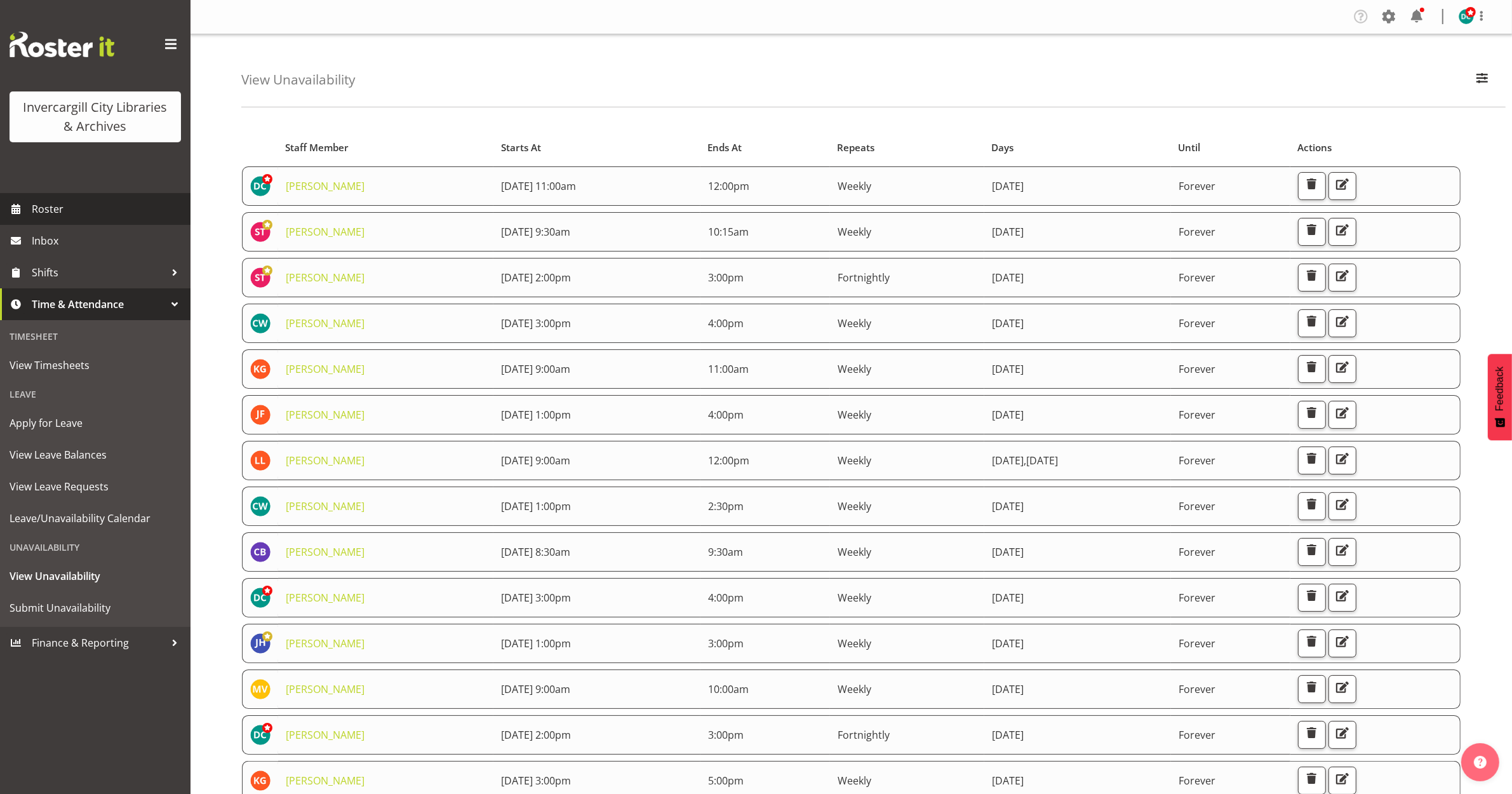
click at [65, 215] on span "Roster" at bounding box center [108, 209] width 153 height 19
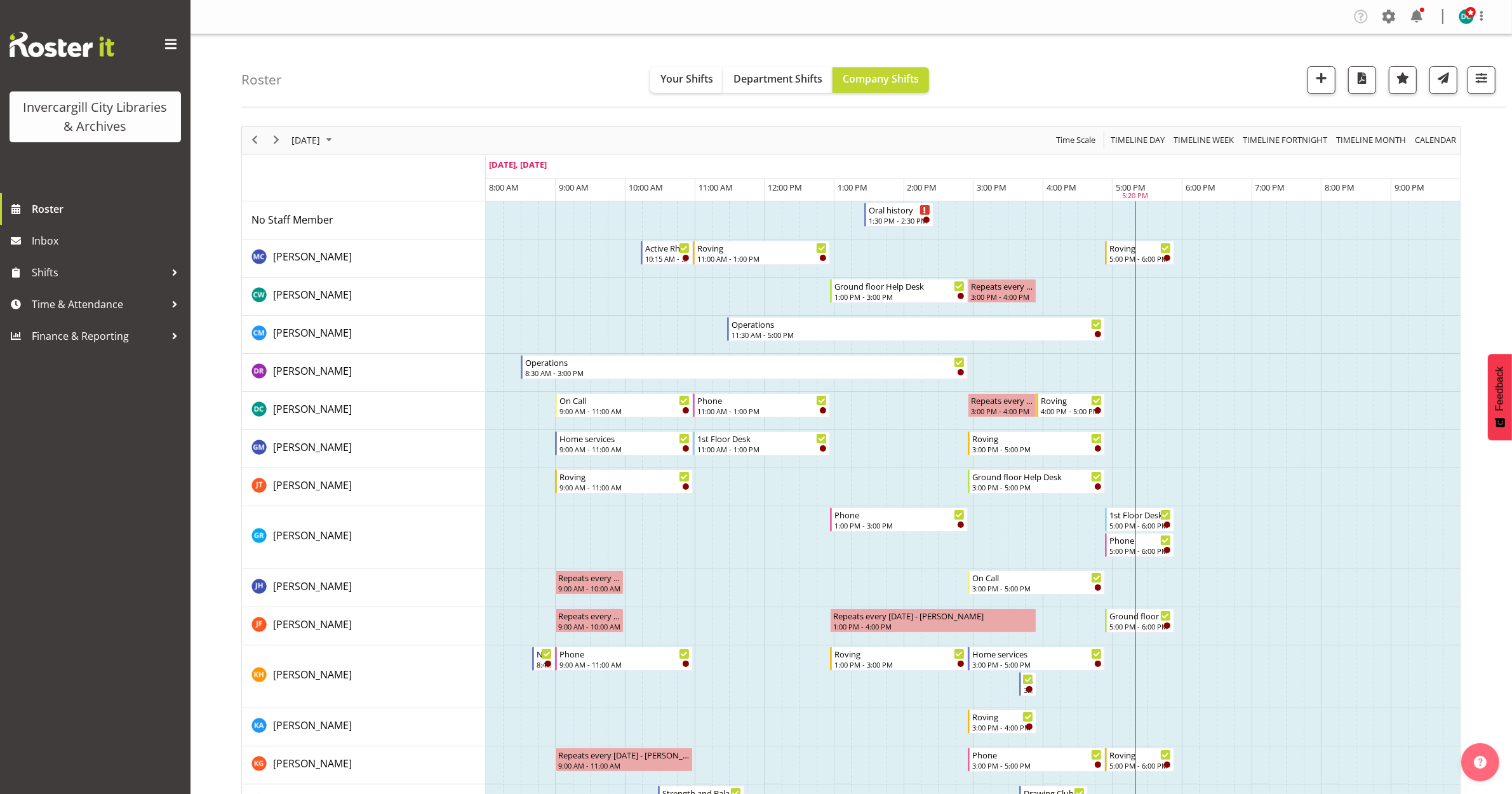
click at [885, 216] on td "Timeline Day of October 7, 2025" at bounding box center [877, 220] width 17 height 38
click at [913, 218] on div "1:45 PM - 2:45 PM" at bounding box center [916, 220] width 61 height 10
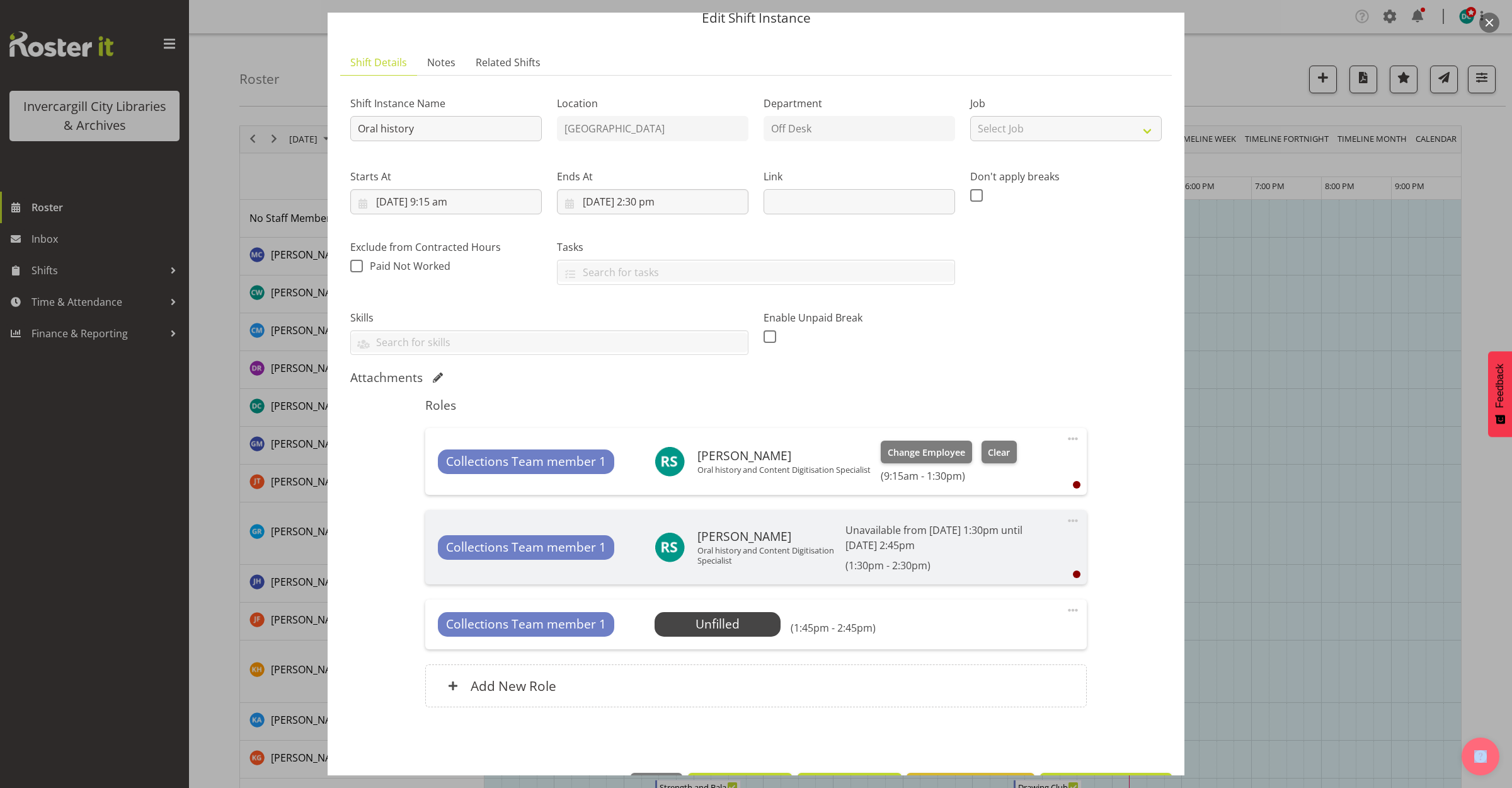
scroll to position [79, 0]
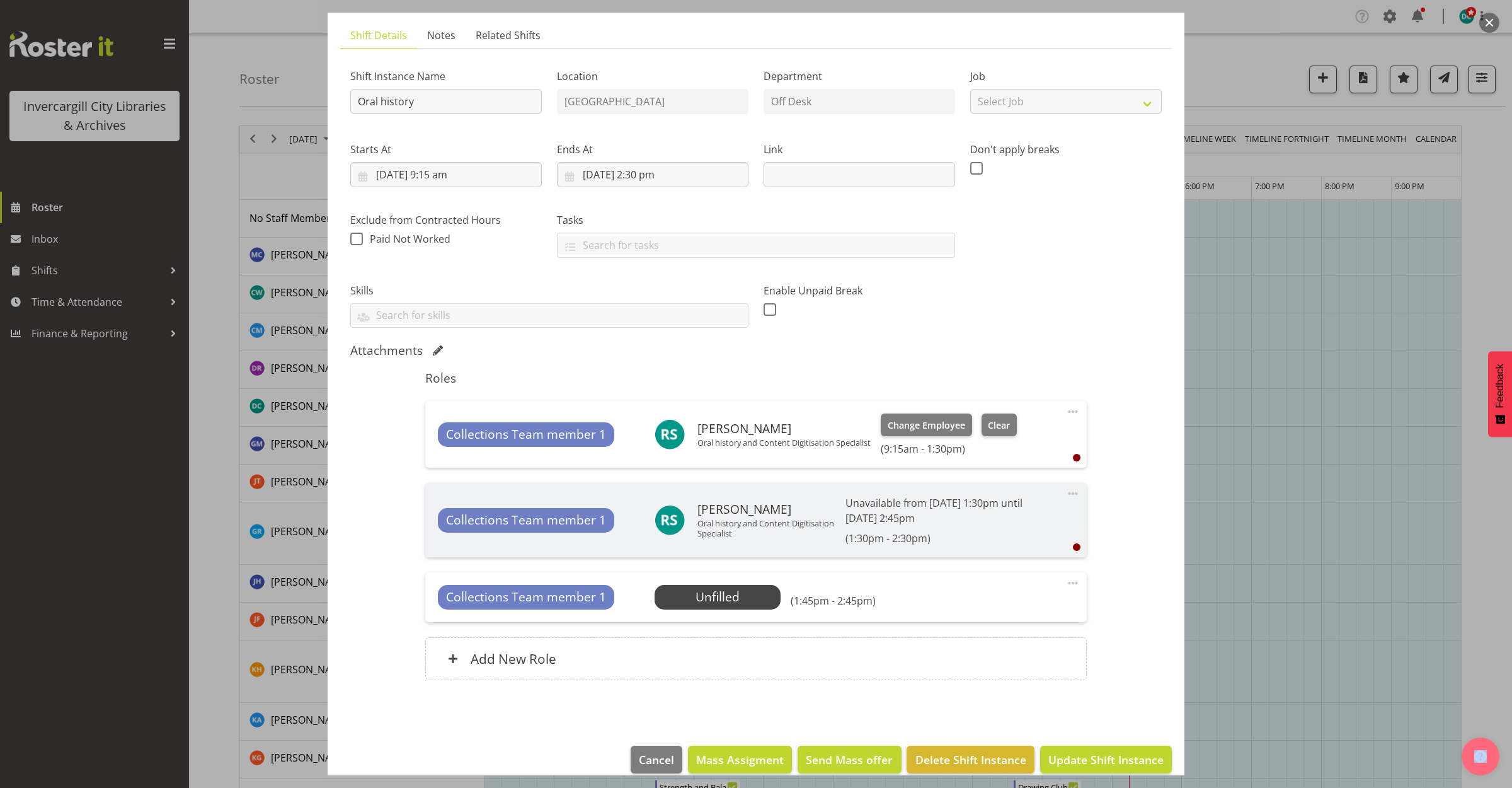
click at [1066, 582] on span at bounding box center [1073, 583] width 15 height 15
click at [970, 656] on link "Delete" at bounding box center [1020, 656] width 121 height 23
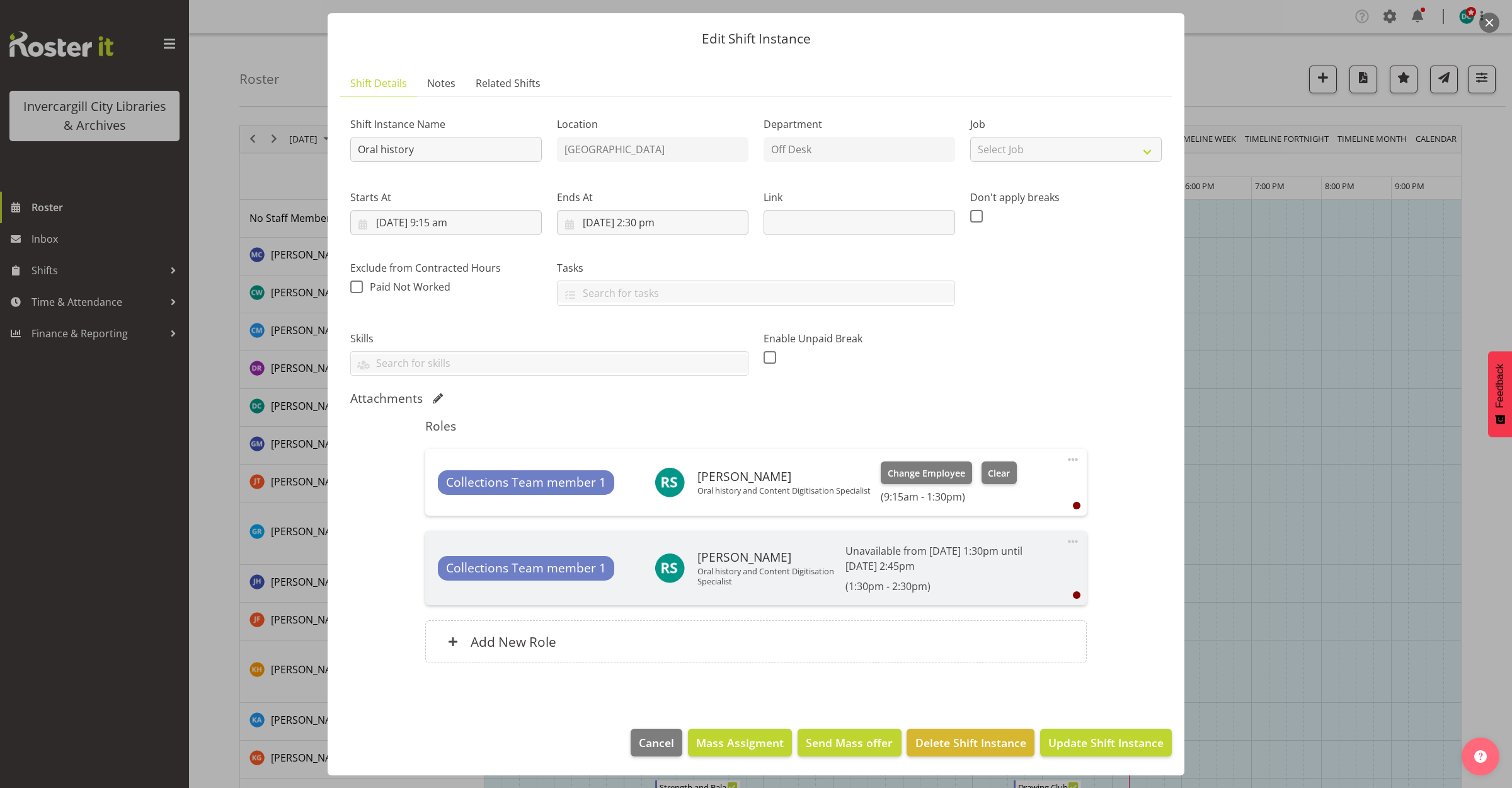
scroll to position [32, 0]
click at [1056, 743] on span "Update Shift Instance" at bounding box center [1106, 743] width 115 height 16
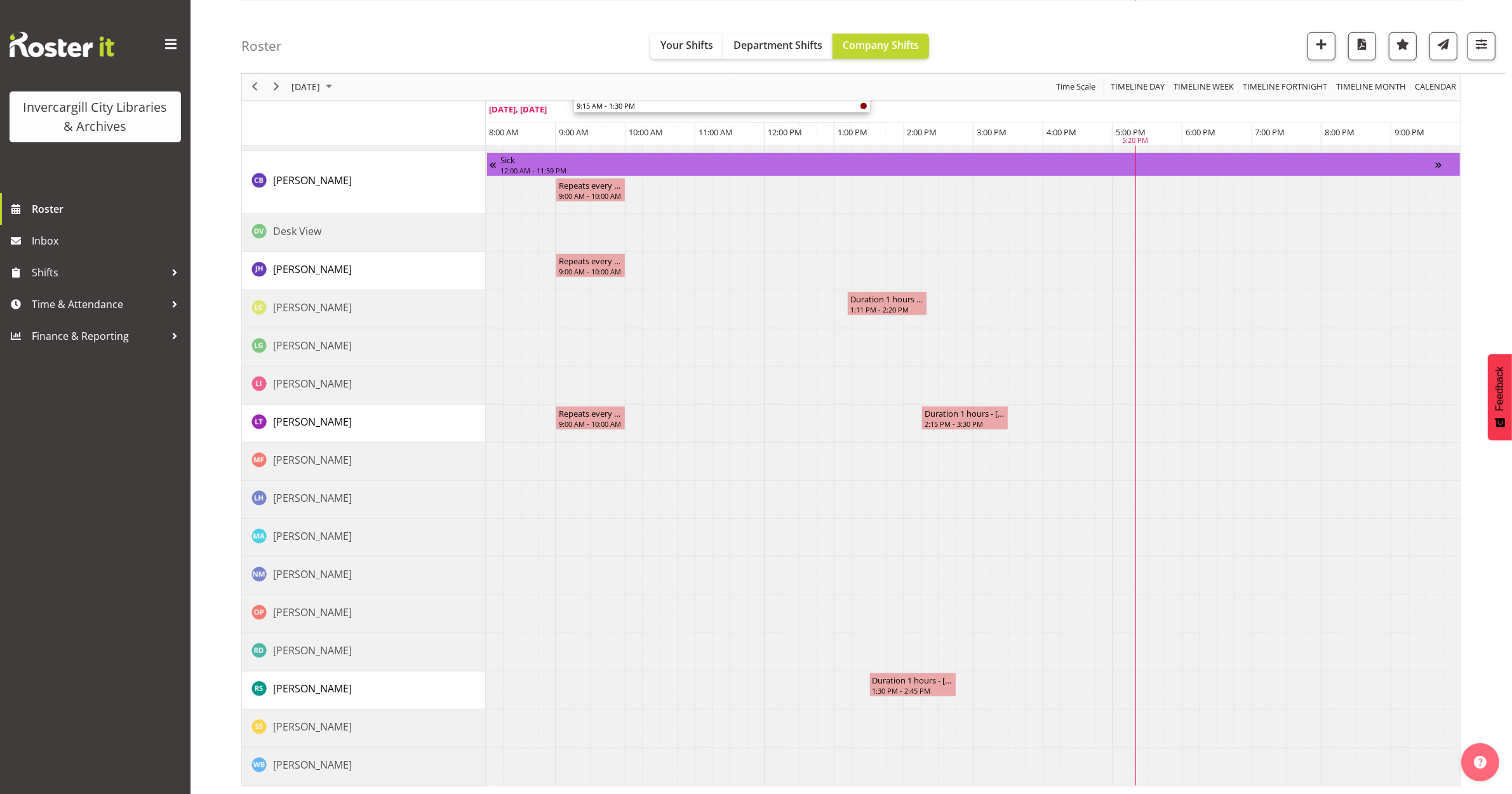
scroll to position [1042, 0]
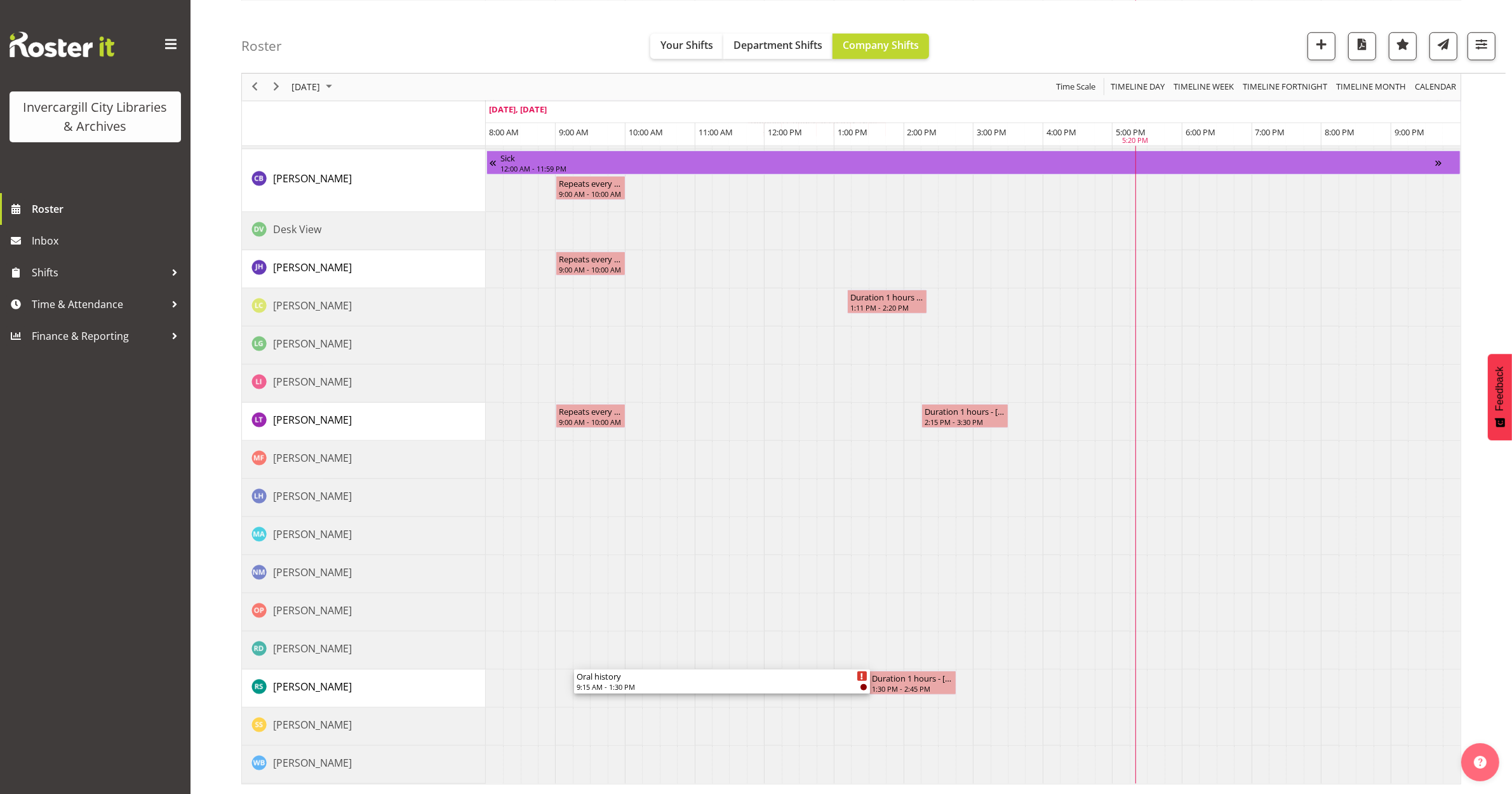
drag, startPoint x: 715, startPoint y: 213, endPoint x: 707, endPoint y: 679, distance: 466.1
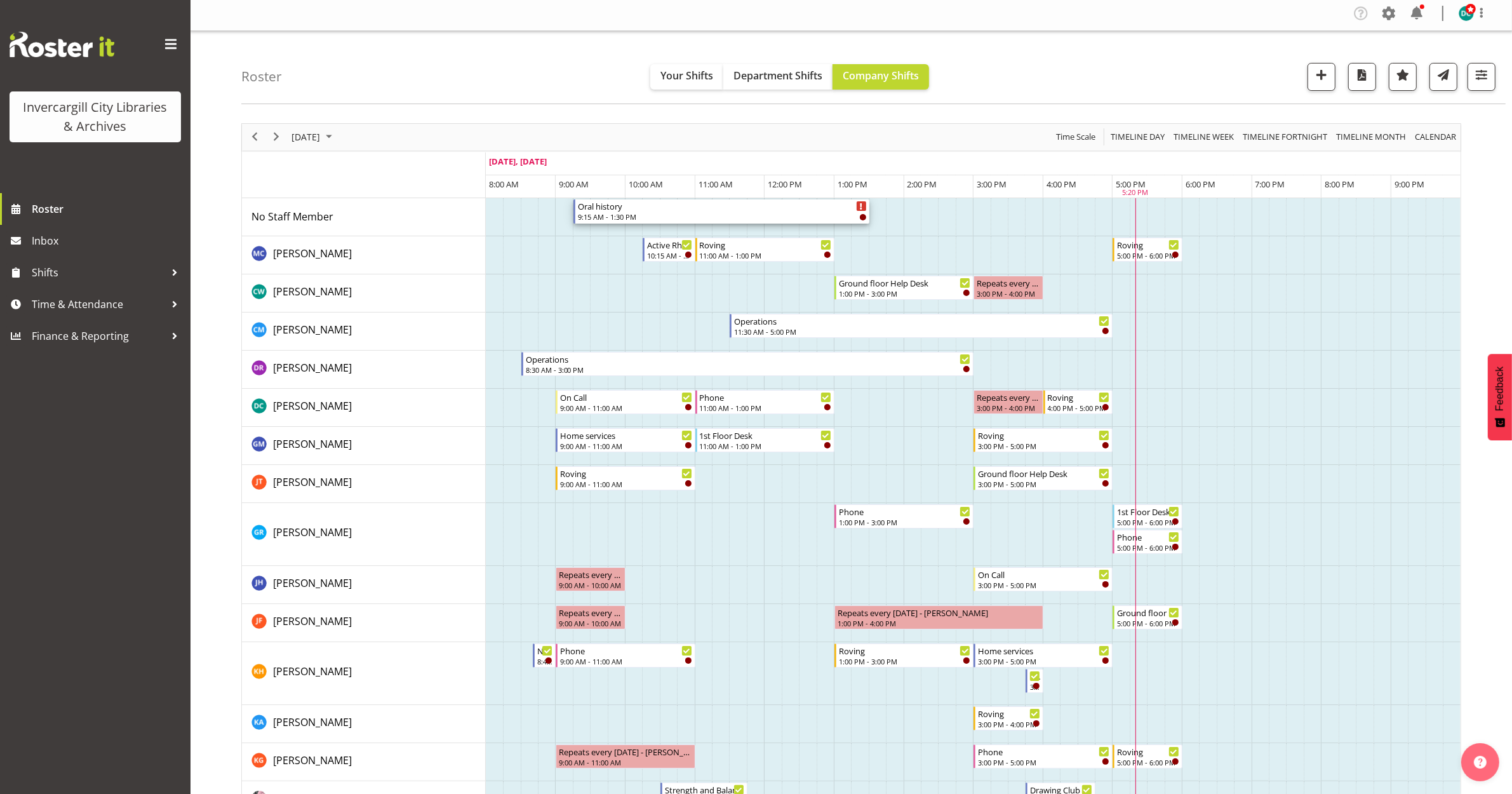
scroll to position [0, 0]
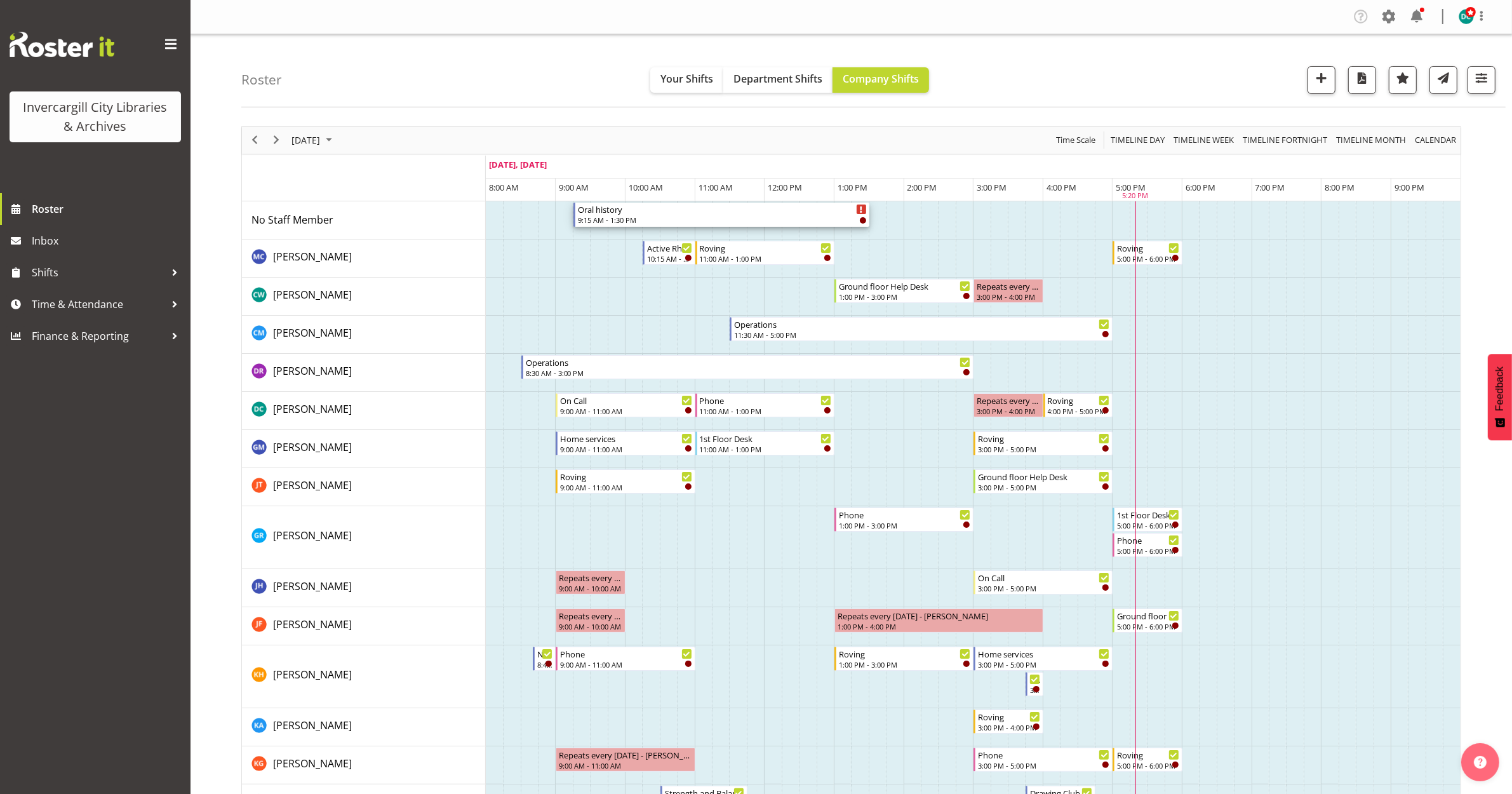
click at [730, 213] on div "Oral history" at bounding box center [723, 209] width 289 height 13
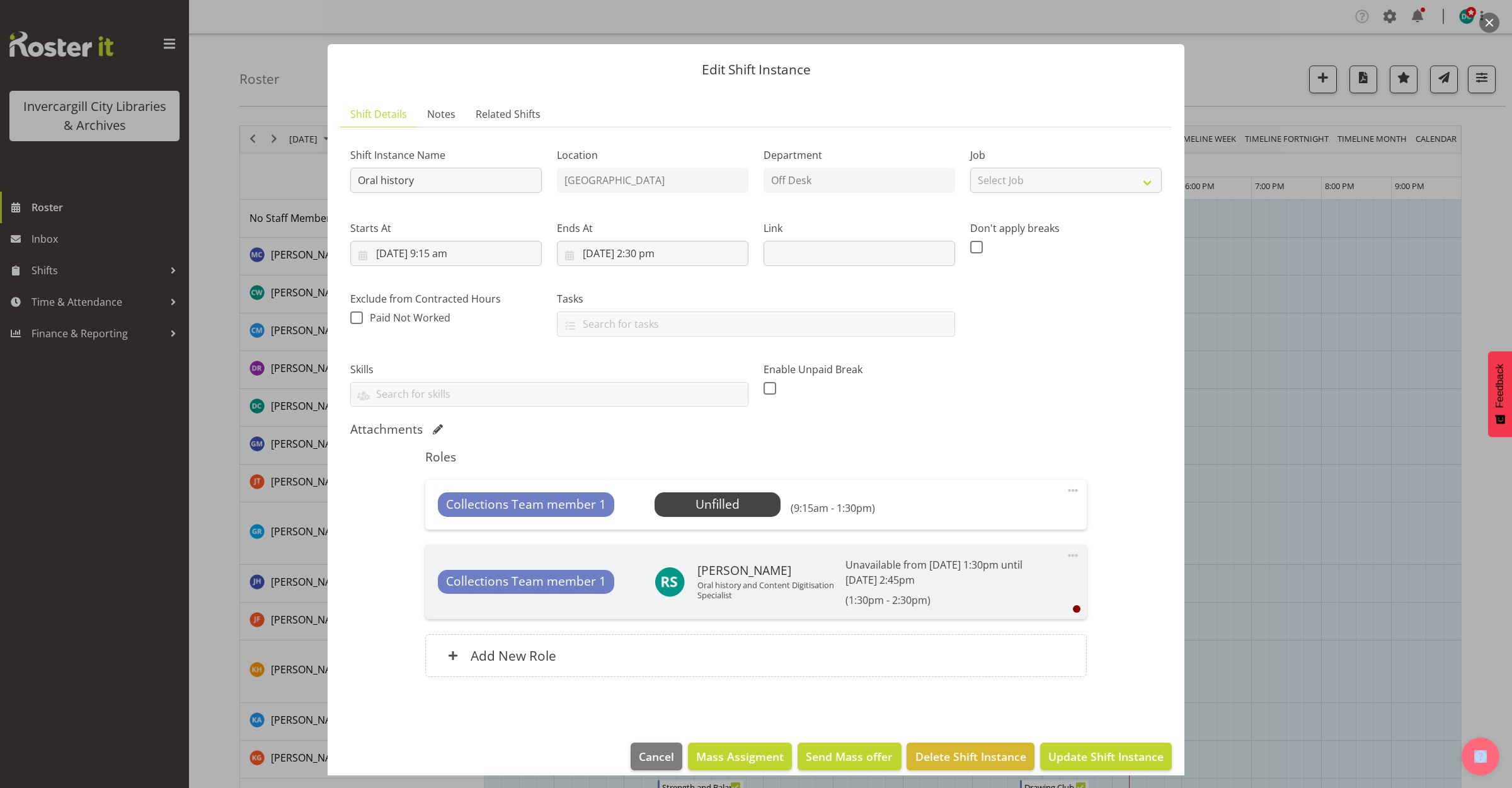
click at [1066, 493] on span at bounding box center [1073, 490] width 15 height 15
click at [999, 563] on link "Delete" at bounding box center [1020, 564] width 121 height 23
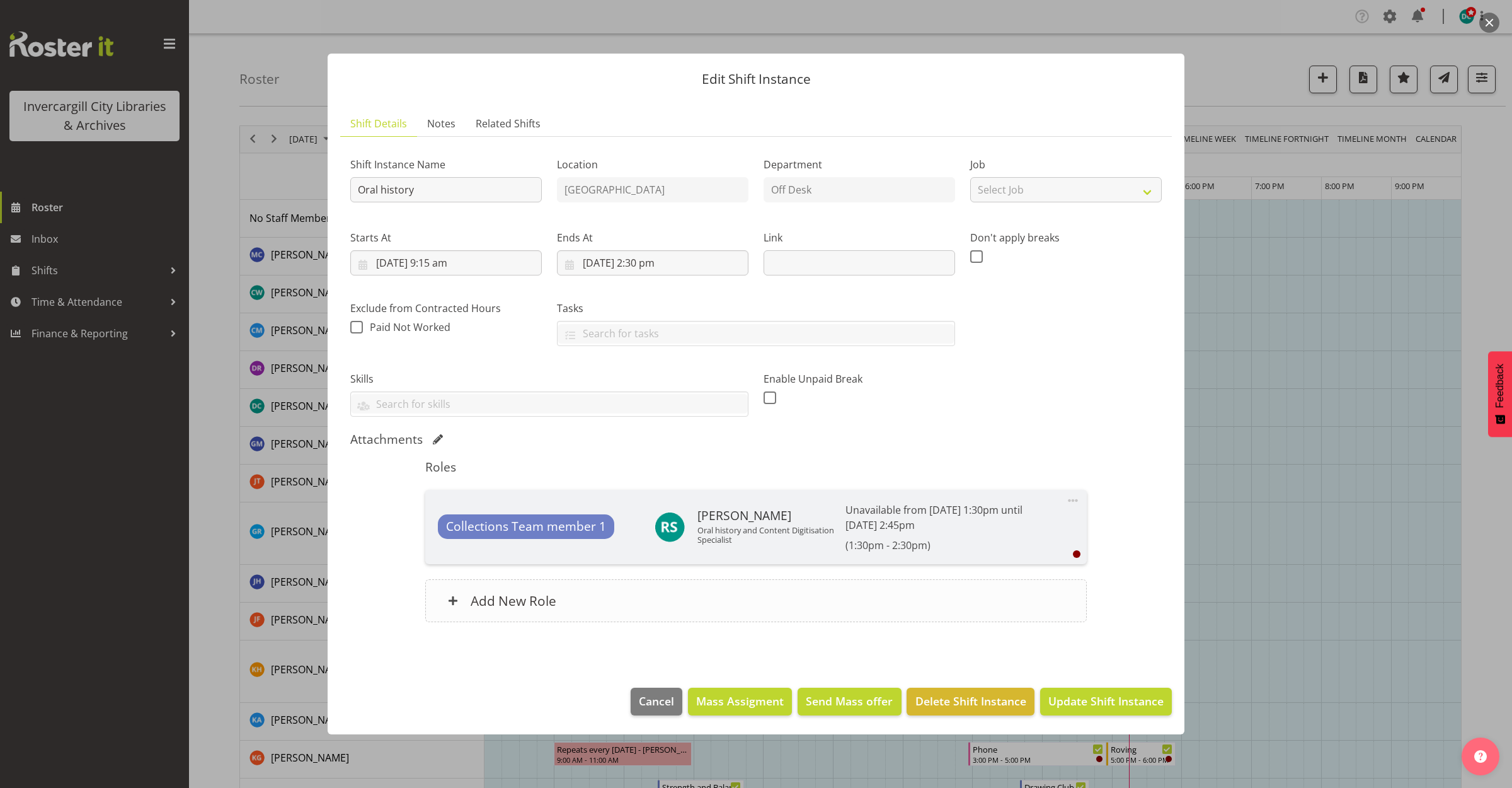
click at [561, 599] on div "Add New Role" at bounding box center [756, 601] width 661 height 43
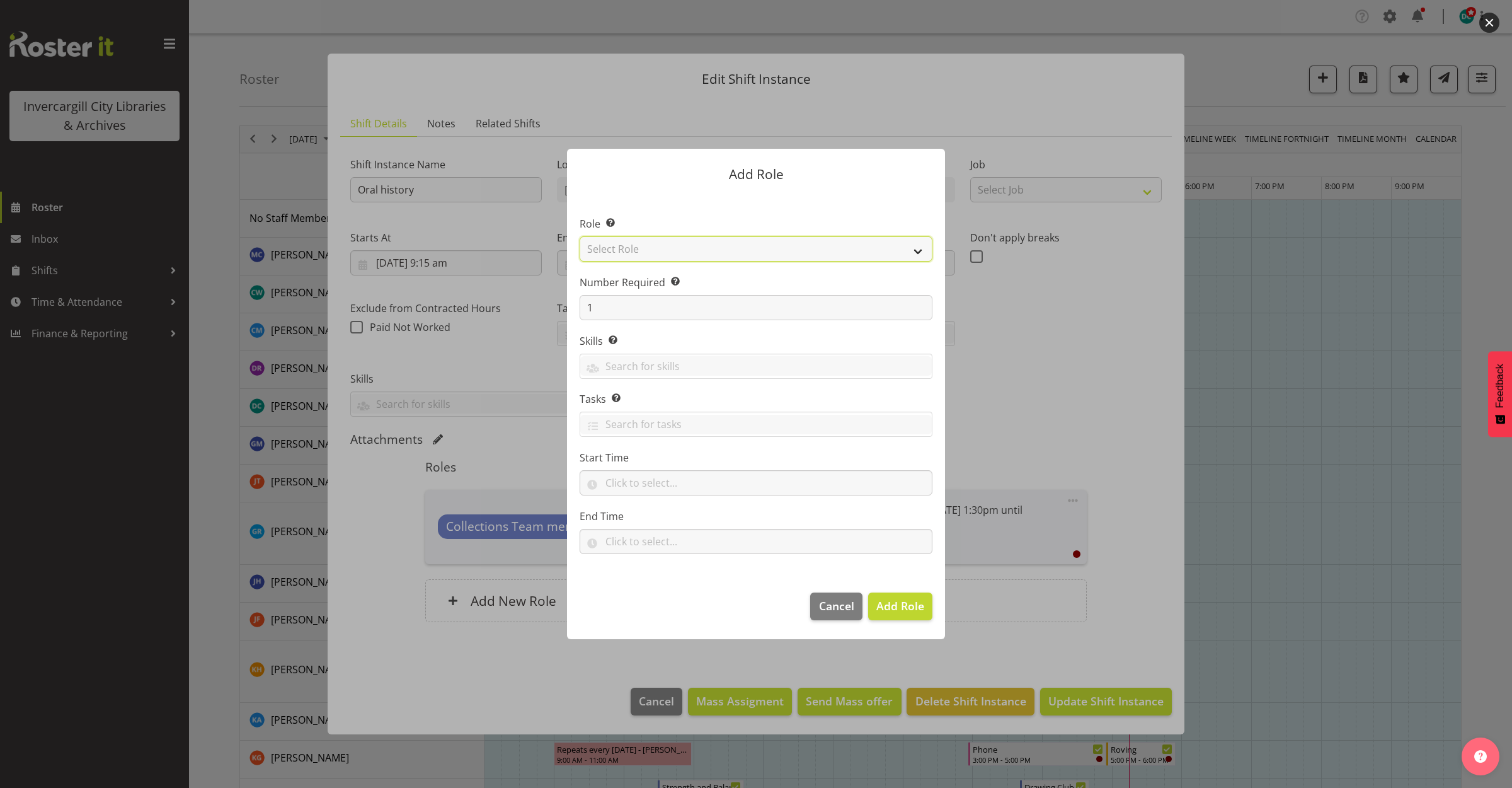
click at [640, 246] on select "Select Role 1st floor desk AQ operator Business Support Team member Casual Cust…" at bounding box center [756, 249] width 353 height 25
select select "1524"
click at [580, 236] on select "Select Role 1st floor desk AQ operator Business Support Team member Casual Cust…" at bounding box center [756, 249] width 353 height 25
click at [623, 475] on input "text" at bounding box center [756, 483] width 353 height 25
click at [678, 481] on input "text" at bounding box center [756, 483] width 353 height 25
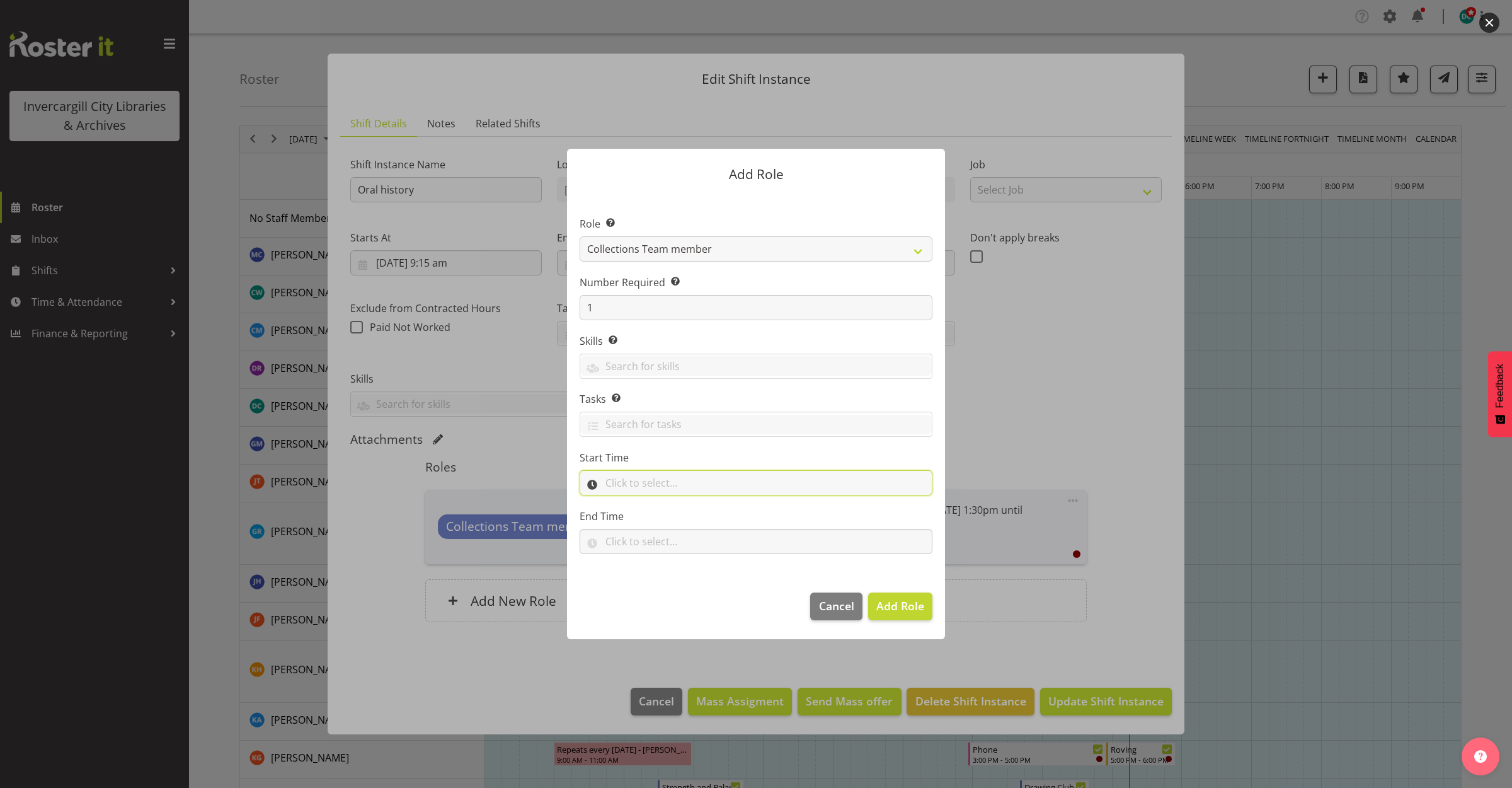
click at [673, 478] on input "text" at bounding box center [756, 483] width 353 height 25
click at [659, 521] on select "00 00 01 02 03 04 05 06 07 08 09 10 11 12 13 14 15 16 17 18 19 20 21 22 23" at bounding box center [666, 515] width 28 height 25
select select "9"
click at [652, 503] on select "00 00 01 02 03 04 05 06 07 08 09 10 11 12 13 14 15 16 17 18 19 20 21 22 23" at bounding box center [666, 515] width 28 height 25
click at [692, 515] on select "00 00 01 02 03 04 05 06 07 08 09 10 11 12 13 14 15 16 17 18 19 20 21 22 23 24 2…" at bounding box center [698, 515] width 28 height 25
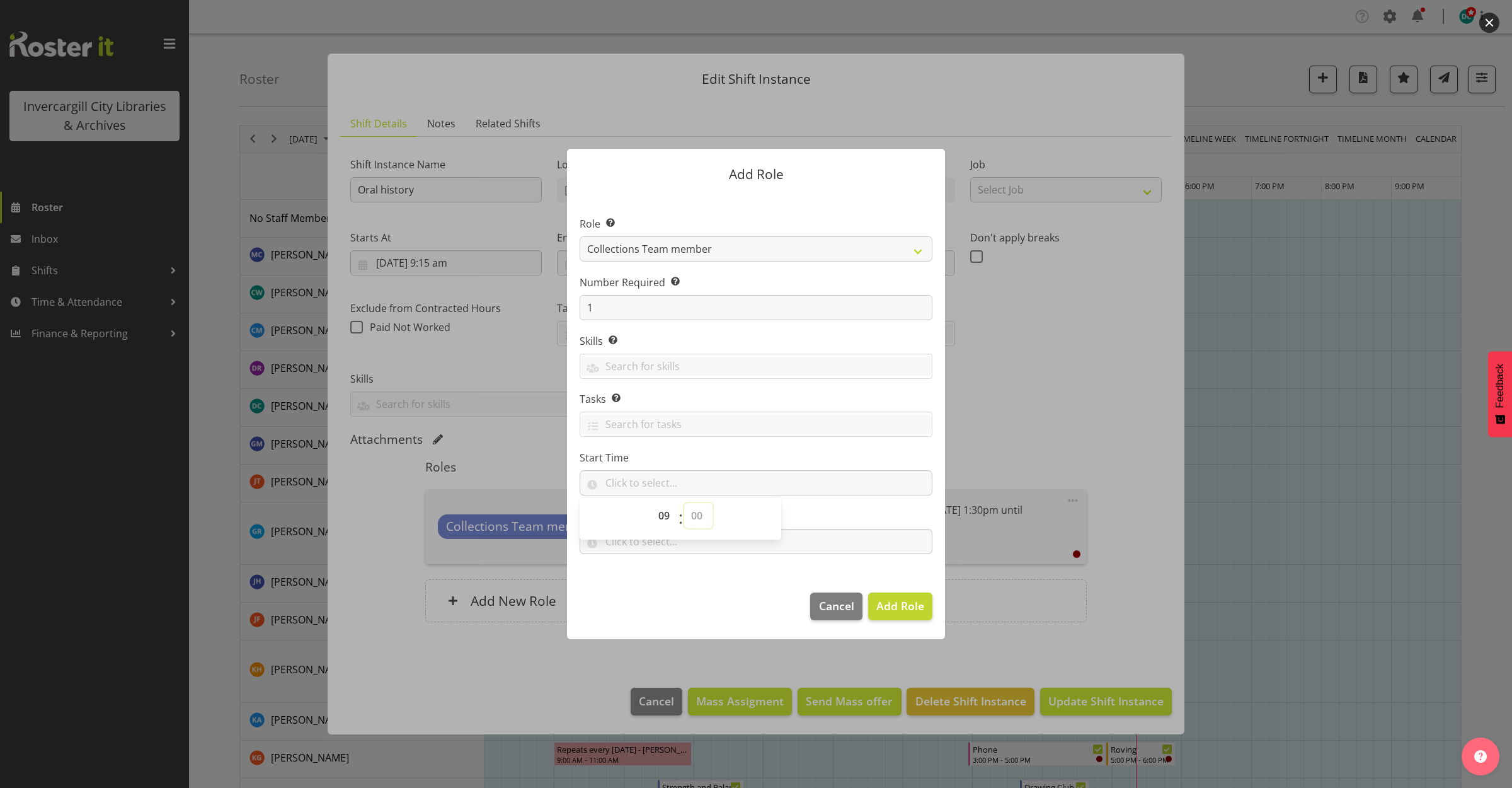
select select "15"
click at [684, 503] on select "00 00 01 02 03 04 05 06 07 08 09 10 11 12 13 14 15 16 17 18 19 20 21 22 23 24 2…" at bounding box center [698, 515] width 28 height 25
type input "09:15"
drag, startPoint x: 685, startPoint y: 616, endPoint x: 668, endPoint y: 593, distance: 28.6
click at [684, 616] on footer "Cancel Add Role" at bounding box center [756, 610] width 378 height 59
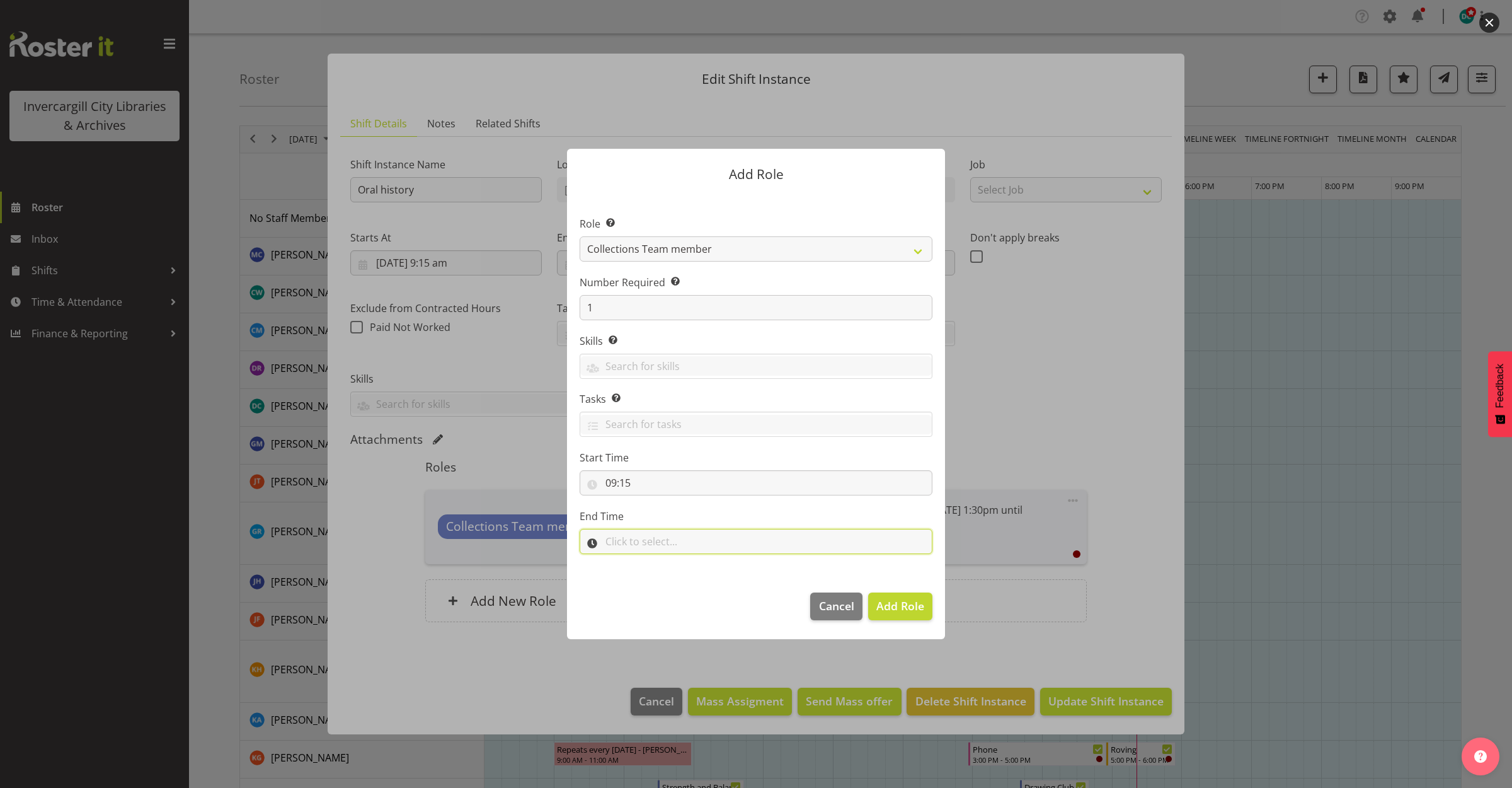
click at [641, 535] on input "text" at bounding box center [756, 541] width 353 height 25
click at [659, 575] on select "00 00 01 02 03 04 05 06 07 08 09 10 11 12 13 14 15 16 17 18 19 20 21 22 23" at bounding box center [666, 574] width 28 height 25
select select "13"
click at [652, 561] on select "00 00 01 02 03 04 05 06 07 08 09 10 11 12 13 14 15 16 17 18 19 20 21 22 23" at bounding box center [666, 574] width 28 height 25
click at [695, 580] on select "00 00 01 02 03 04 05 06 07 08 09 10 11 12 13 14 15 16 17 18 19 20 21 22 23 24 2…" at bounding box center [698, 574] width 28 height 25
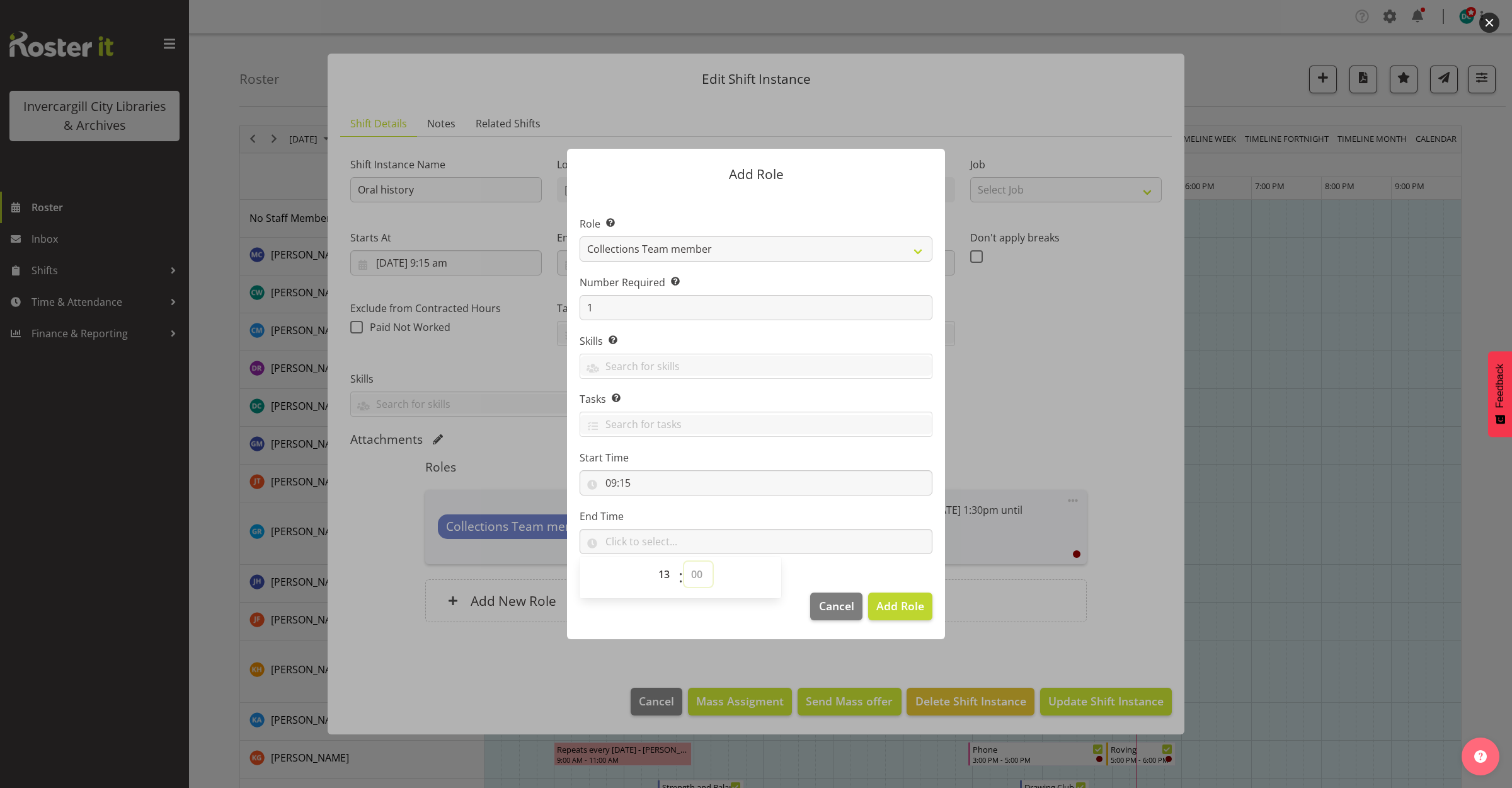
select select "29"
click at [684, 561] on select "00 00 01 02 03 04 05 06 07 08 09 10 11 12 13 14 15 16 17 18 19 20 21 22 23 24 2…" at bounding box center [698, 574] width 28 height 25
type input "13:29"
click at [878, 601] on span "Add Role" at bounding box center [900, 606] width 48 height 15
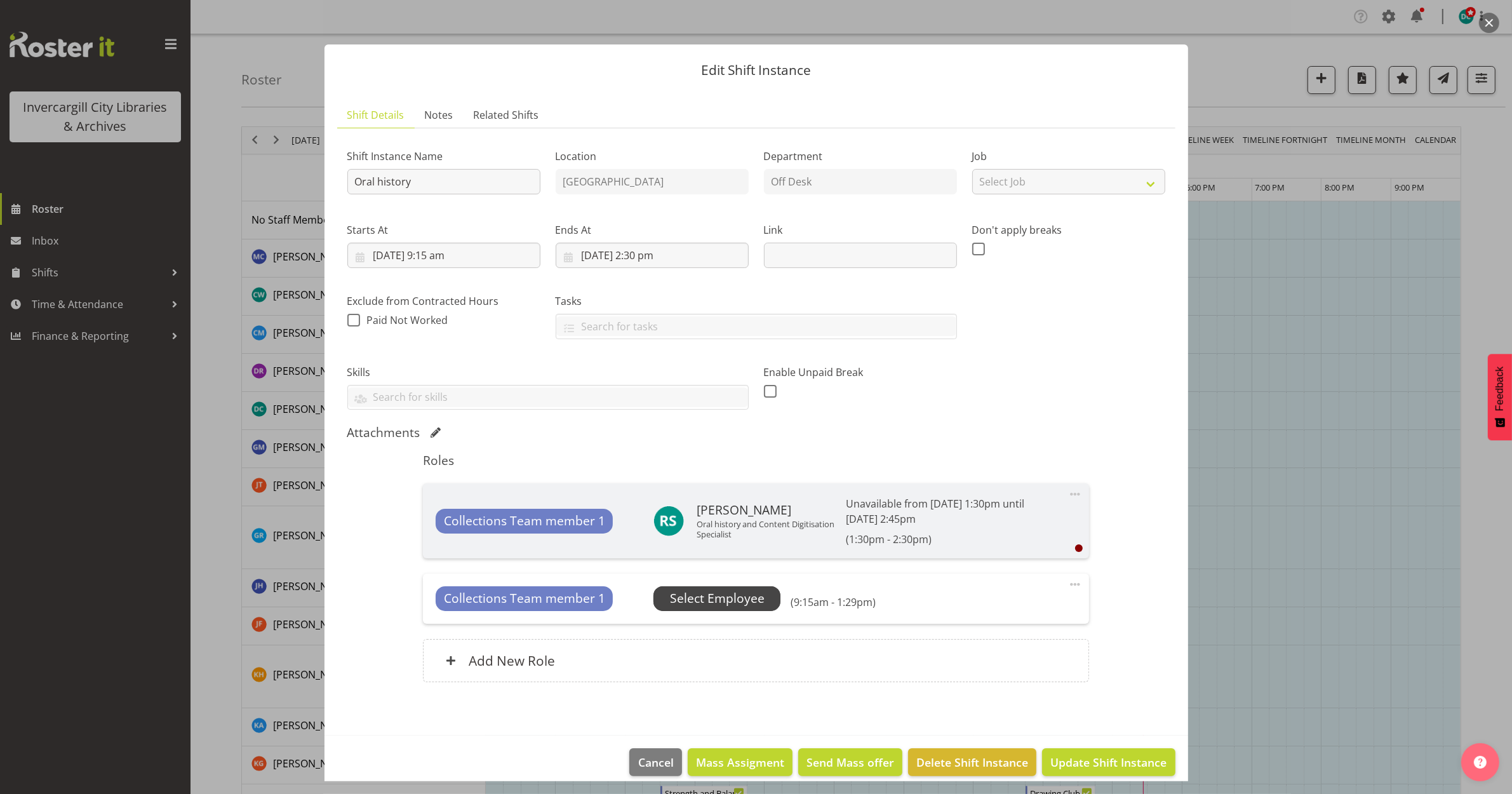
click at [735, 593] on span "Select Employee" at bounding box center [717, 599] width 94 height 19
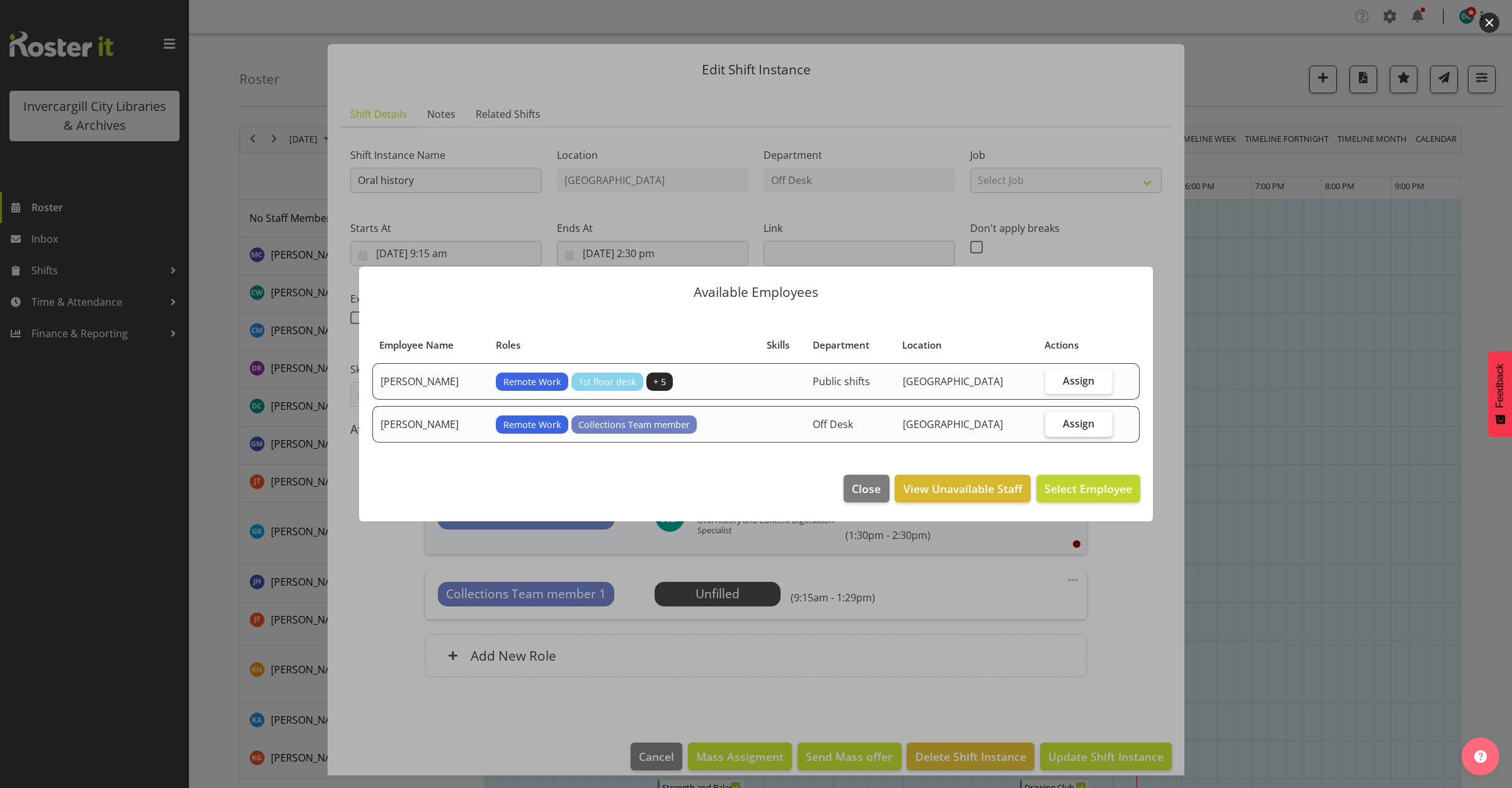
drag, startPoint x: 1082, startPoint y: 424, endPoint x: 1079, endPoint y: 448, distance: 24.2
click at [1081, 423] on span "Assign" at bounding box center [1079, 423] width 31 height 13
click at [1053, 423] on input "Assign" at bounding box center [1049, 423] width 8 height 8
checkbox input "true"
click at [1079, 489] on span "Assign [PERSON_NAME]" at bounding box center [1068, 489] width 127 height 15
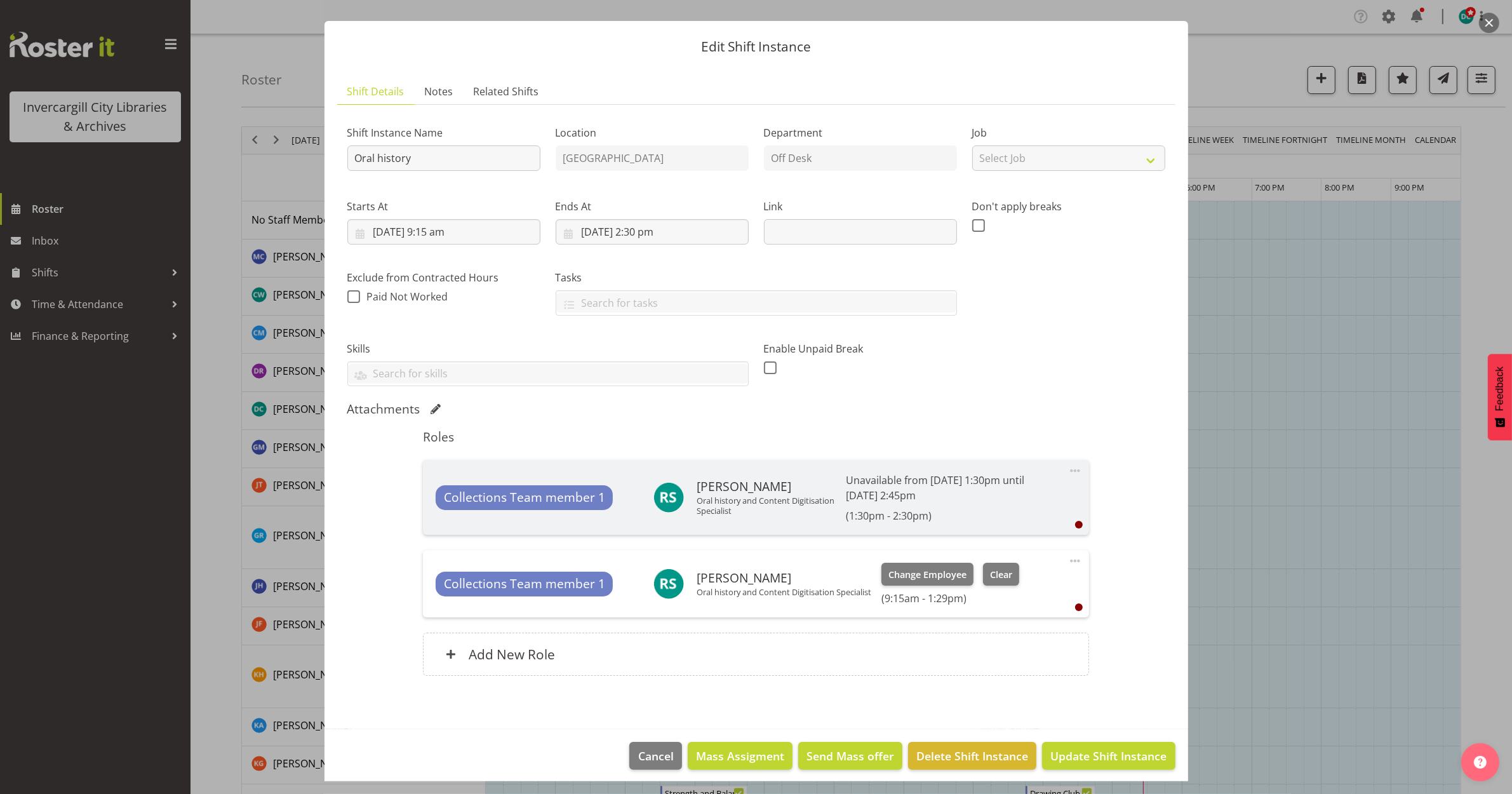
scroll to position [32, 0]
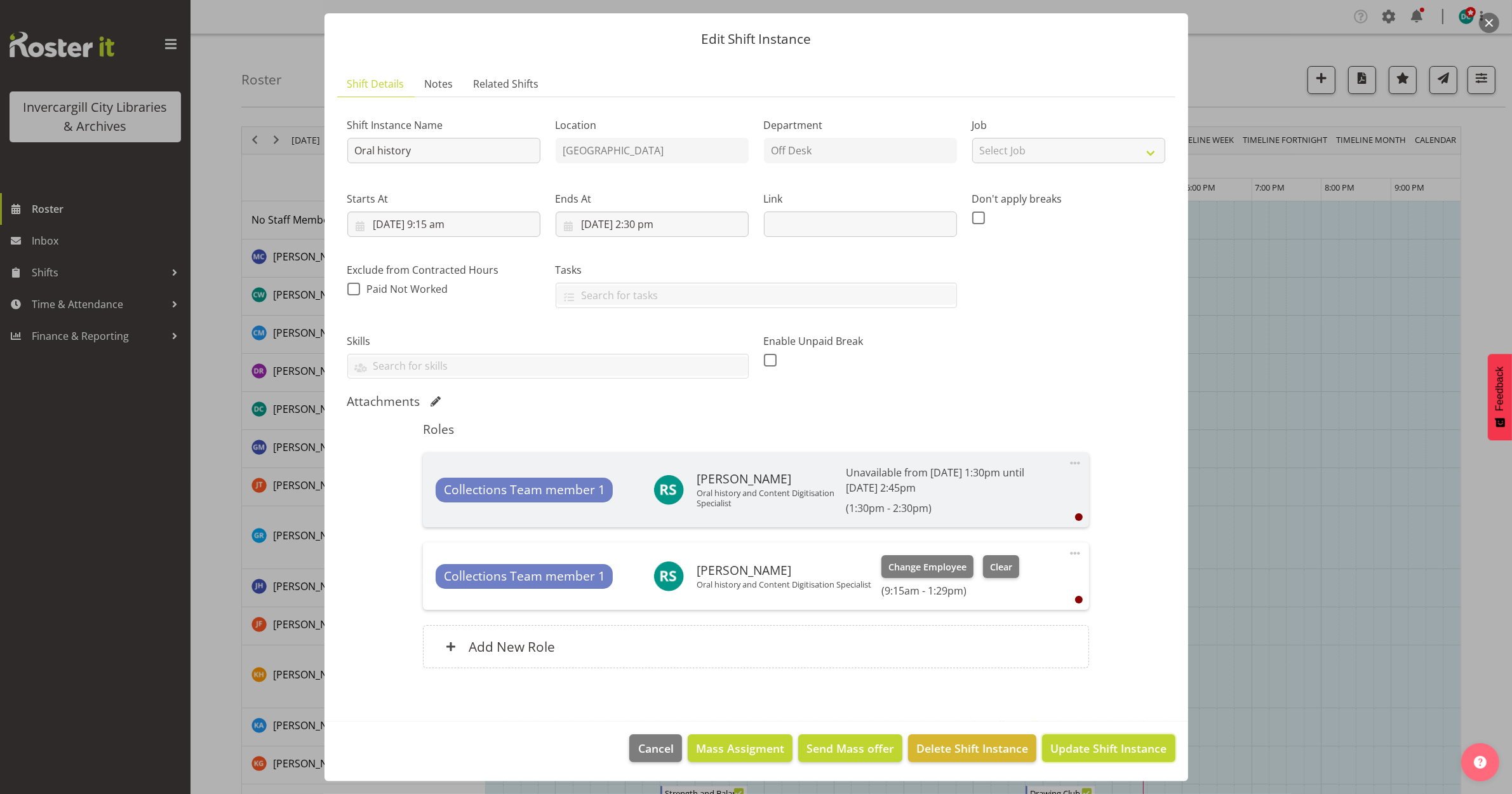
click at [1087, 740] on button "Update Shift Instance" at bounding box center [1108, 748] width 132 height 28
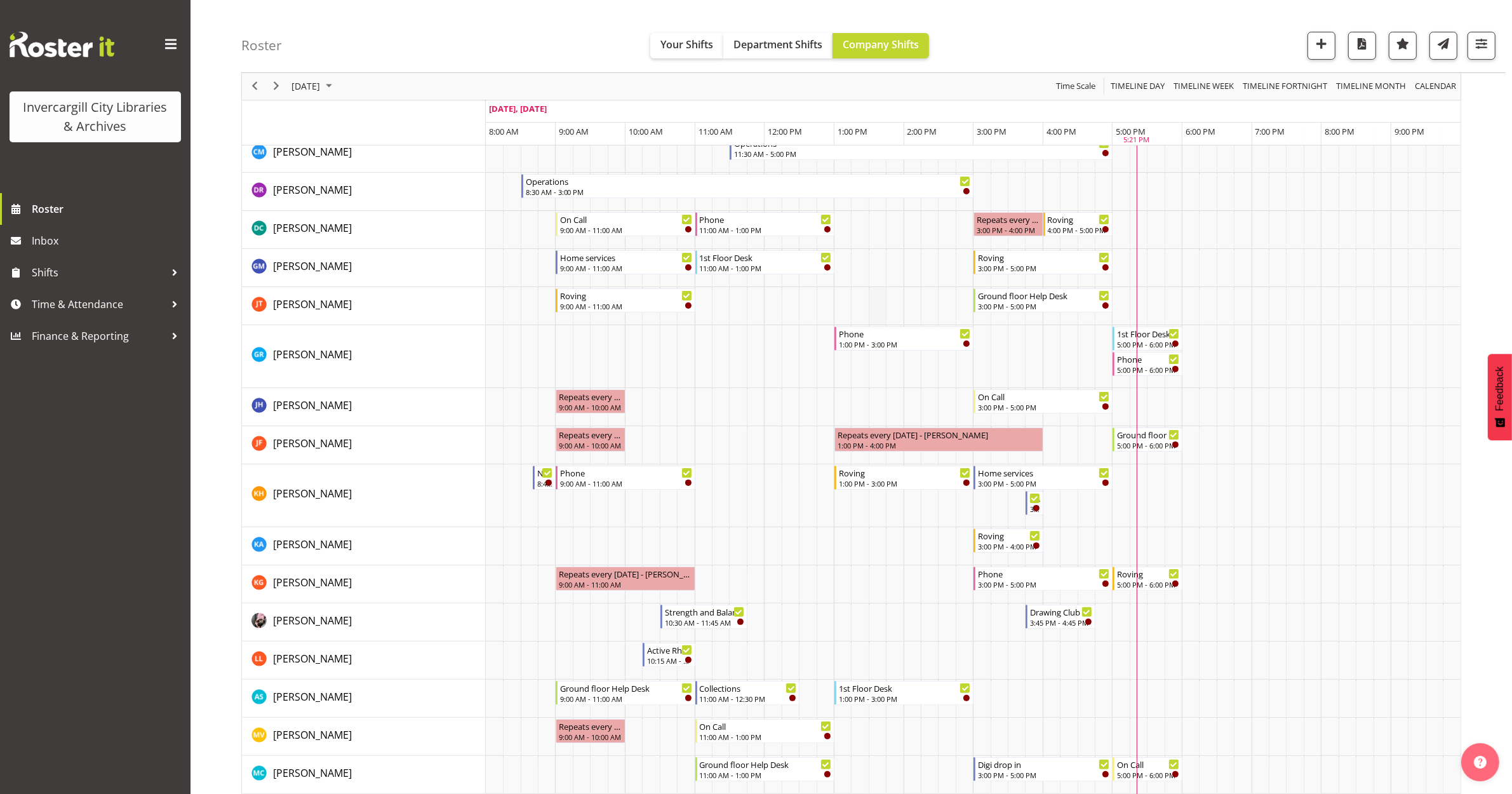
scroll to position [0, 0]
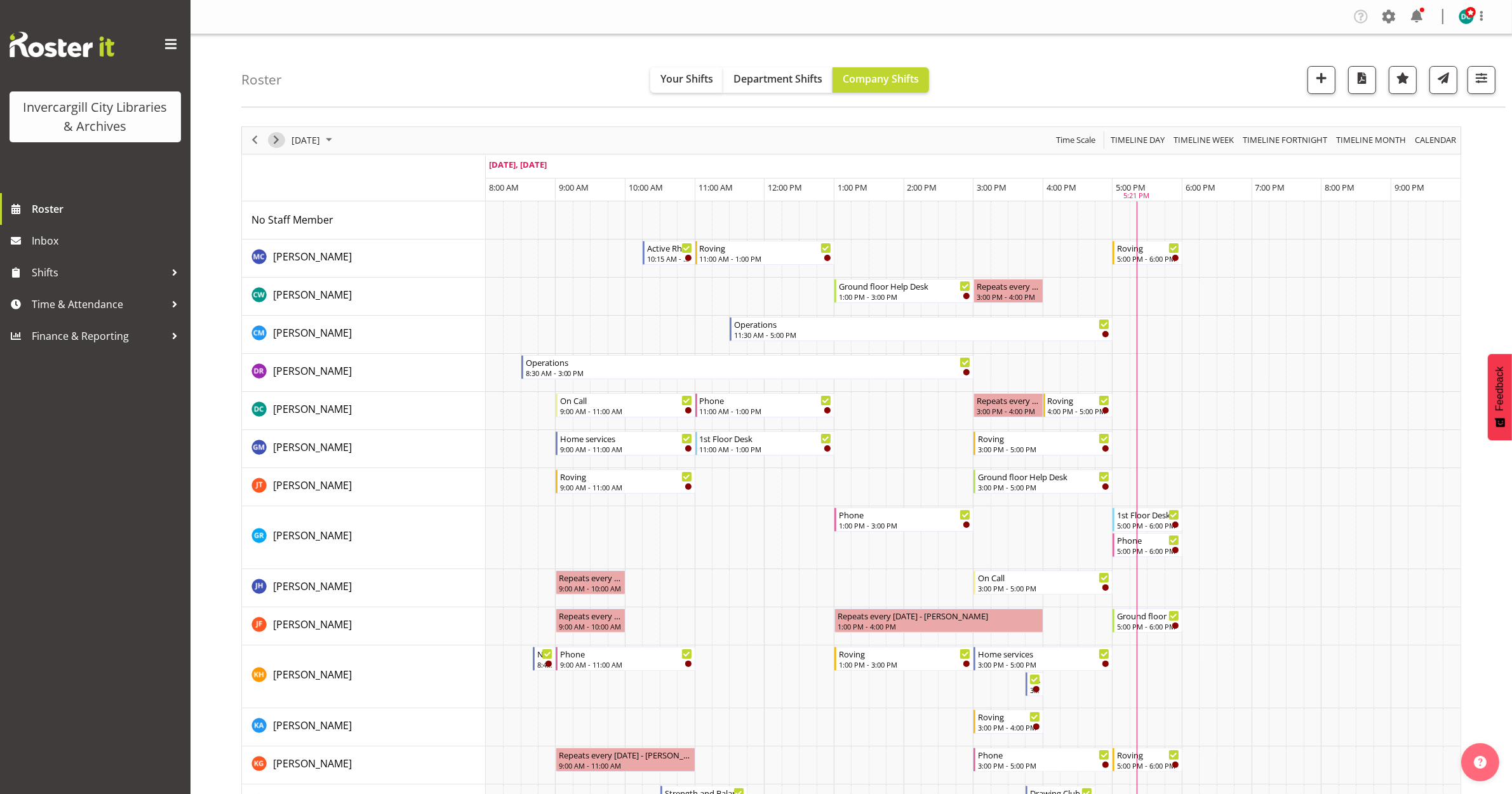
click at [271, 144] on span "Next" at bounding box center [276, 140] width 15 height 16
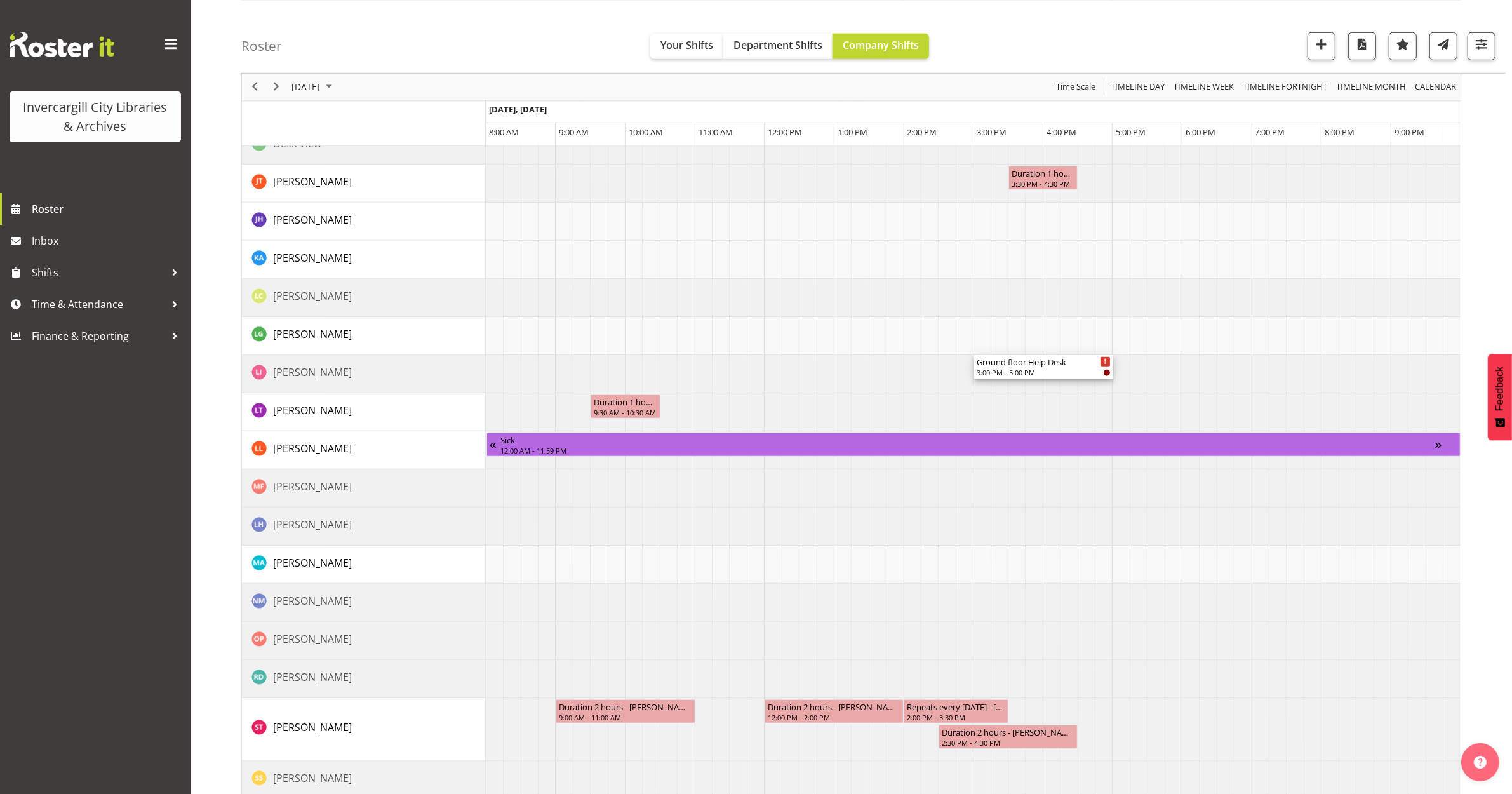
scroll to position [953, 0]
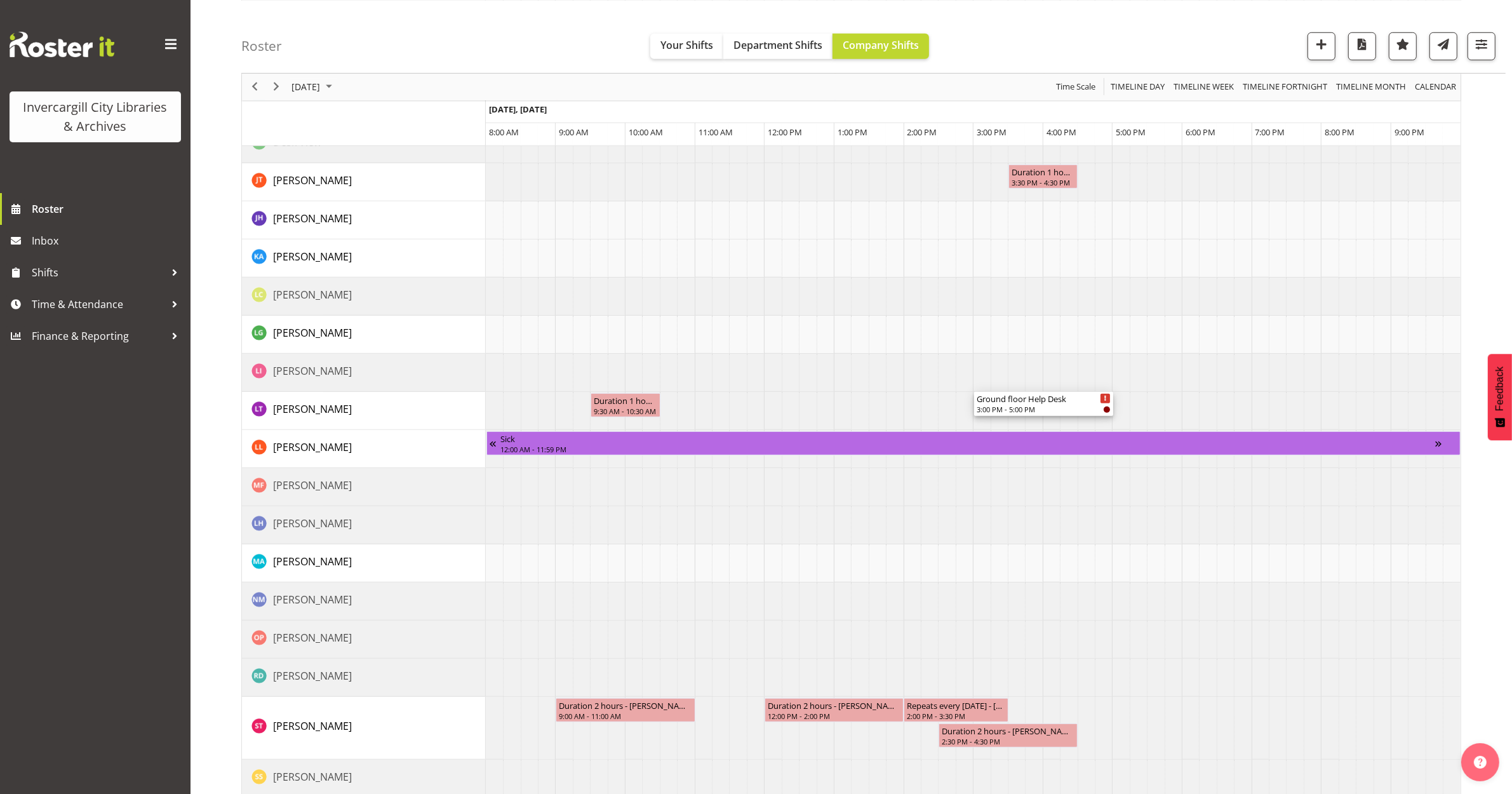
drag, startPoint x: 1050, startPoint y: 211, endPoint x: 1032, endPoint y: 416, distance: 205.8
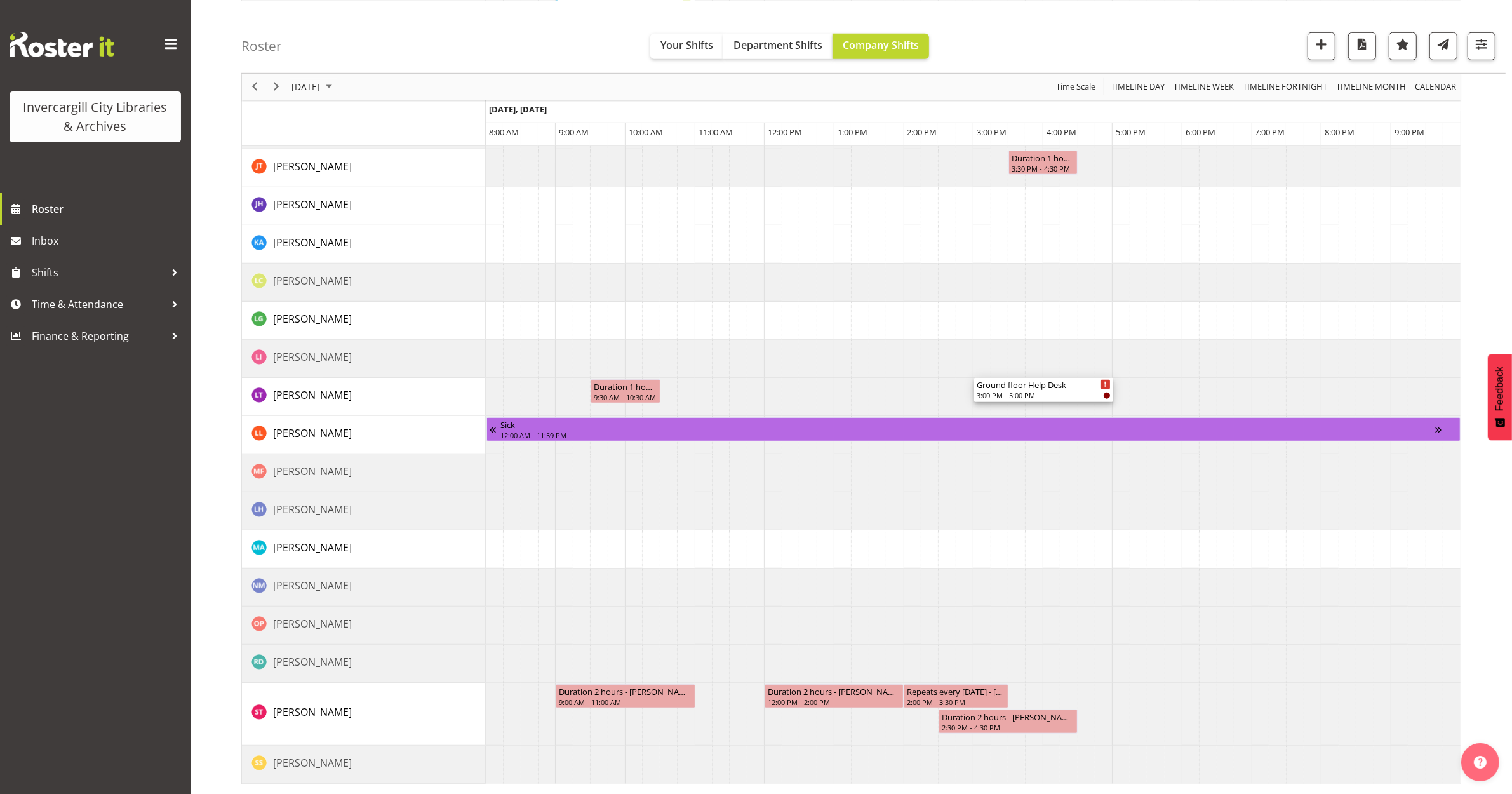
drag, startPoint x: 1042, startPoint y: 216, endPoint x: 1003, endPoint y: 407, distance: 194.9
click at [1003, 407] on div "Story time 10:30 AM - 11:30 AM Ground floor Help Desk 3:00 PM - 5:00 PM Duratio…" at bounding box center [973, 9] width 975 height 1550
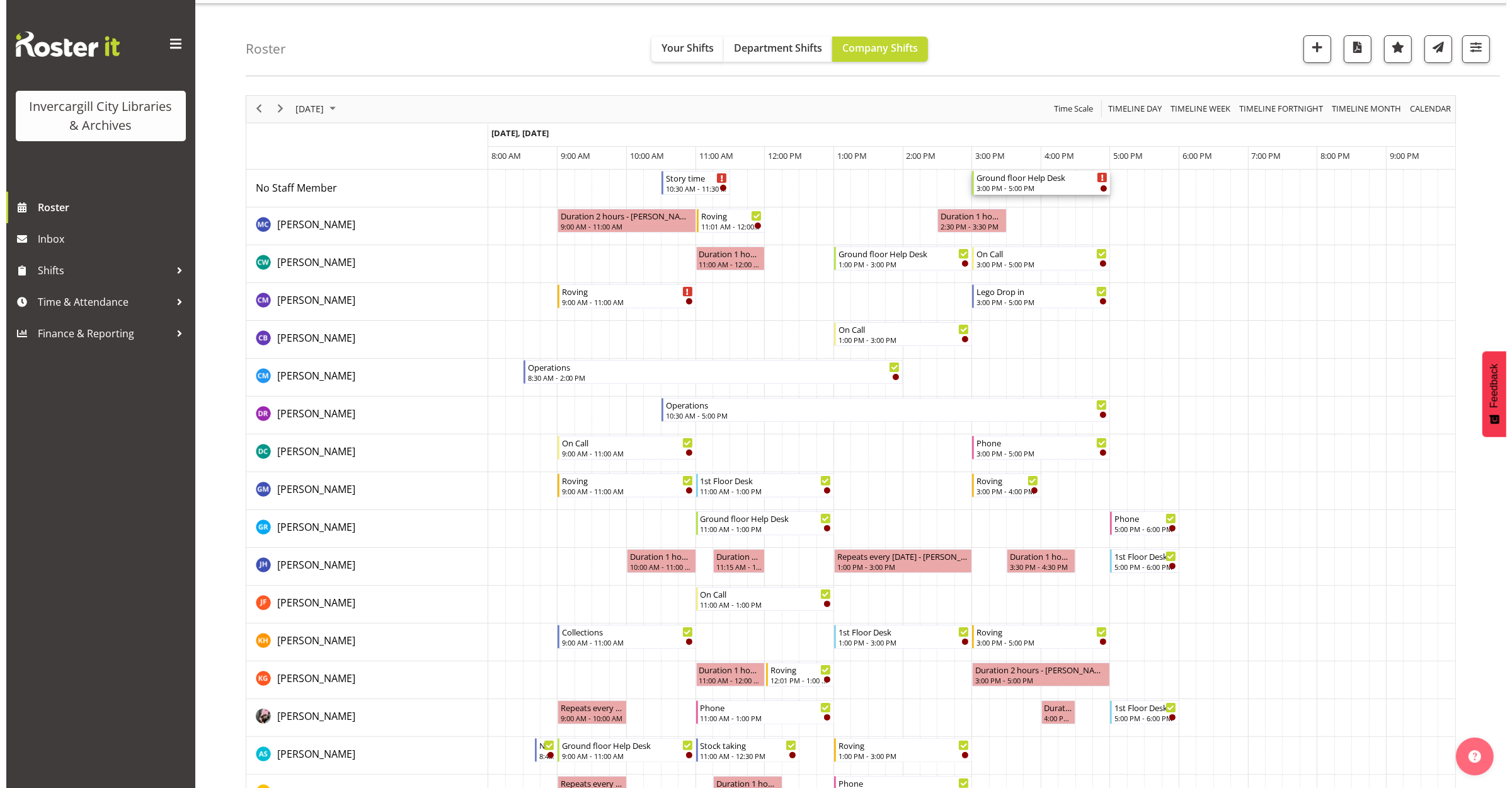
scroll to position [0, 0]
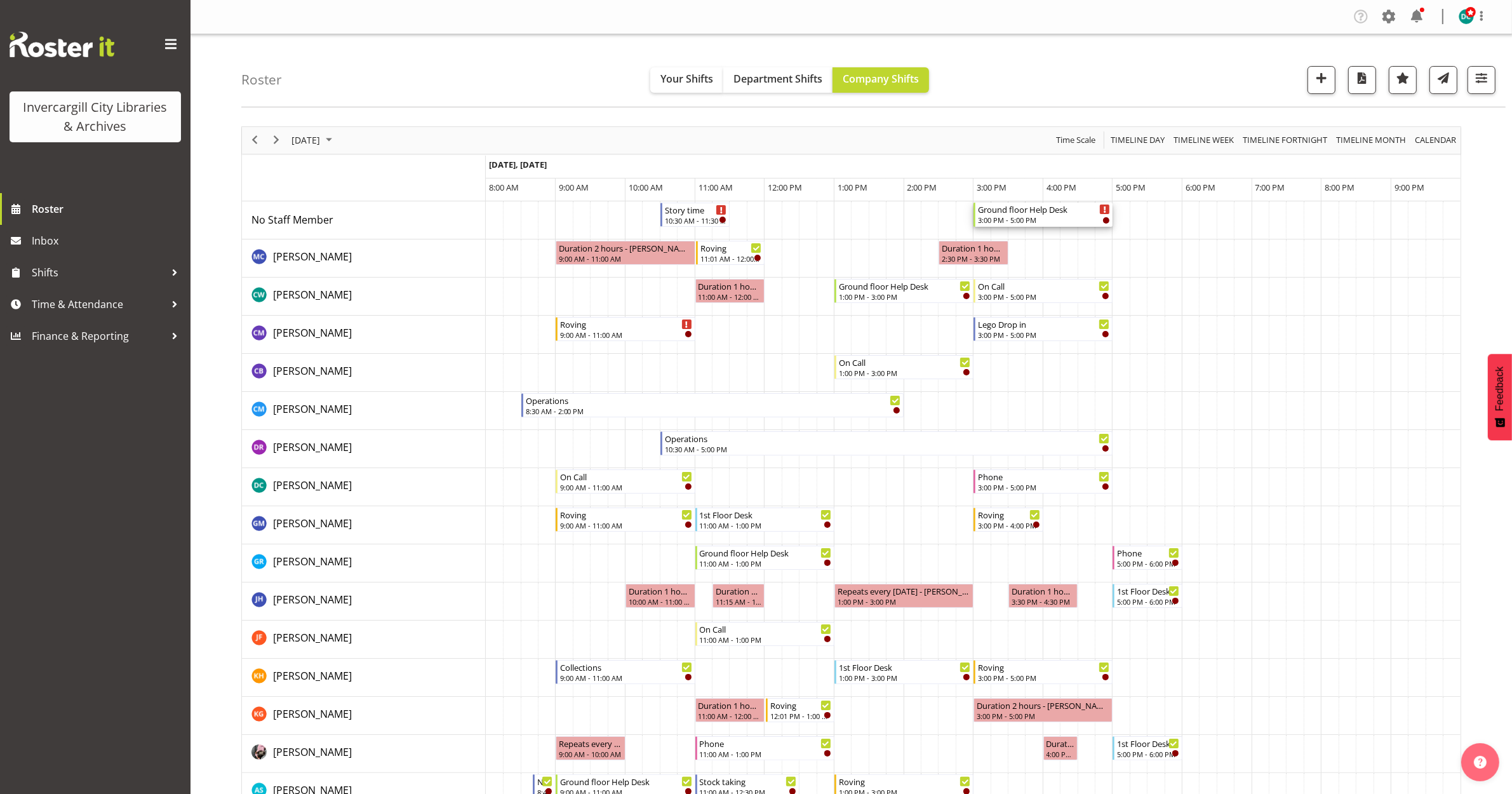
click at [1059, 211] on div "Ground floor Help Desk" at bounding box center [1044, 209] width 132 height 13
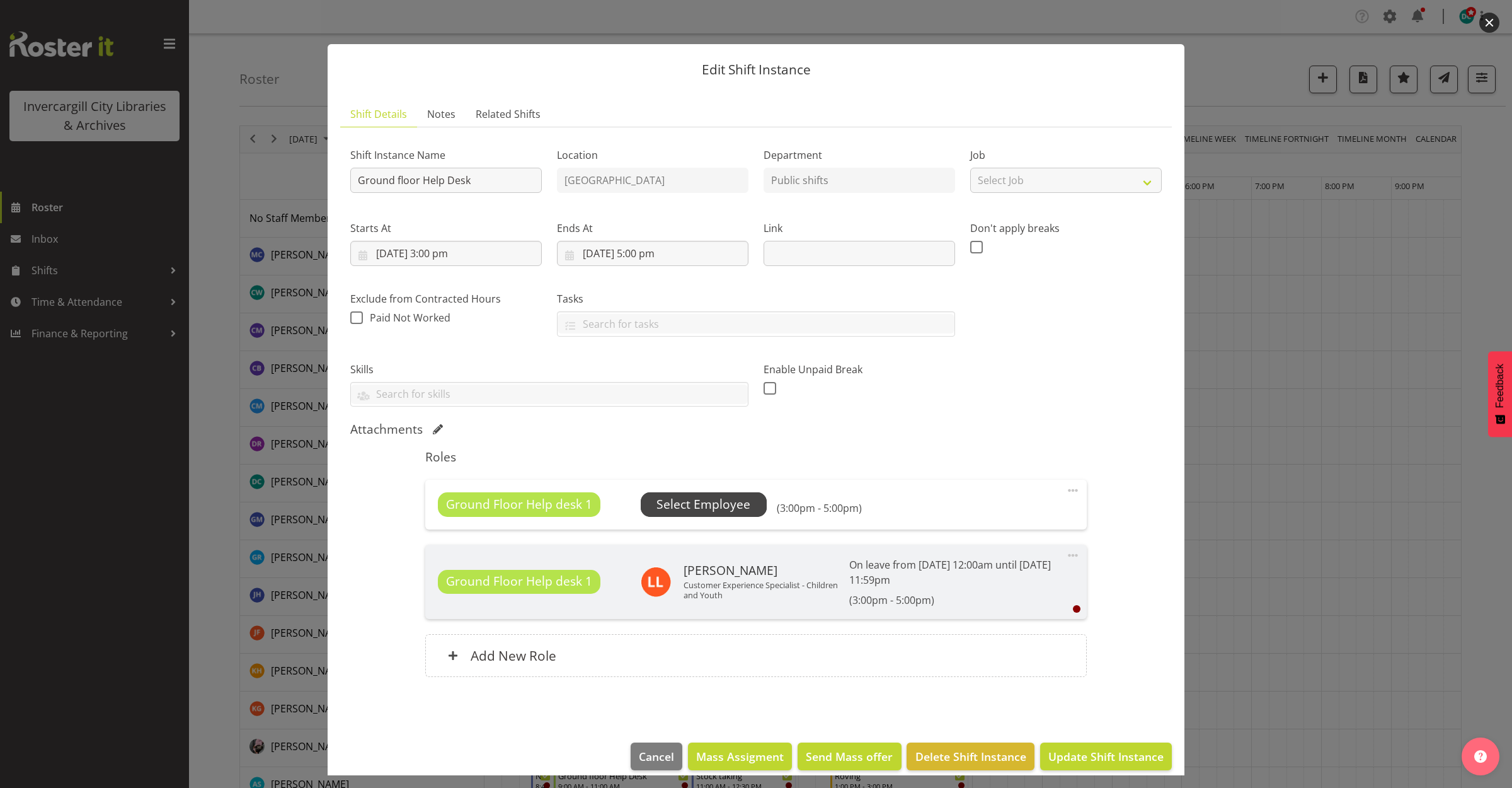
click at [698, 503] on span "Select Employee" at bounding box center [704, 504] width 94 height 19
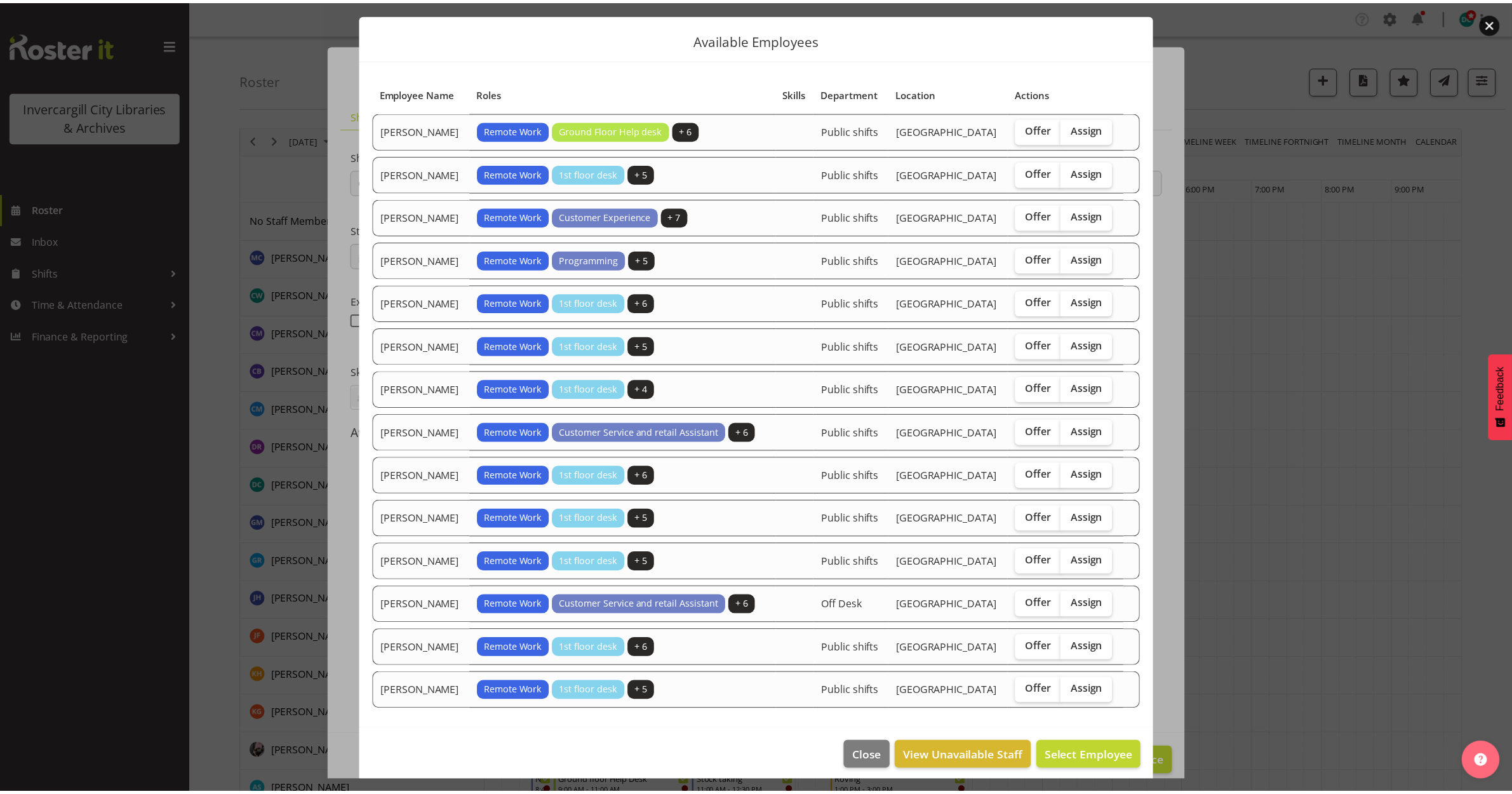
scroll to position [43, 0]
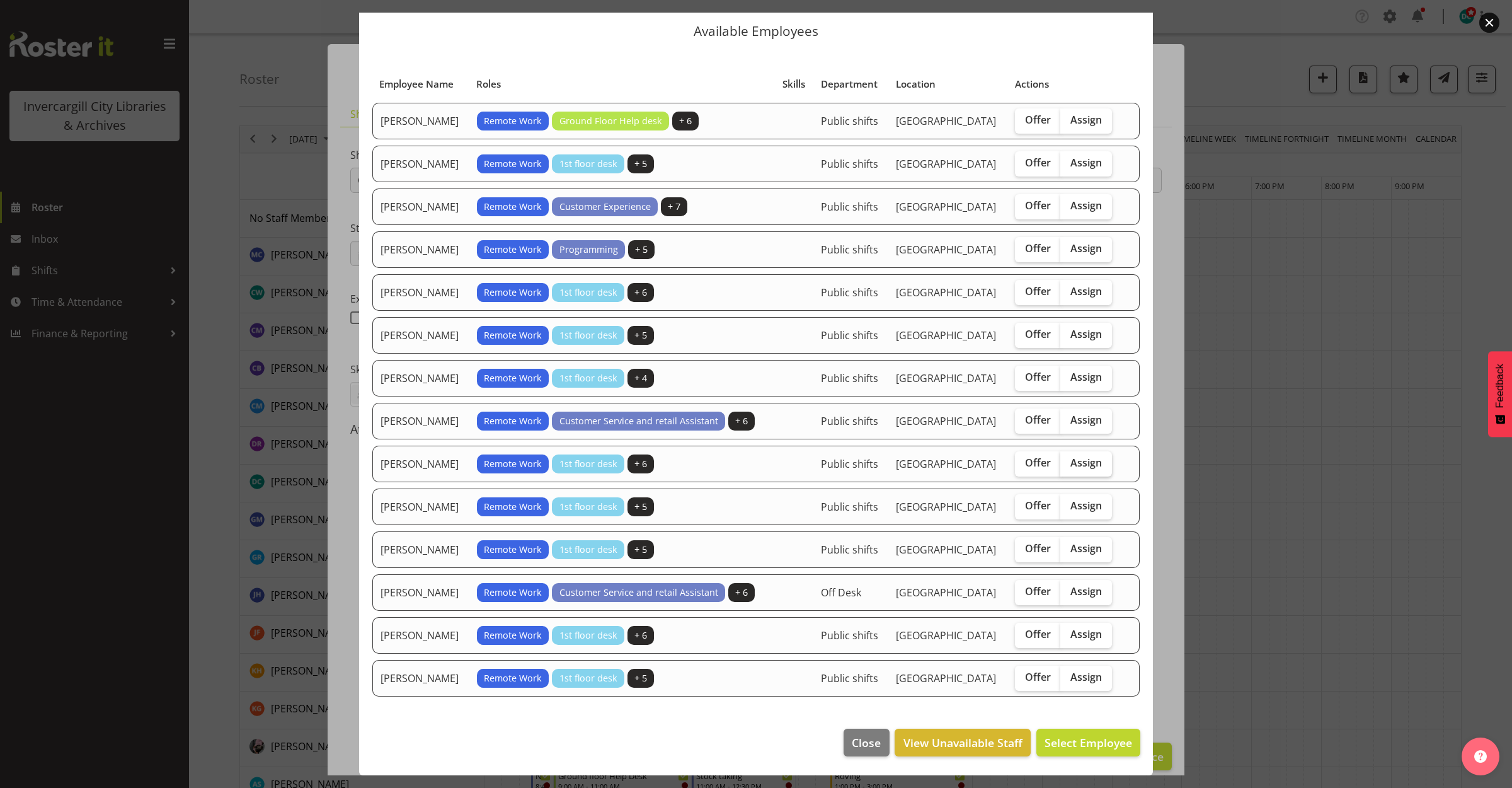
click at [1070, 468] on span "Assign" at bounding box center [1086, 463] width 31 height 13
click at [1069, 467] on input "Assign" at bounding box center [1064, 463] width 8 height 8
checkbox input "true"
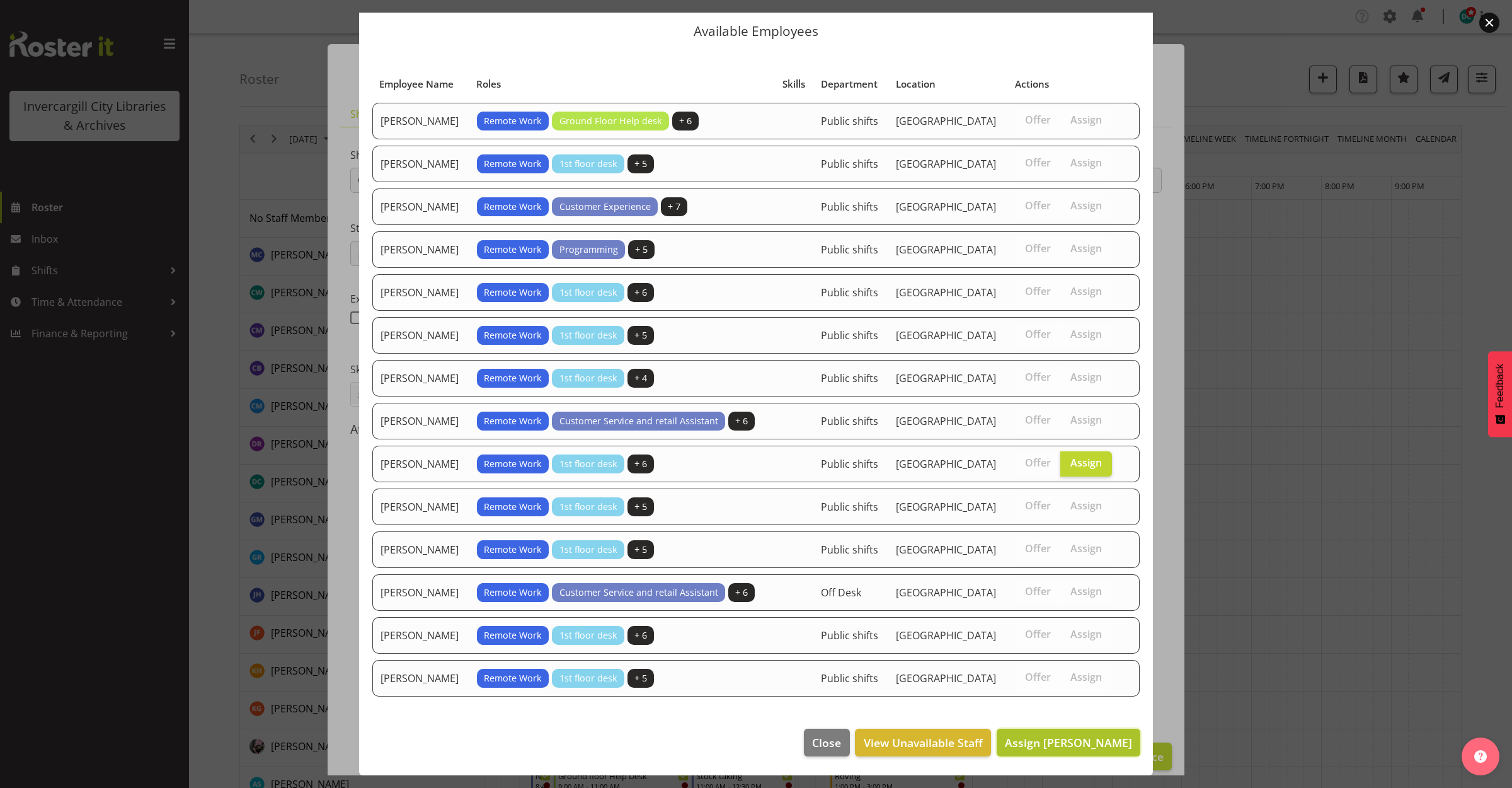
click at [1056, 743] on span "Assign [PERSON_NAME]" at bounding box center [1068, 743] width 127 height 15
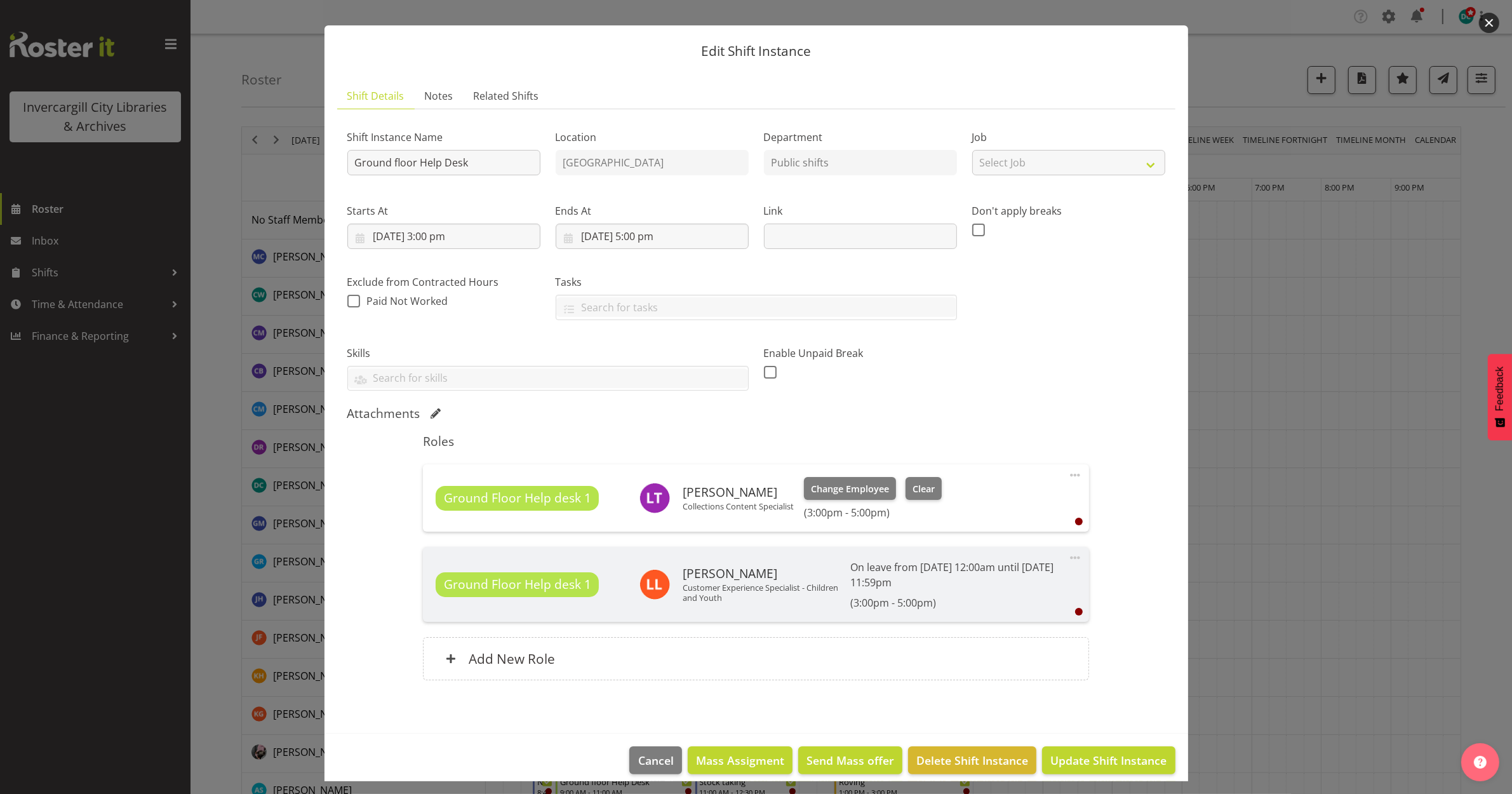
scroll to position [32, 0]
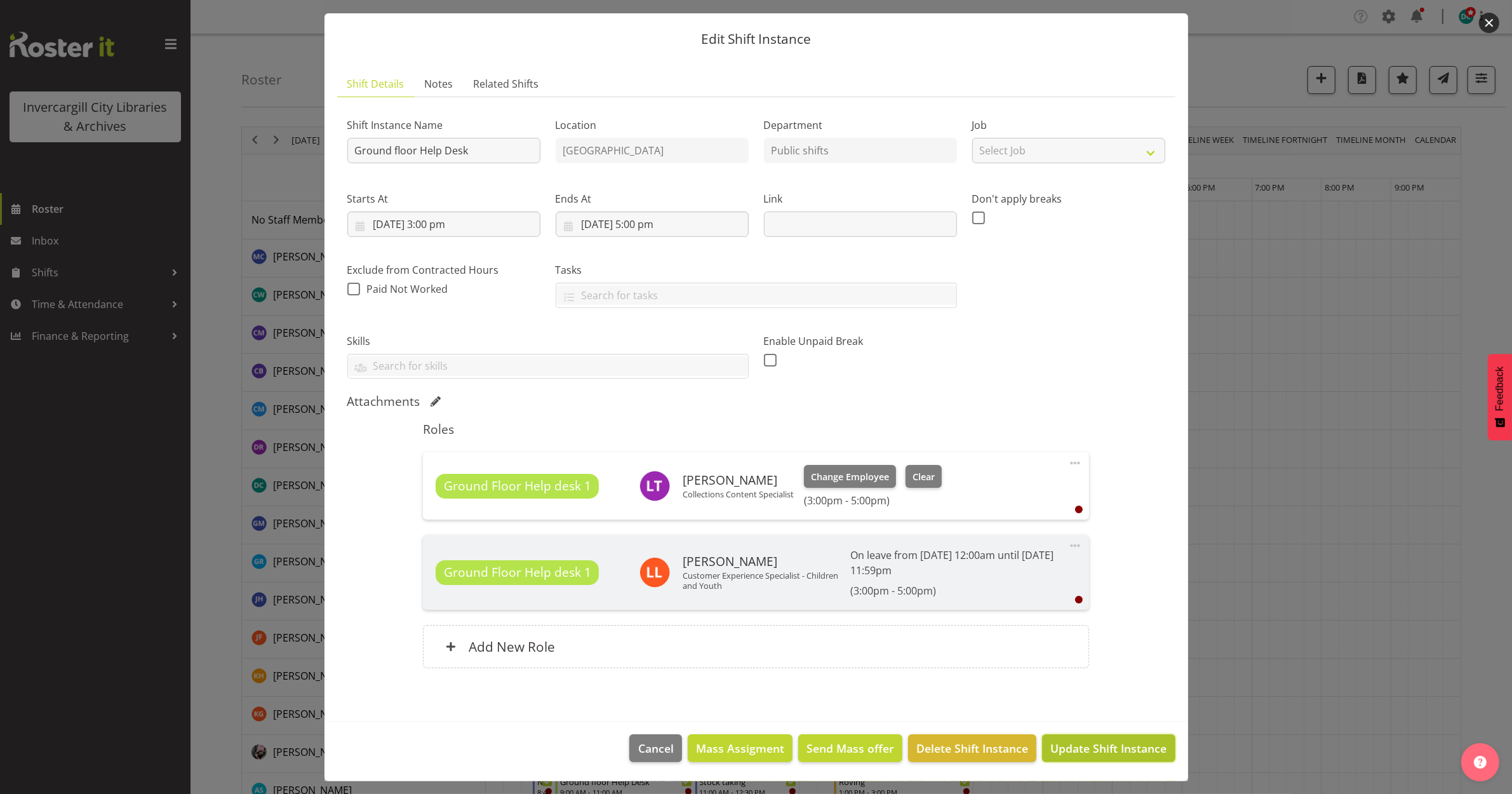
click at [1065, 741] on span "Update Shift Instance" at bounding box center [1108, 748] width 116 height 16
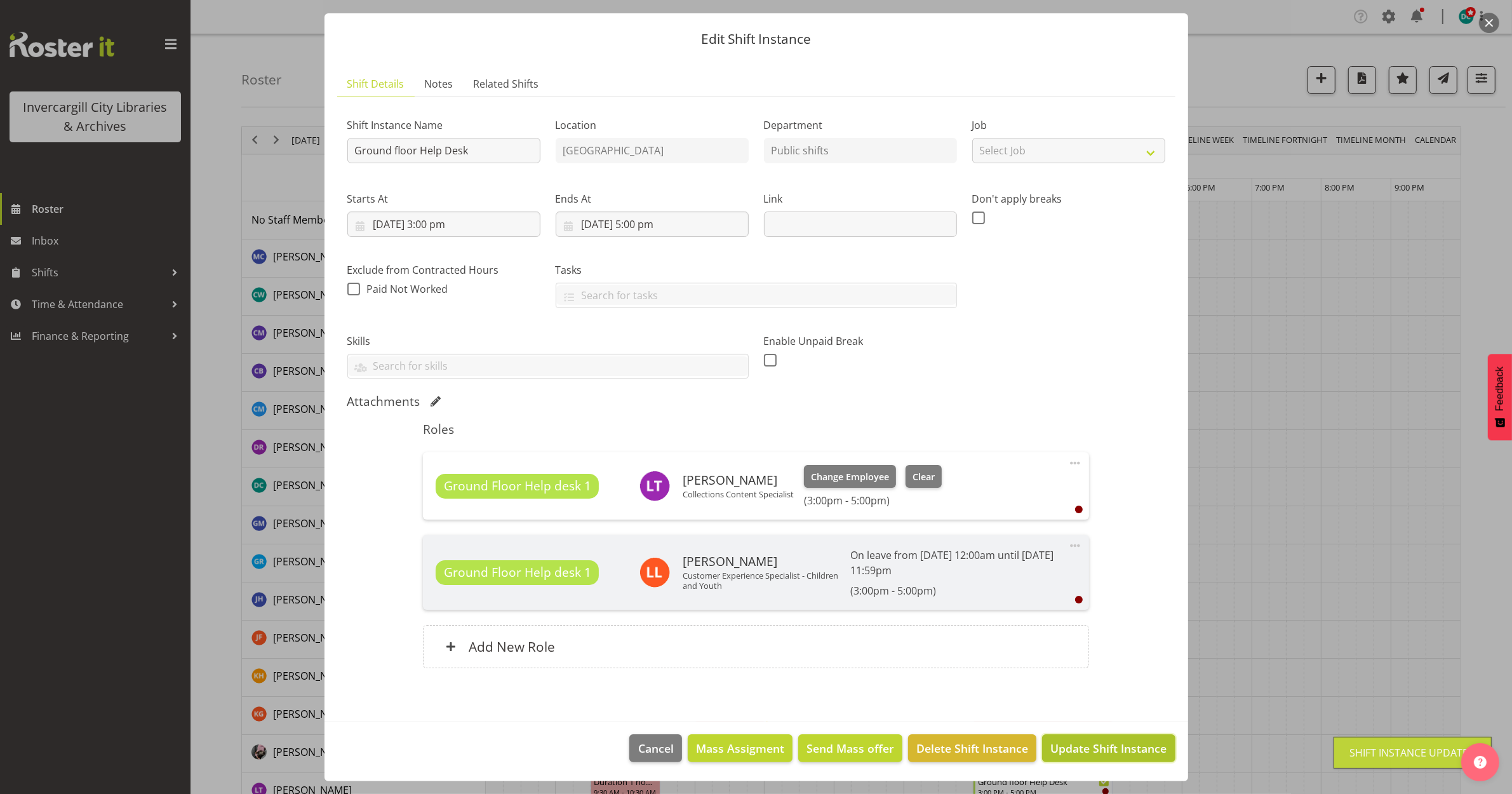
click at [1078, 745] on span "Update Shift Instance" at bounding box center [1108, 748] width 116 height 16
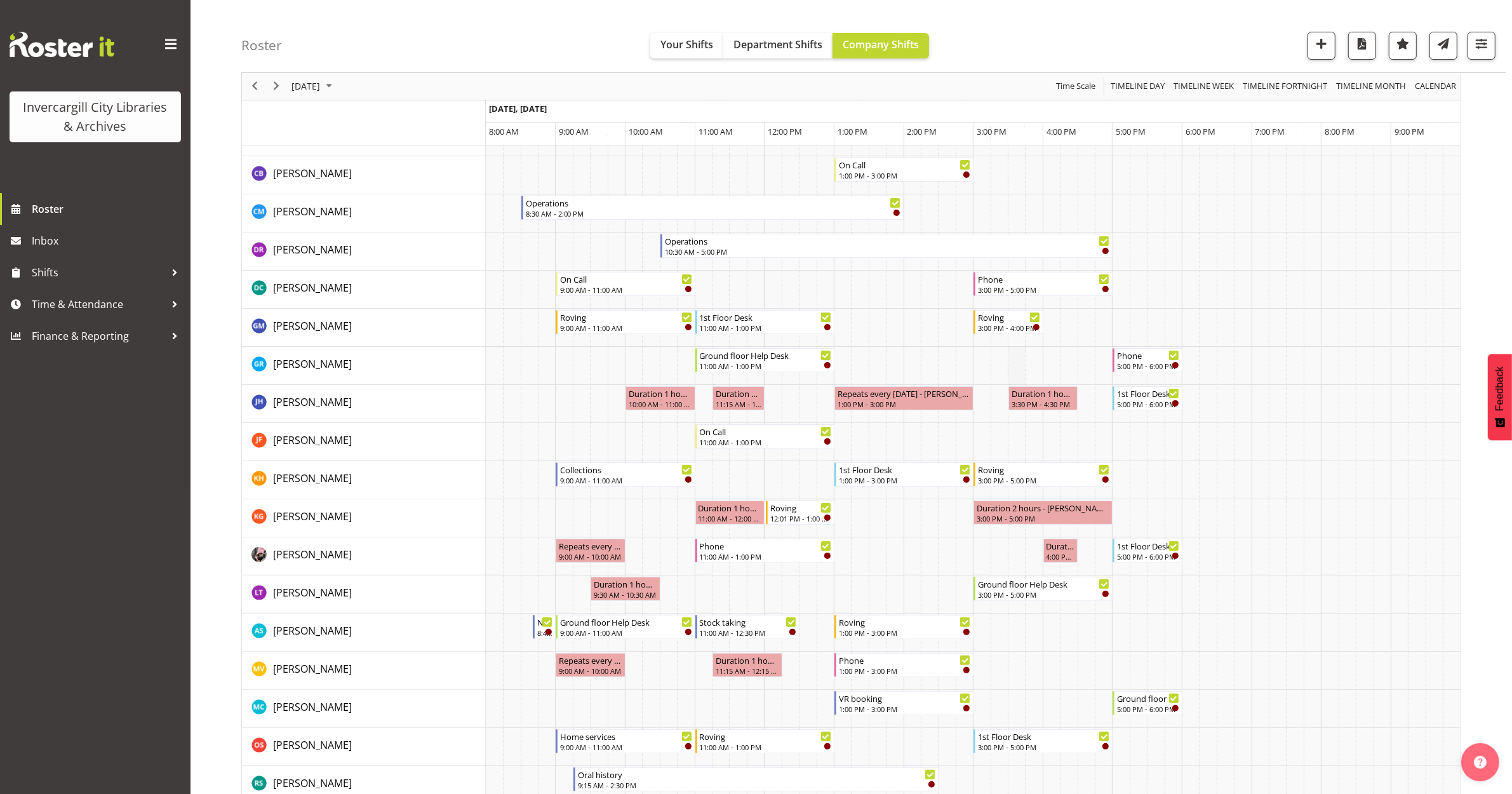
scroll to position [0, 0]
